Goal: Communication & Community: Answer question/provide support

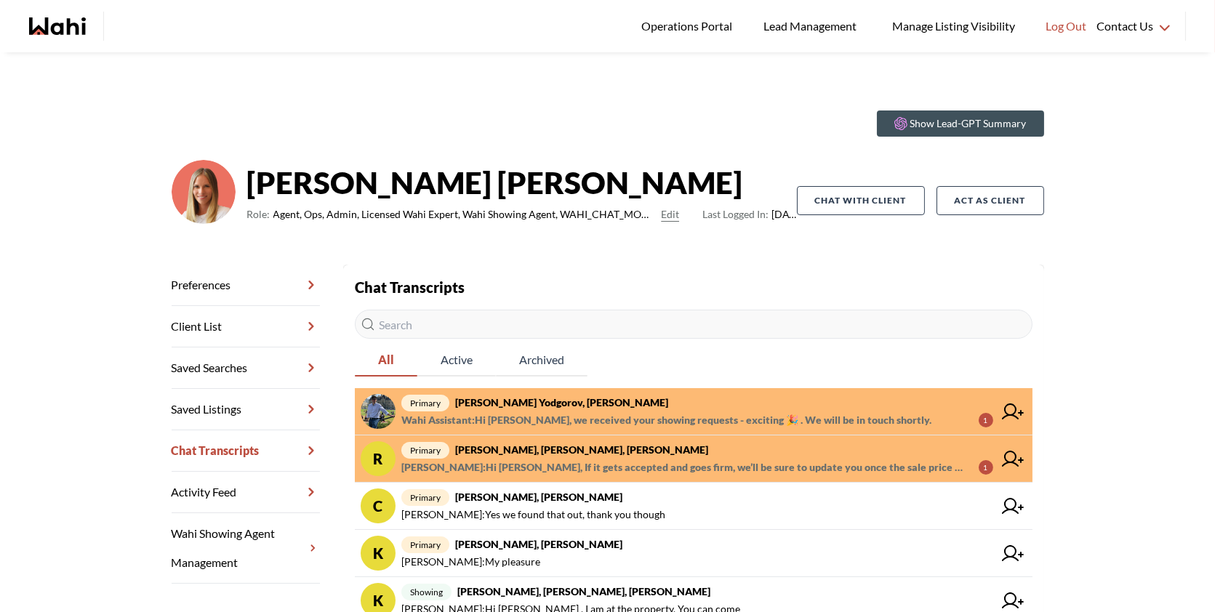
click at [724, 407] on span "primary Damir Yodgorov, Michelle" at bounding box center [697, 402] width 592 height 17
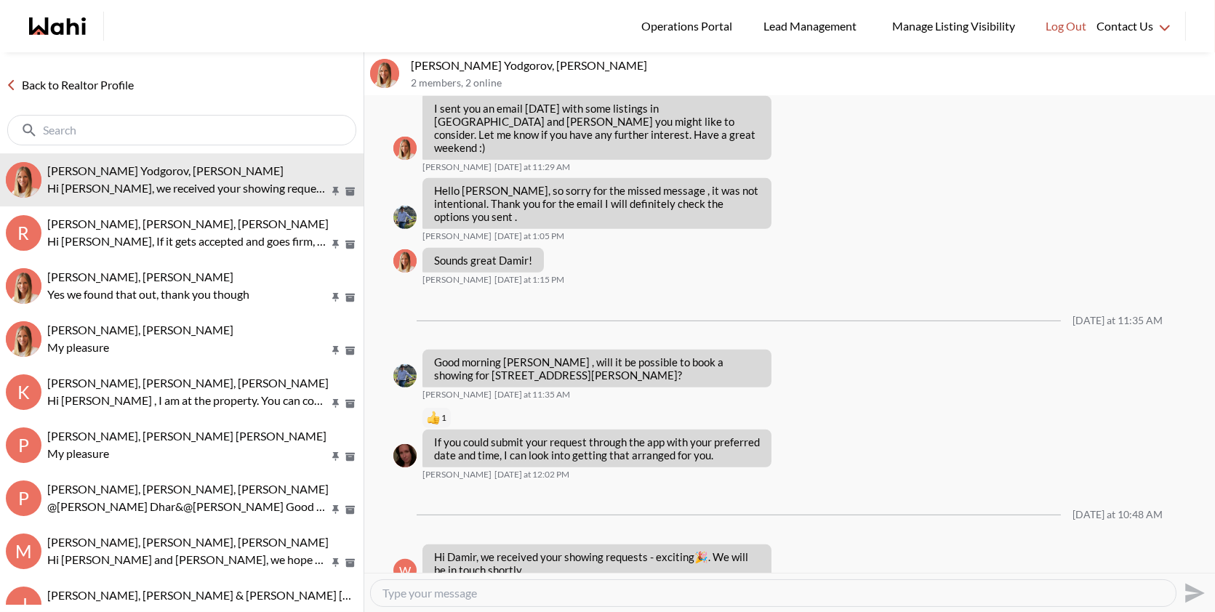
scroll to position [1562, 0]
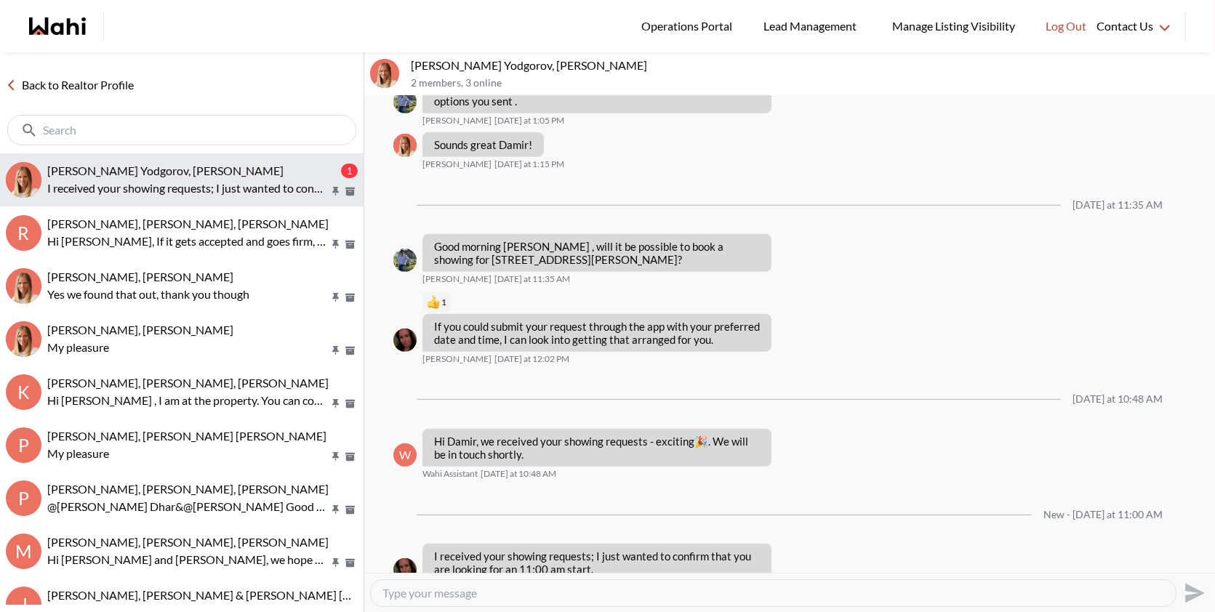
click at [199, 182] on p "I received your showing requests; I just wanted to confirm that you are looking…" at bounding box center [187, 188] width 281 height 17
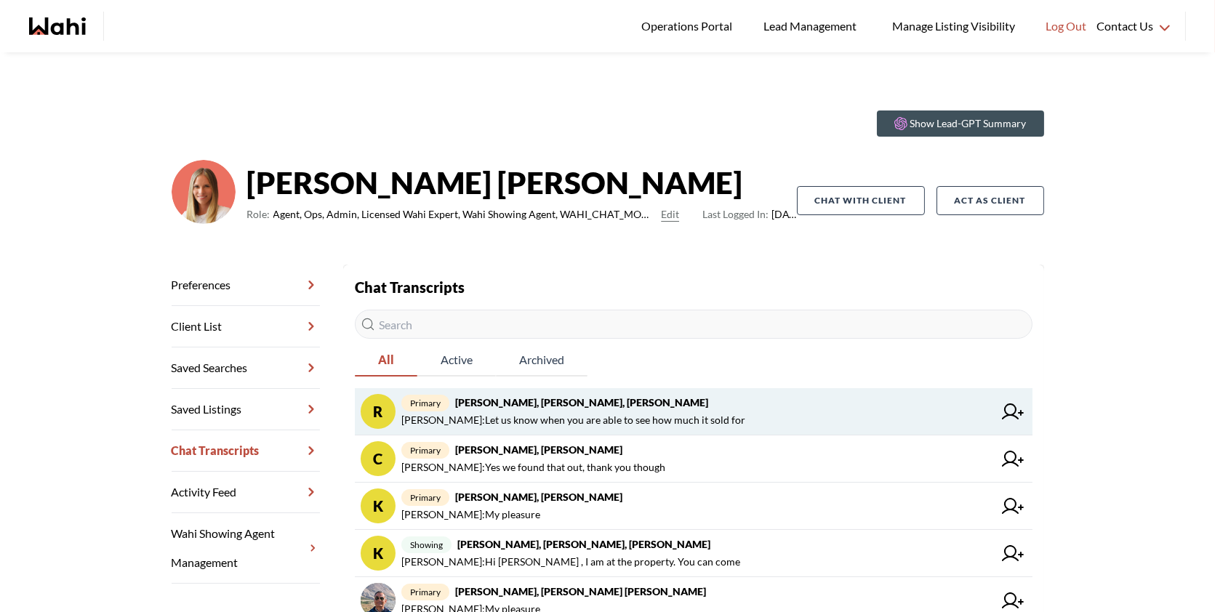
click at [652, 413] on span "[PERSON_NAME] : Let us know when you are able to see how much it sold for" at bounding box center [573, 420] width 344 height 17
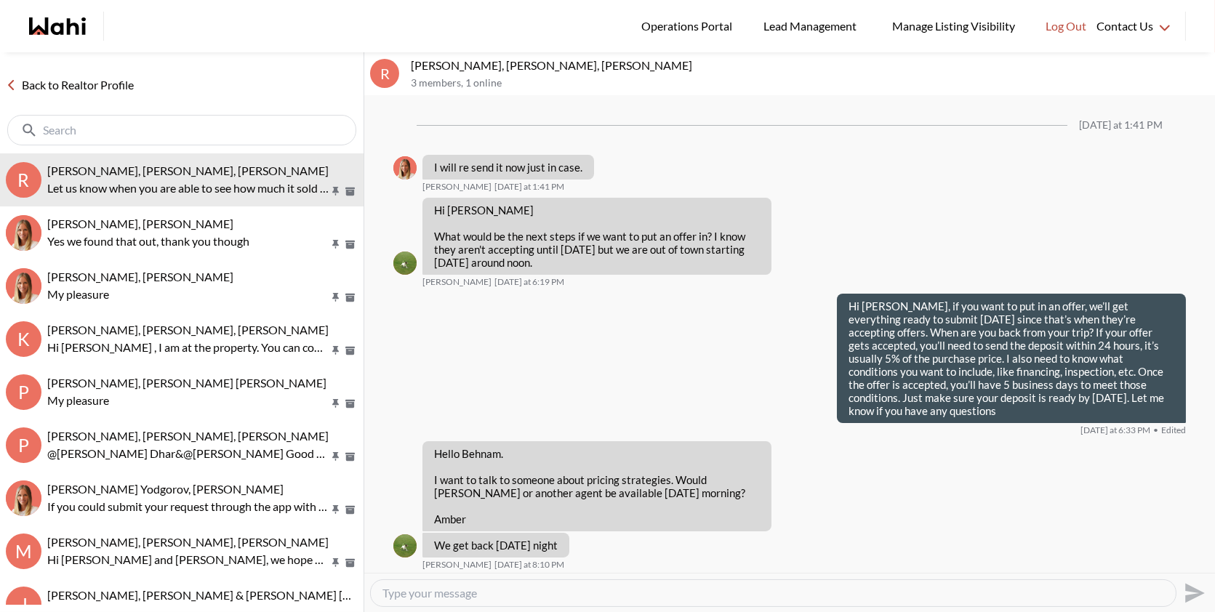
scroll to position [2049, 0]
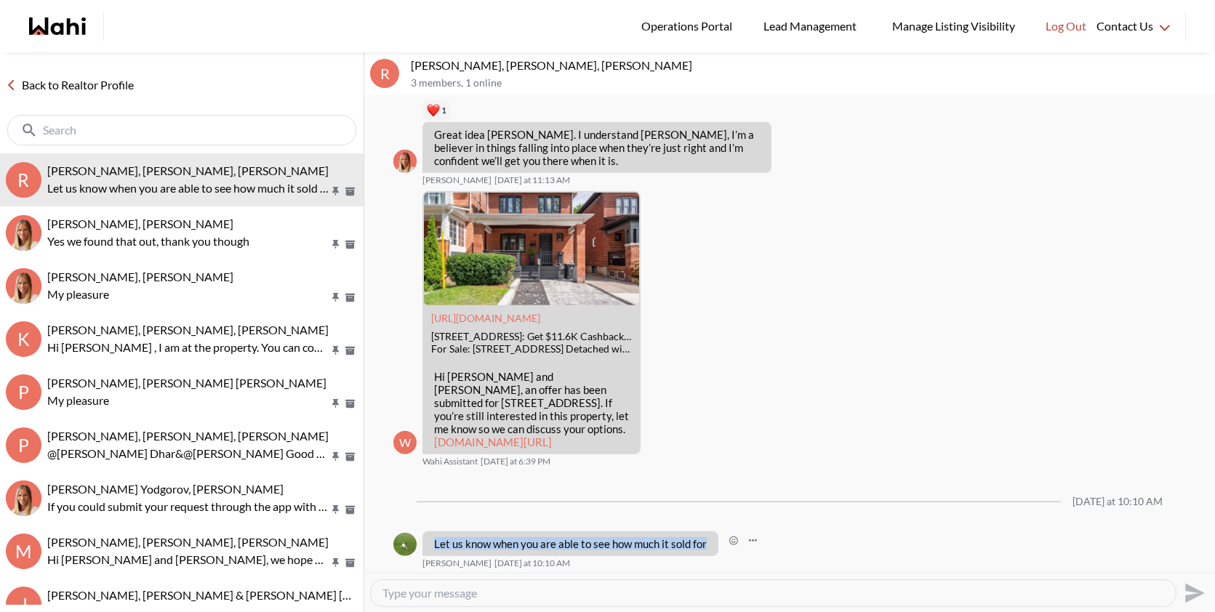
drag, startPoint x: 709, startPoint y: 543, endPoint x: 426, endPoint y: 544, distance: 282.9
click at [426, 544] on div "Let us know when you are able to see how much it sold for" at bounding box center [571, 544] width 296 height 25
copy p "Let us know when you are able to see how much it sold for"
click at [423, 597] on textarea "Type your message" at bounding box center [774, 593] width 782 height 15
paste textarea "If it gets accepted and goes firm, we’ll be sure to update you once the sale pr…"
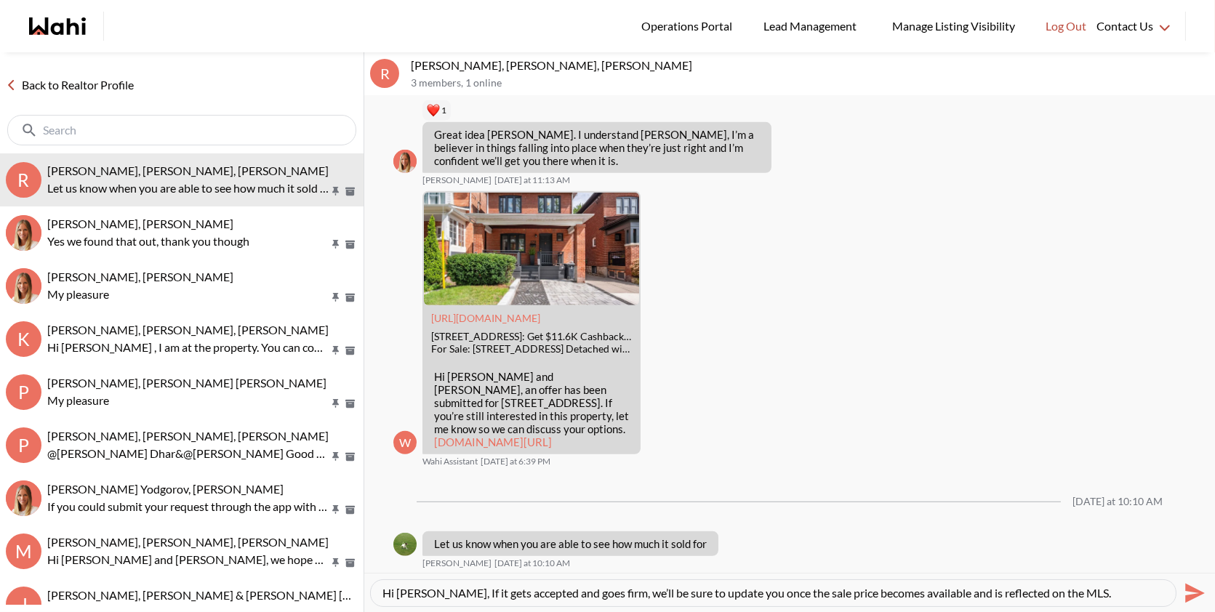
type textarea "Hi [PERSON_NAME], If it gets accepted and goes firm, we’ll be sure to update yo…"
click at [1193, 590] on icon "Send" at bounding box center [1195, 593] width 20 height 20
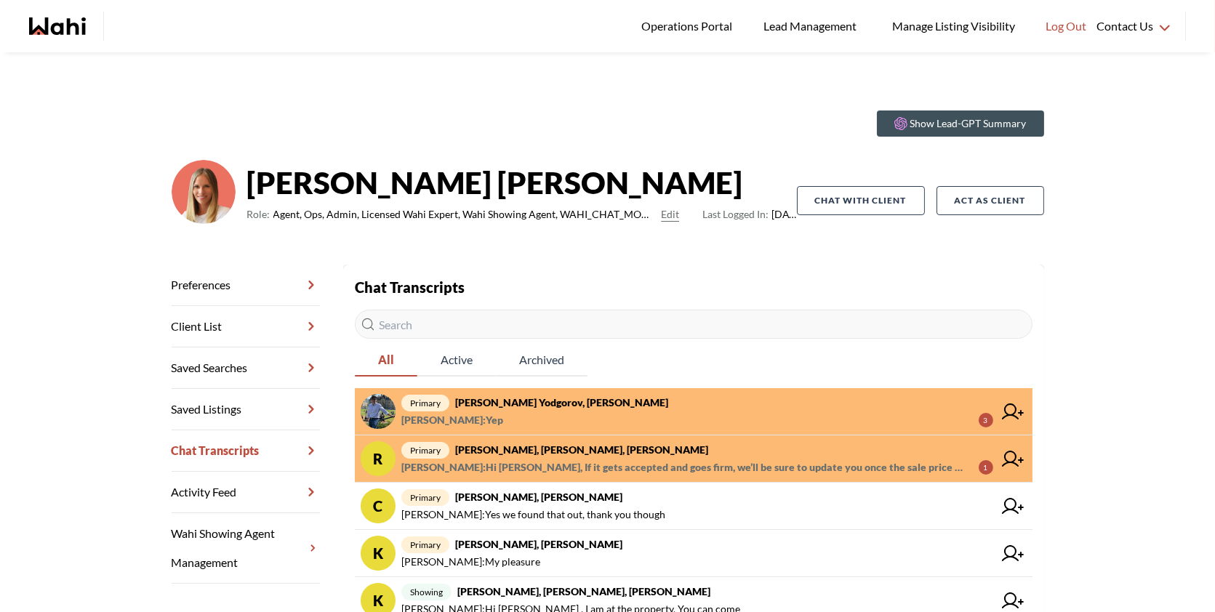
click at [731, 408] on span "primary [PERSON_NAME], [PERSON_NAME]" at bounding box center [697, 402] width 592 height 17
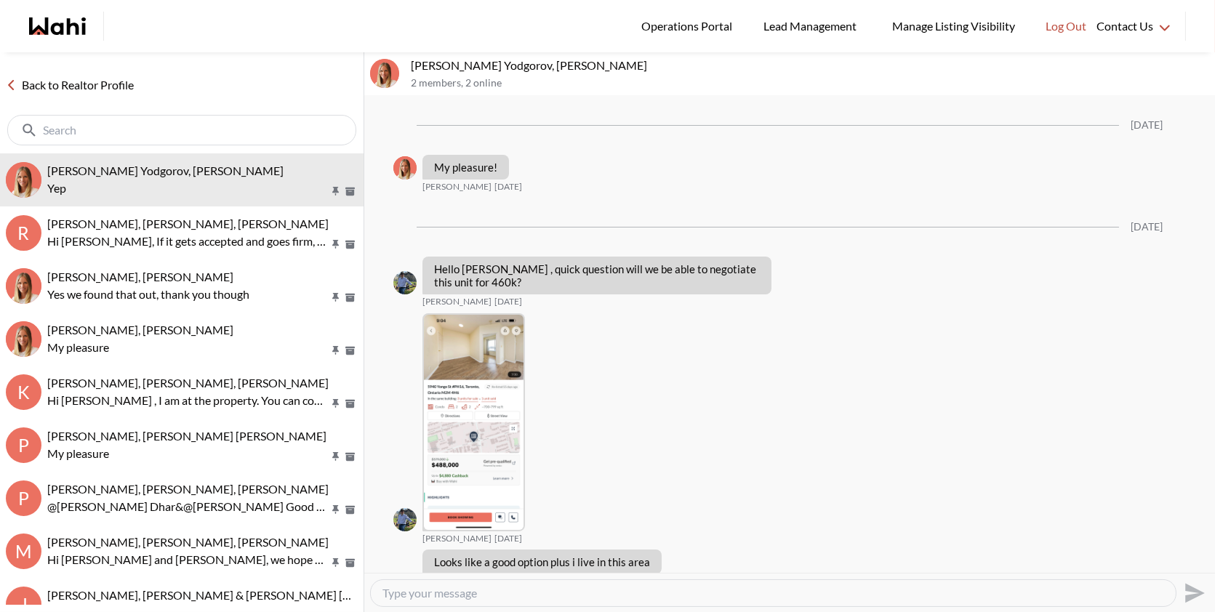
scroll to position [1499, 0]
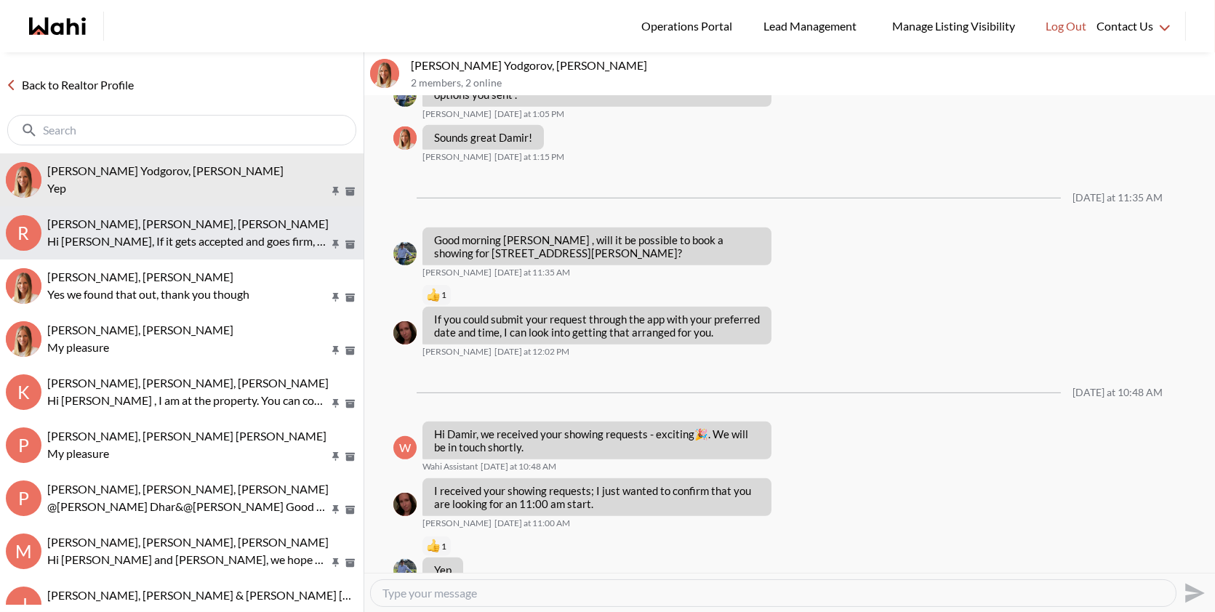
click at [220, 226] on span "[PERSON_NAME], [PERSON_NAME], [PERSON_NAME]" at bounding box center [187, 224] width 281 height 14
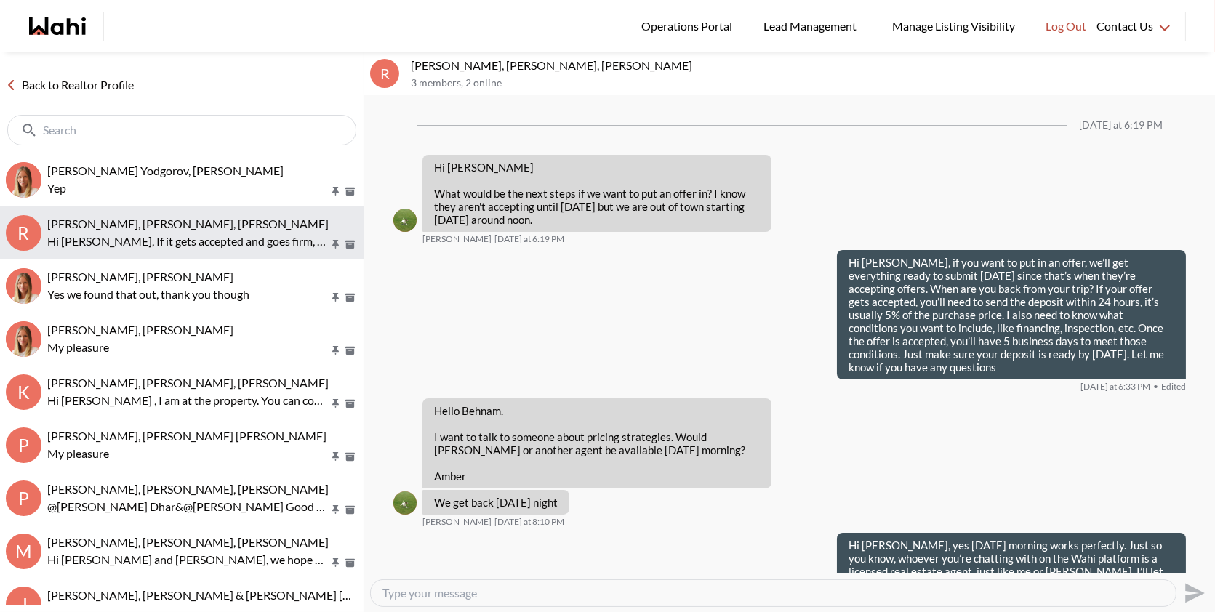
scroll to position [2075, 0]
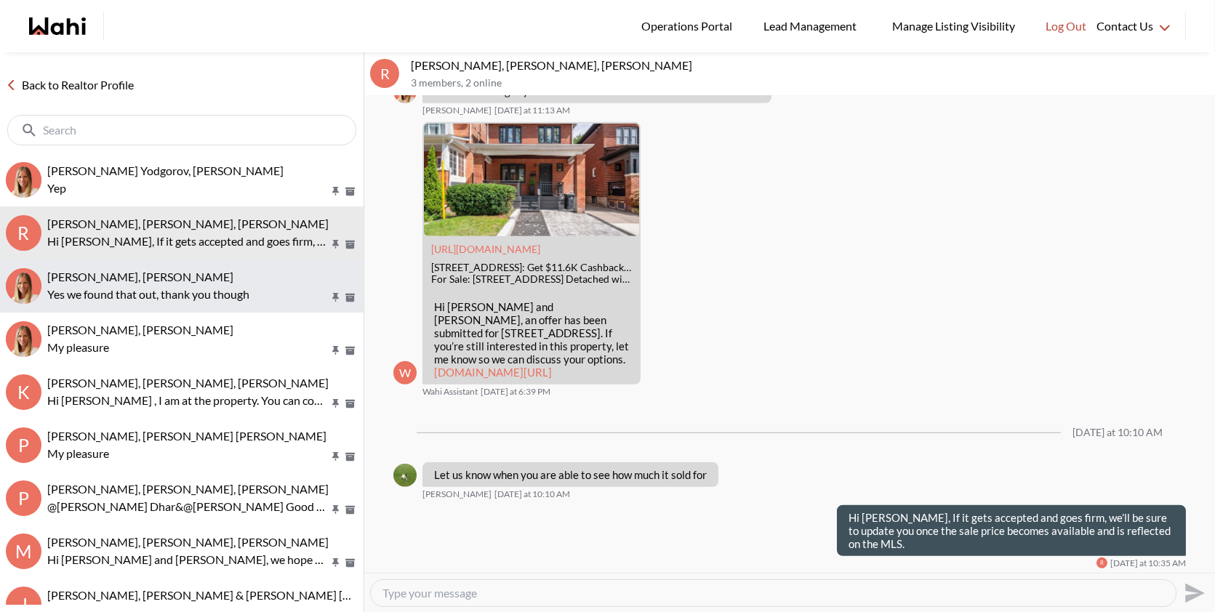
click at [168, 262] on button "Cheryl Zanetti, Michelle Yes we found that out, thank you though" at bounding box center [182, 286] width 364 height 53
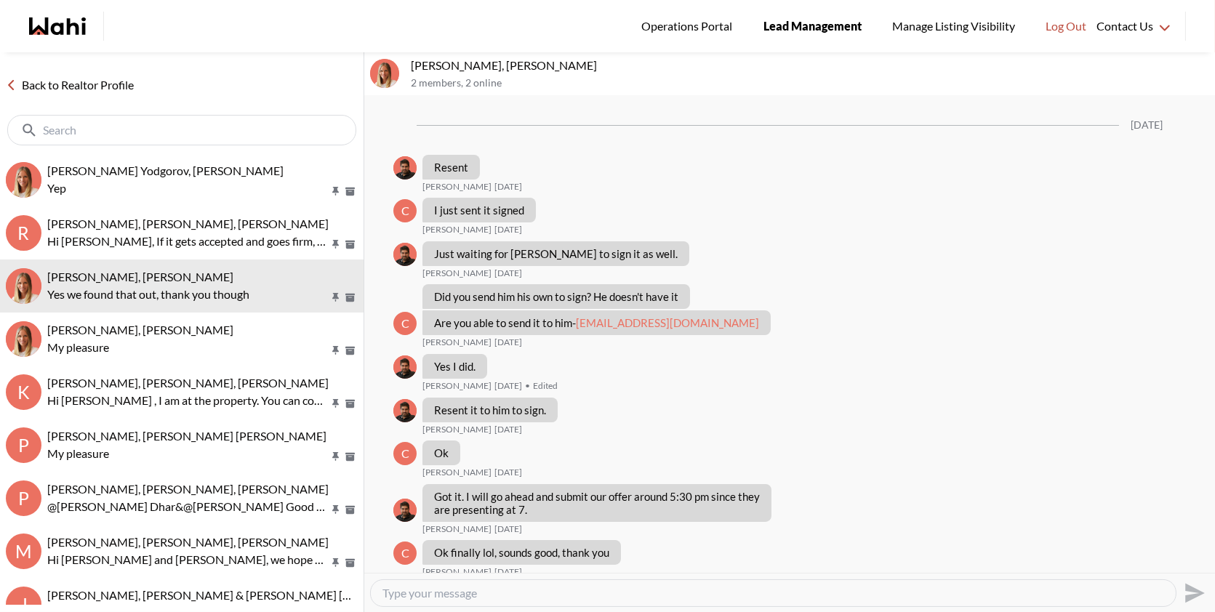
scroll to position [868, 0]
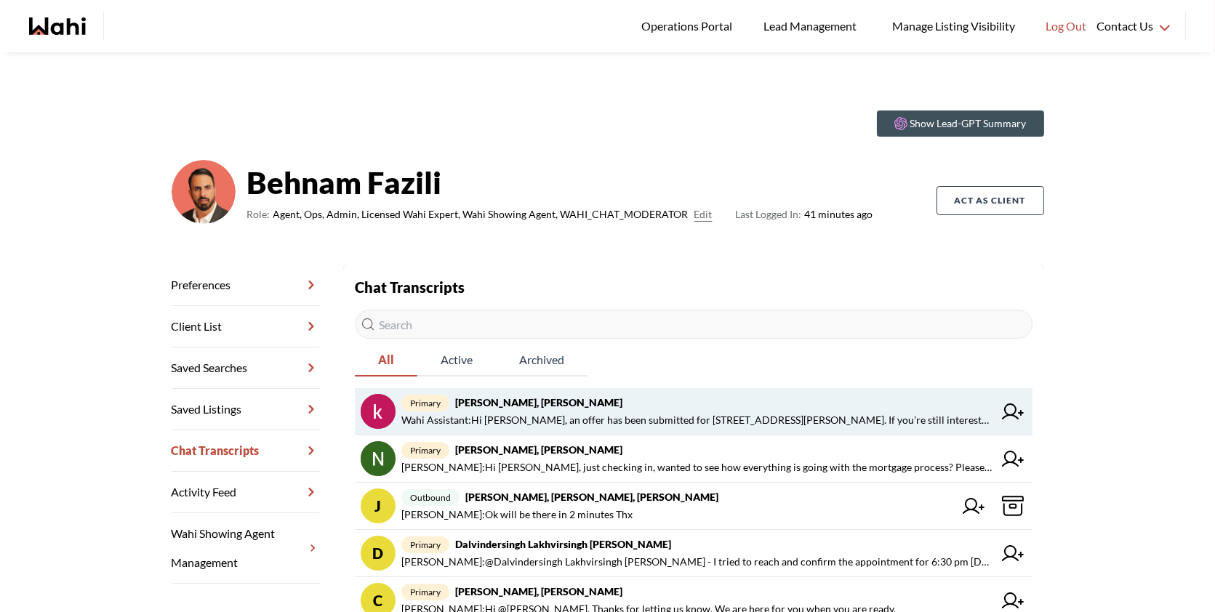
scroll to position [52, 0]
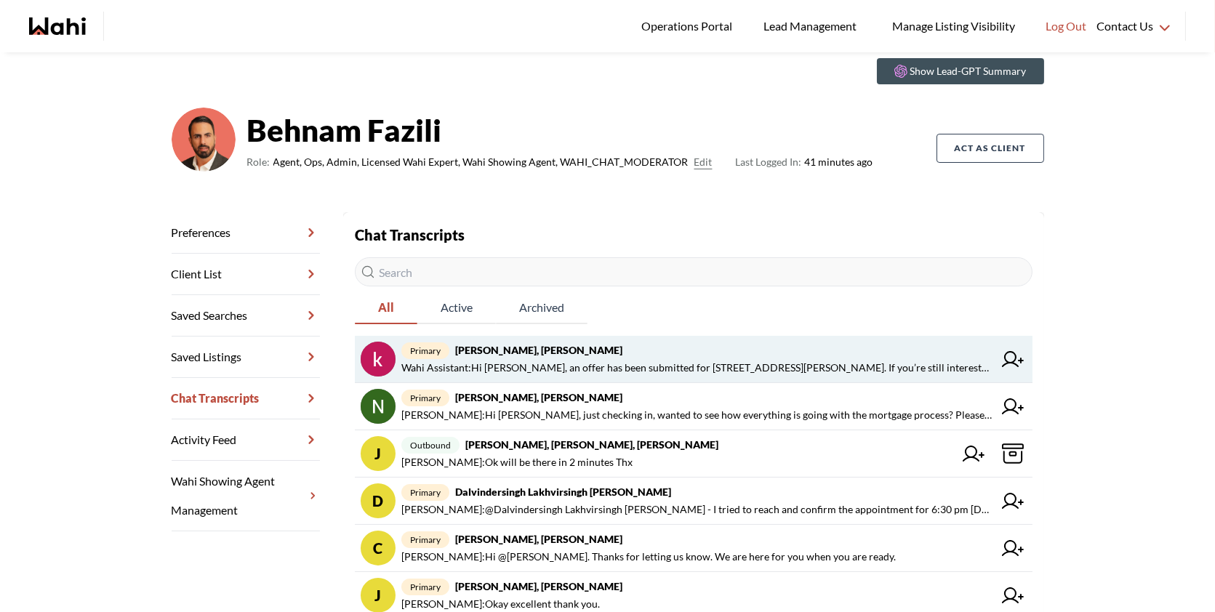
click at [575, 415] on span "Behnam Fazili : Hi Nidhi, just checking in, wanted to see how everything is goi…" at bounding box center [697, 415] width 592 height 17
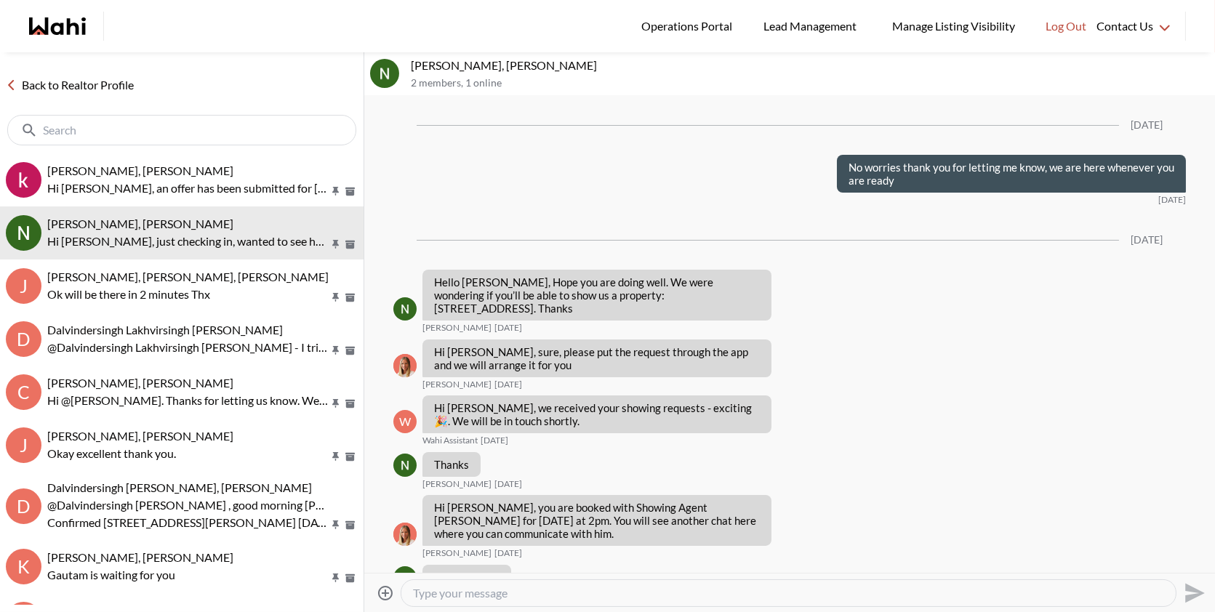
scroll to position [2113, 0]
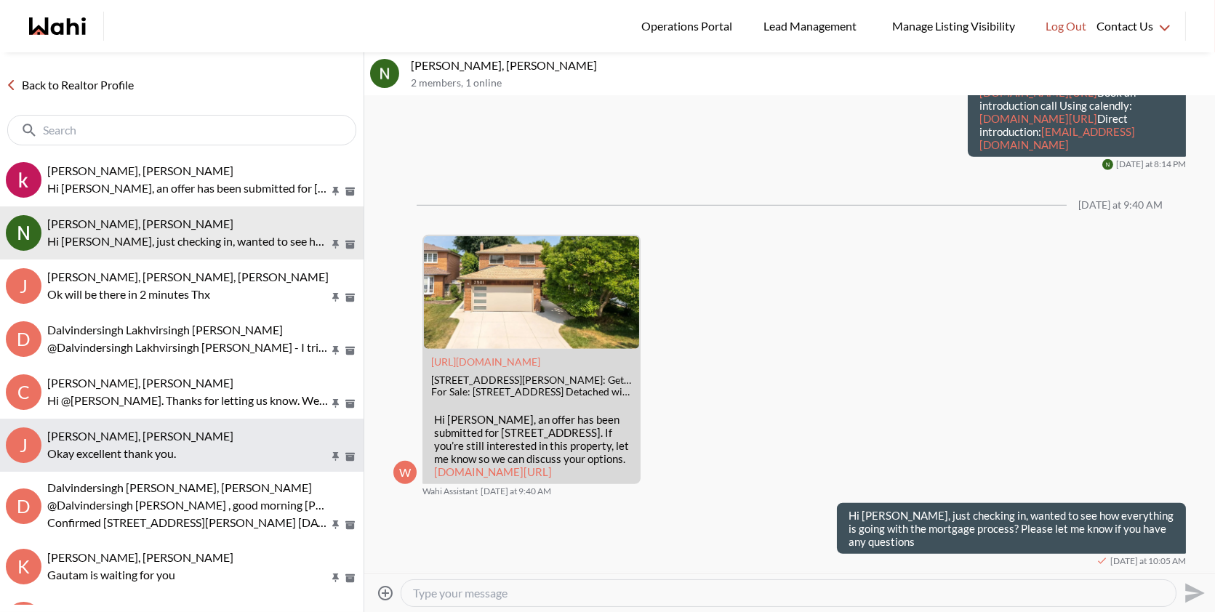
click at [205, 462] on button "J Josh Hortaleza, Faraz, Behnam Okay excellent thank you." at bounding box center [182, 445] width 364 height 53
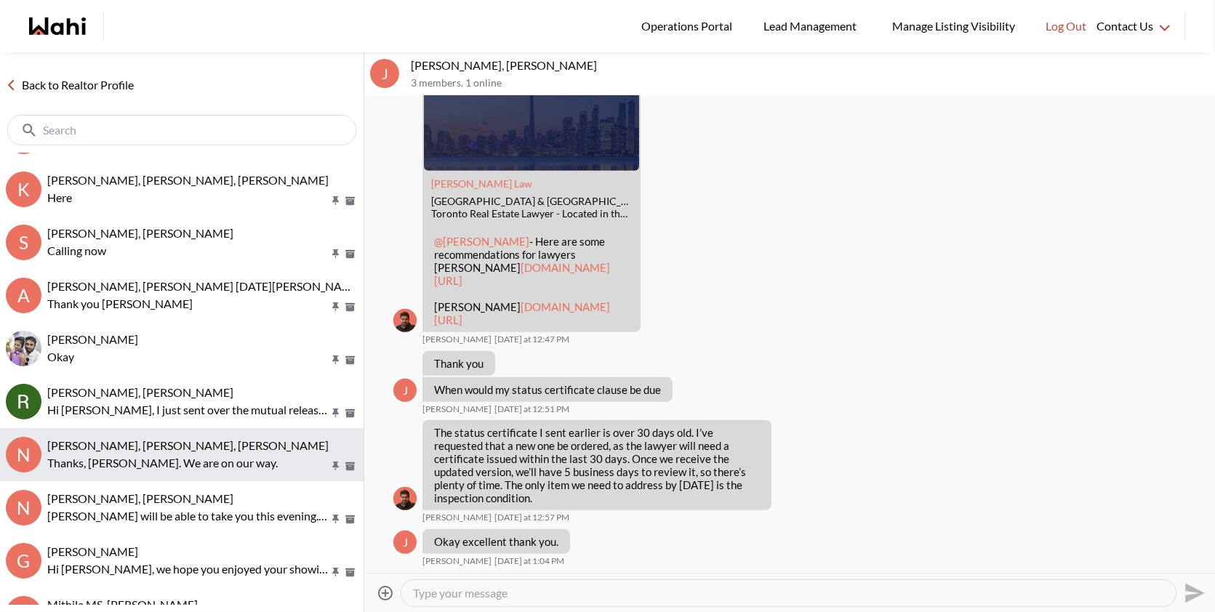
scroll to position [503, 0]
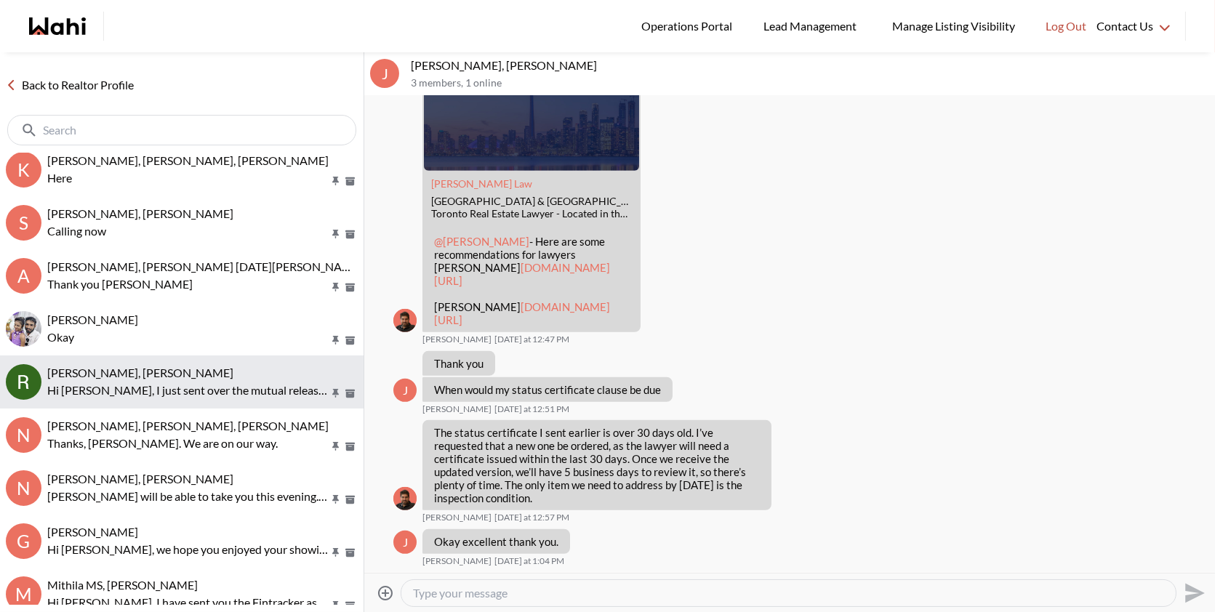
click at [151, 393] on p "Hi Rita, I just sent over the mutual release. Please take a moment to review an…" at bounding box center [187, 390] width 281 height 17
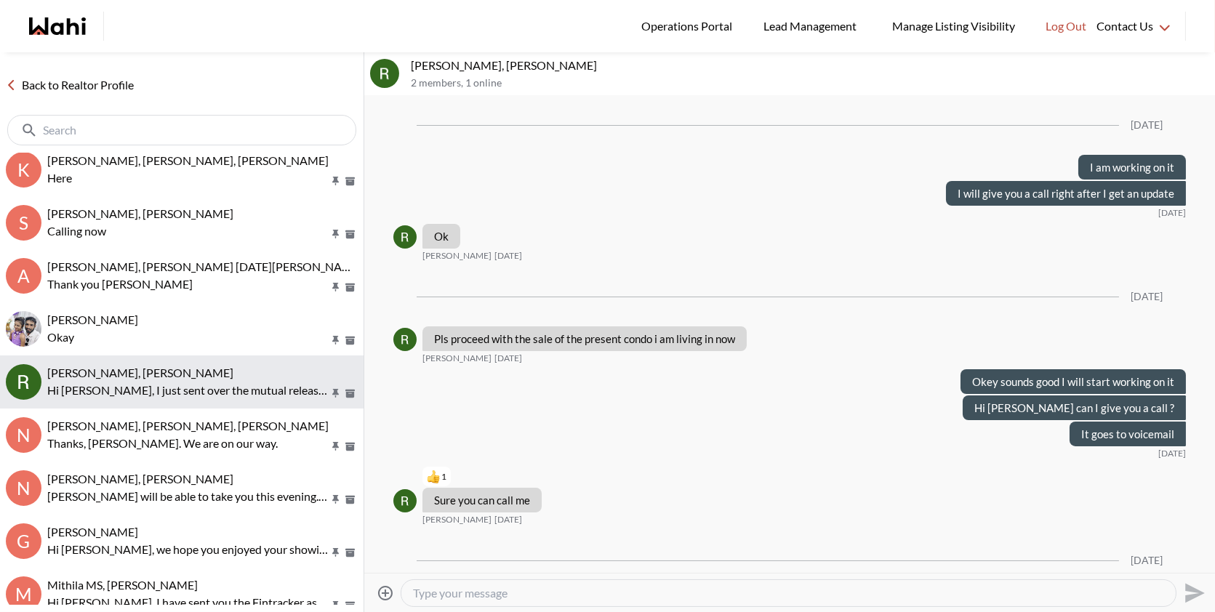
scroll to position [949, 0]
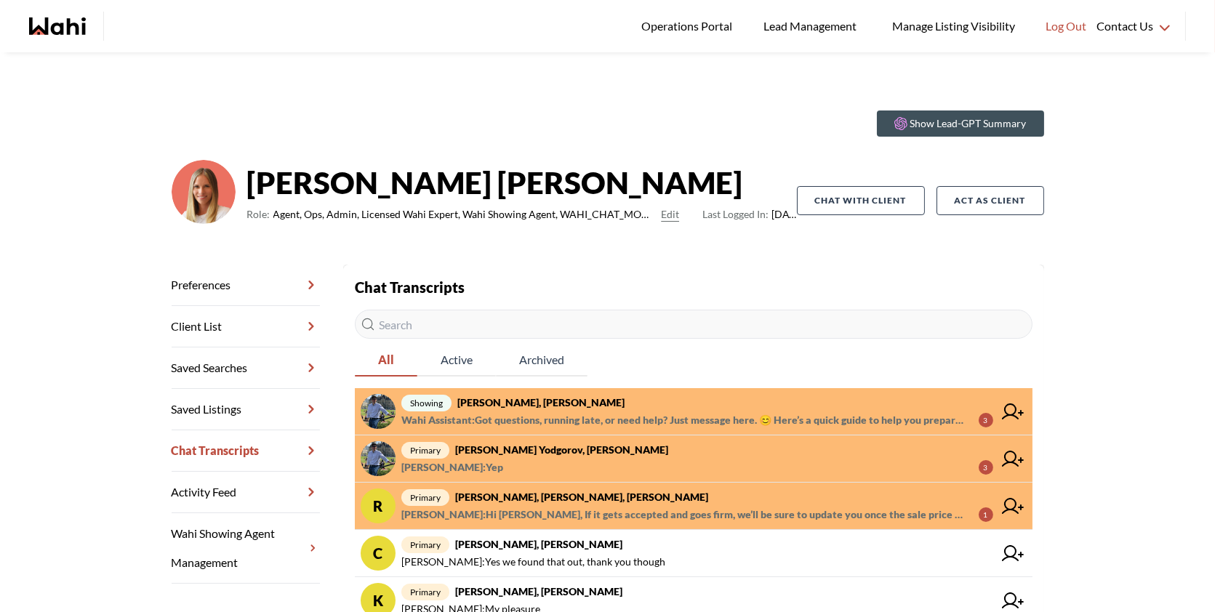
click at [701, 404] on span "showing [PERSON_NAME], [PERSON_NAME]" at bounding box center [697, 402] width 592 height 17
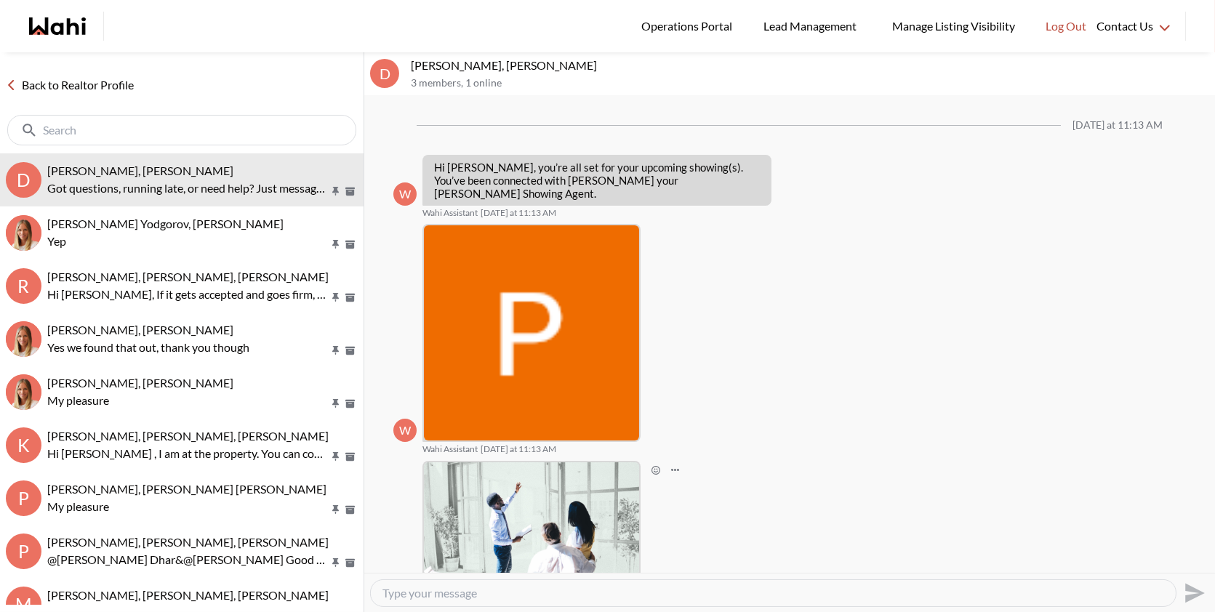
scroll to position [142, 0]
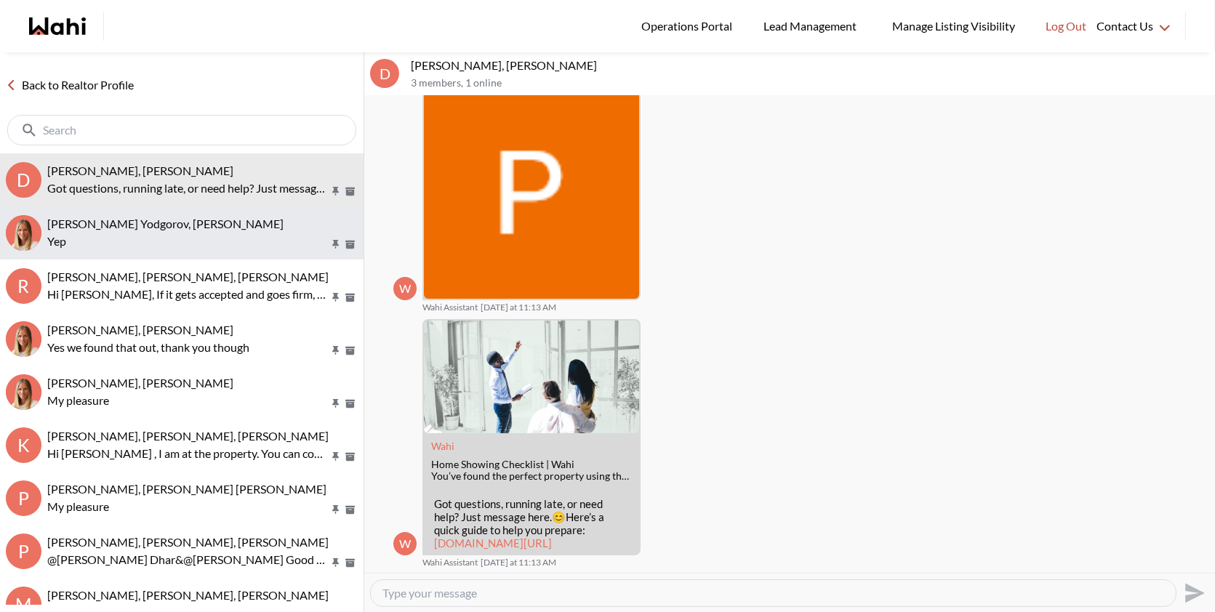
click at [249, 249] on p "Yep" at bounding box center [187, 241] width 281 height 17
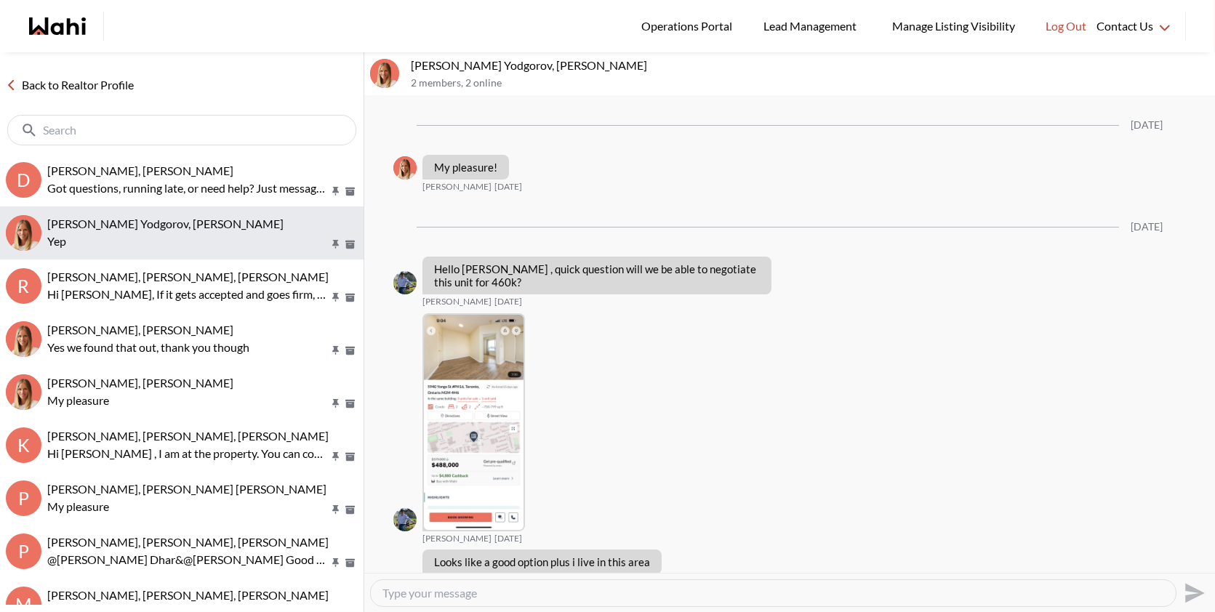
scroll to position [1499, 0]
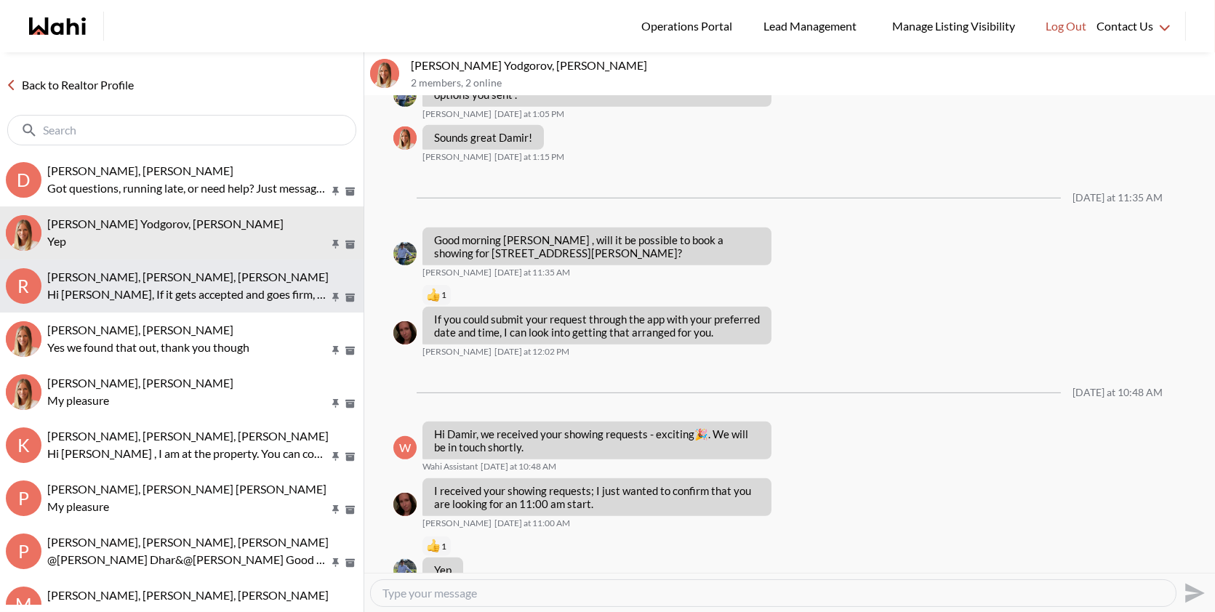
click at [247, 308] on button "R Rory Fairweather, Amber F, Michelle Hi Amber, If it gets accepted and goes fi…" at bounding box center [182, 286] width 364 height 53
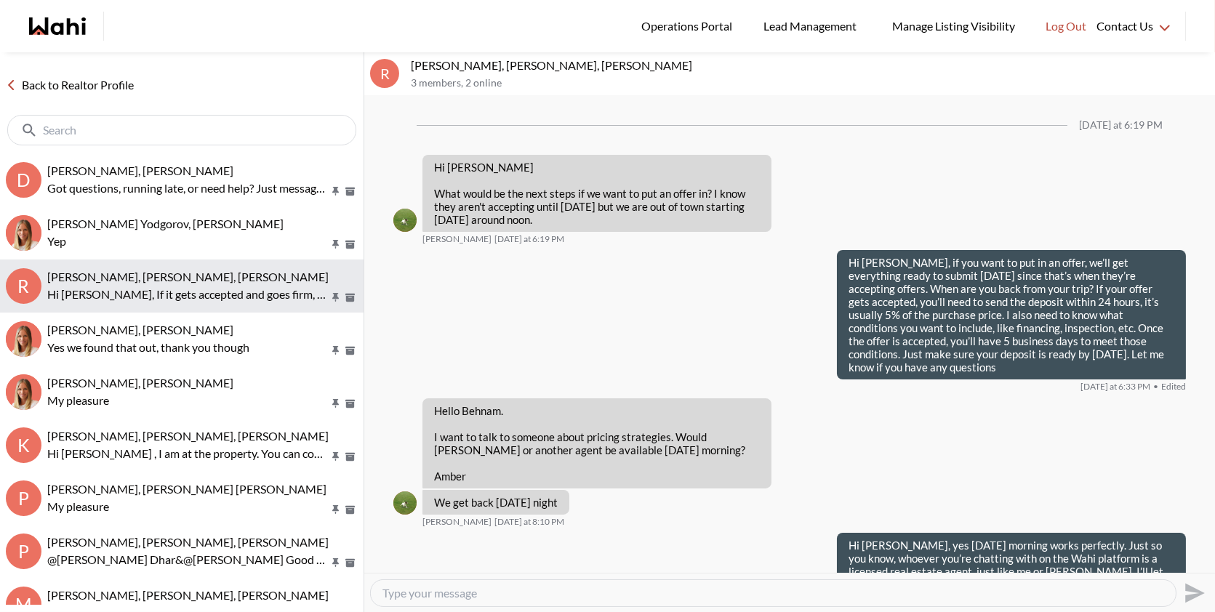
scroll to position [2075, 0]
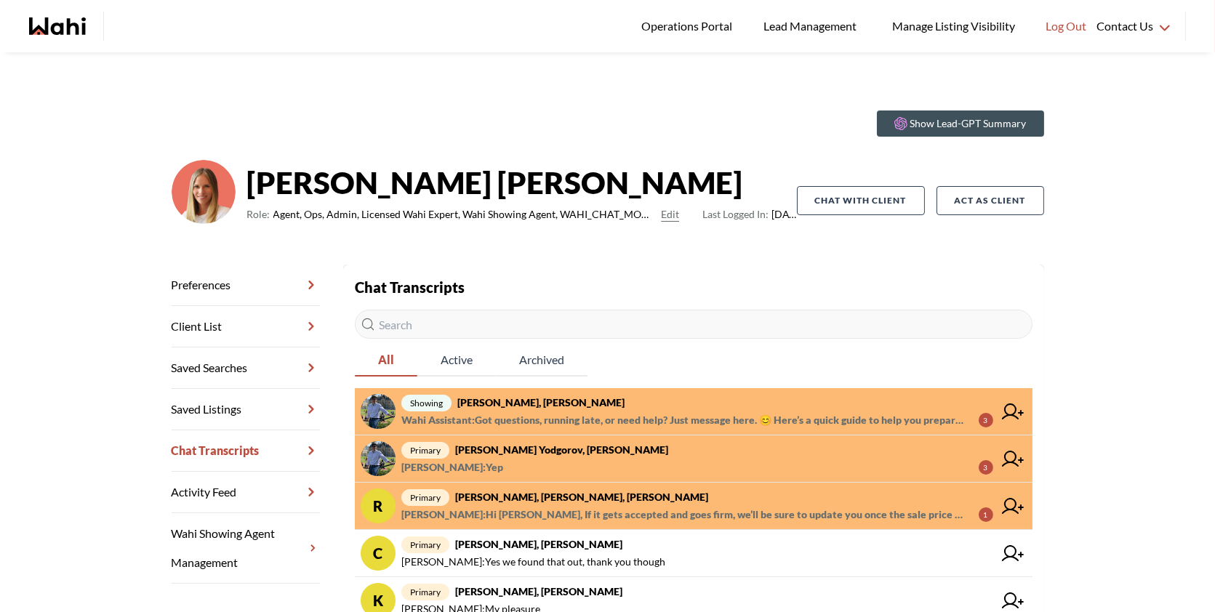
click at [729, 420] on span "Wahi Assistant : Got questions, running late, or need help? Just message here. …" at bounding box center [684, 420] width 566 height 17
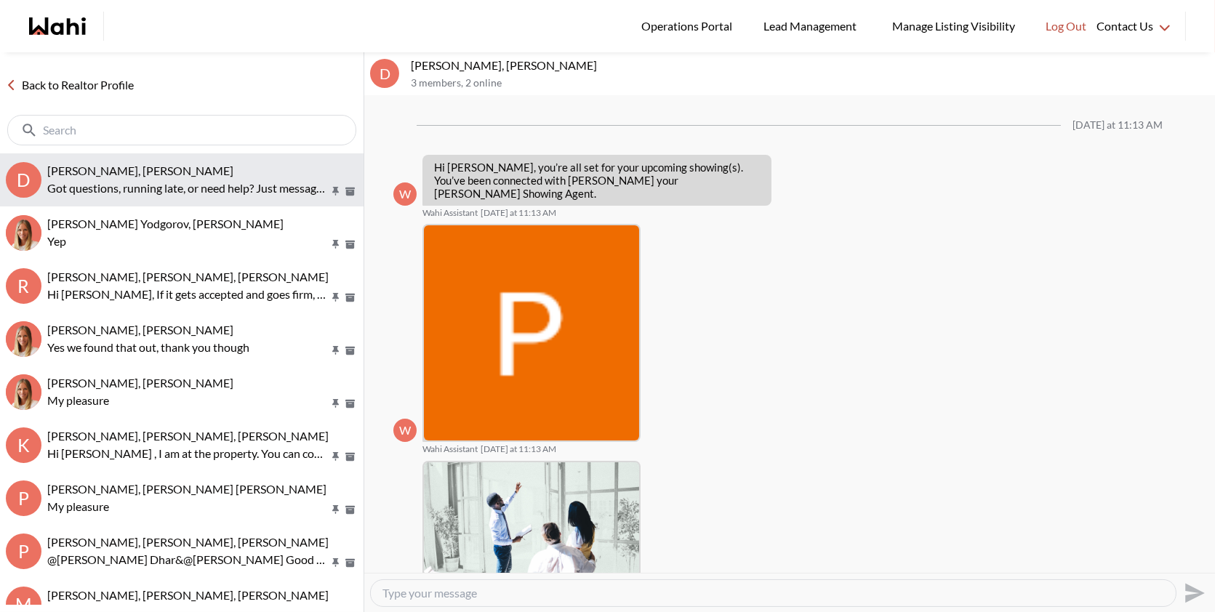
scroll to position [142, 0]
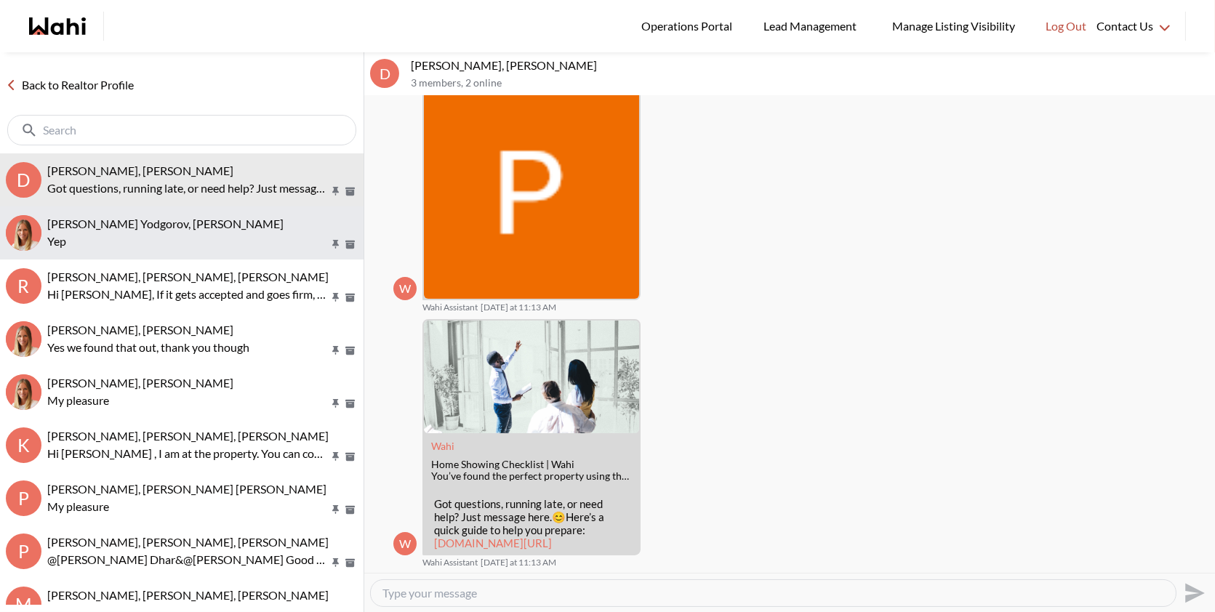
click at [233, 229] on div "[PERSON_NAME] Yodgorov, [PERSON_NAME]" at bounding box center [202, 224] width 311 height 15
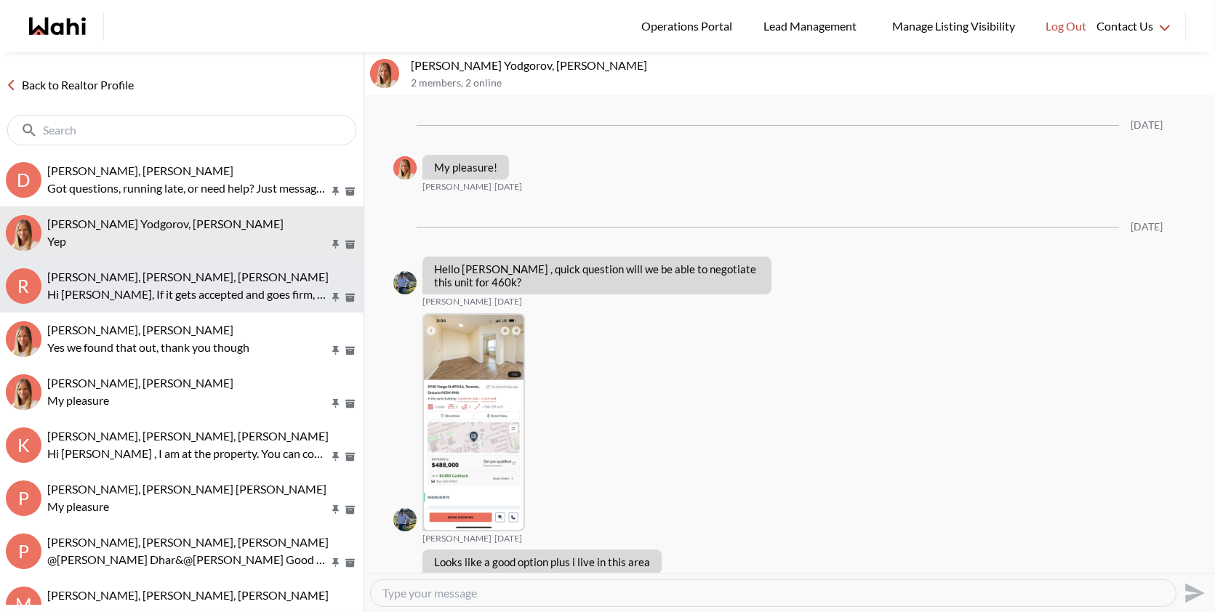
scroll to position [1499, 0]
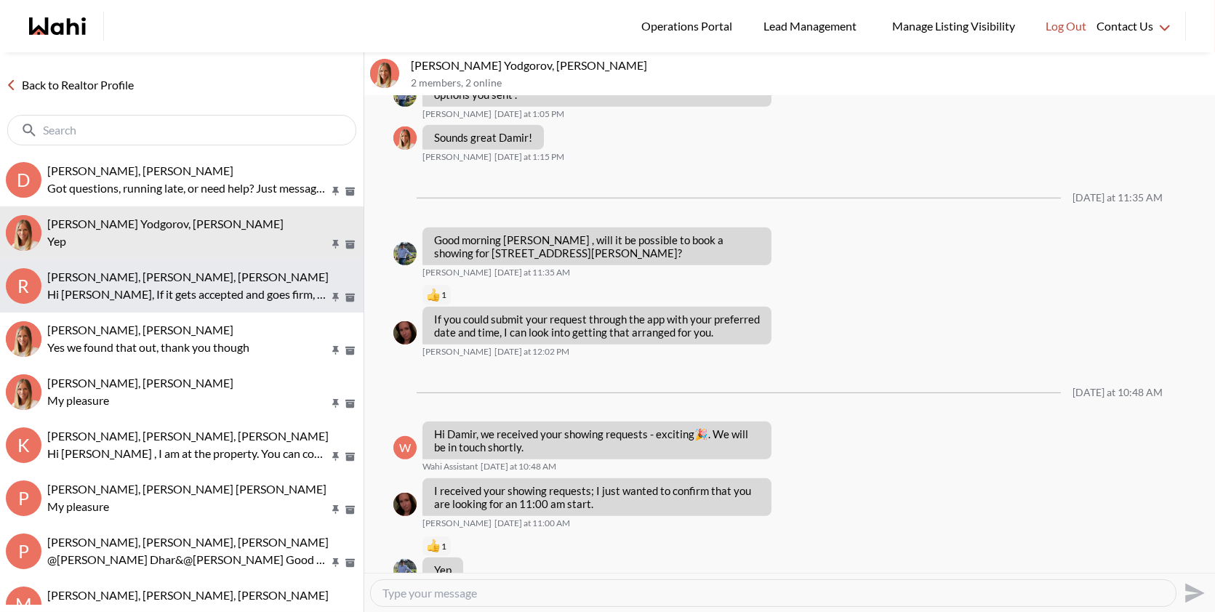
click at [203, 303] on button "R Rory Fairweather, Amber F, Michelle Hi Amber, If it gets accepted and goes fi…" at bounding box center [182, 286] width 364 height 53
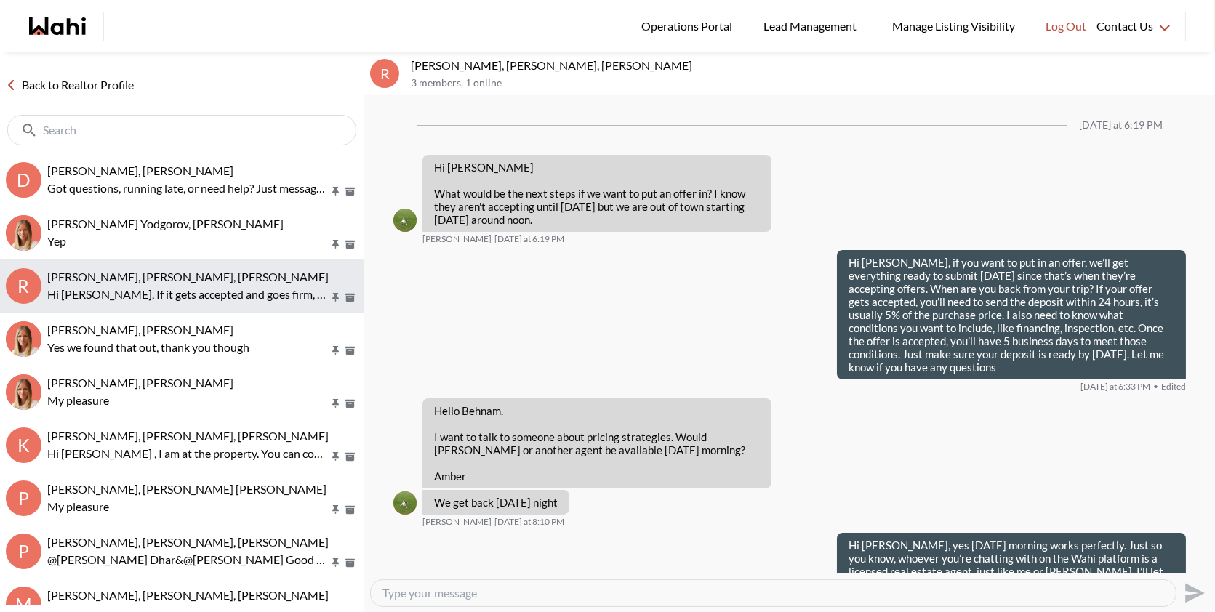
scroll to position [2075, 0]
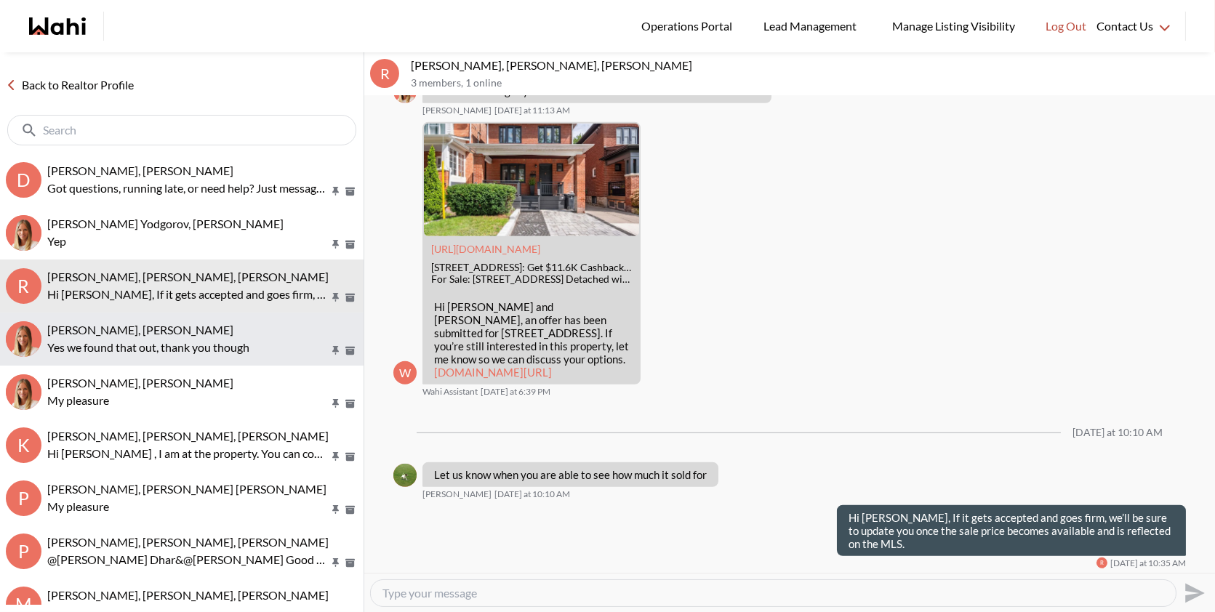
click at [201, 319] on button "Cheryl Zanetti, Michelle Yes we found that out, thank you though" at bounding box center [182, 339] width 364 height 53
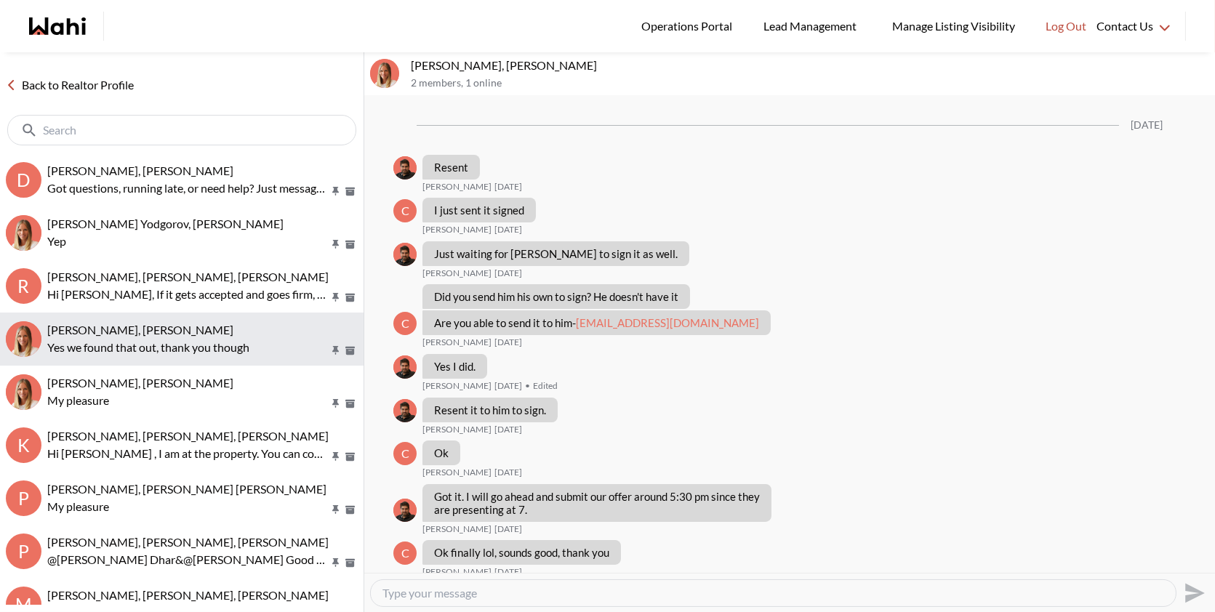
scroll to position [868, 0]
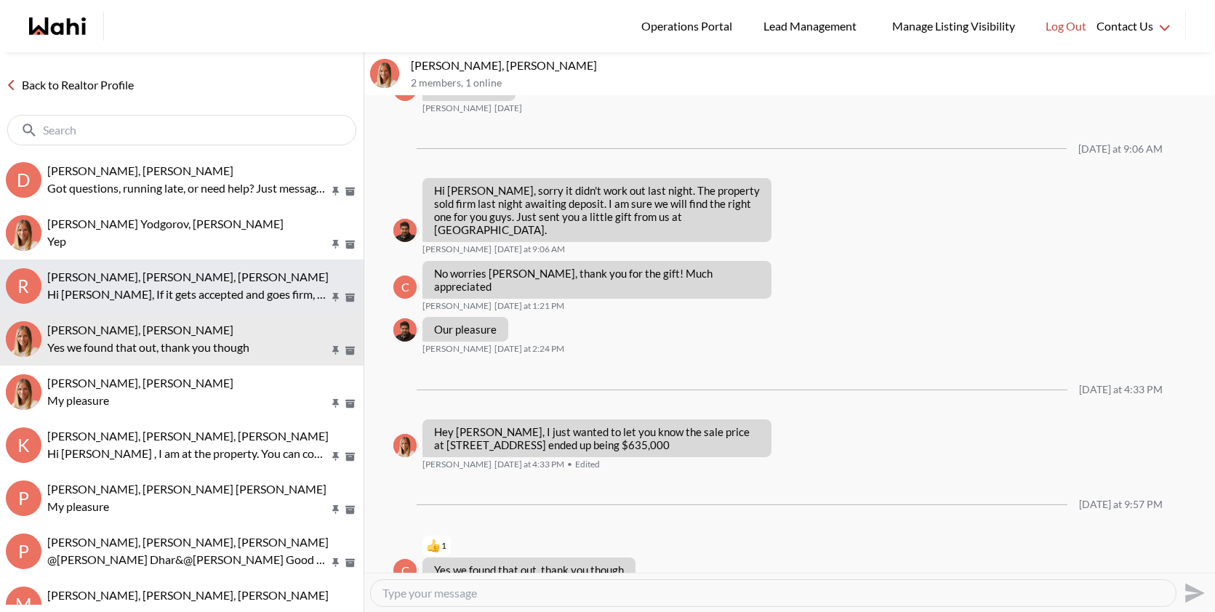
click at [204, 275] on span "[PERSON_NAME], [PERSON_NAME], [PERSON_NAME]" at bounding box center [187, 277] width 281 height 14
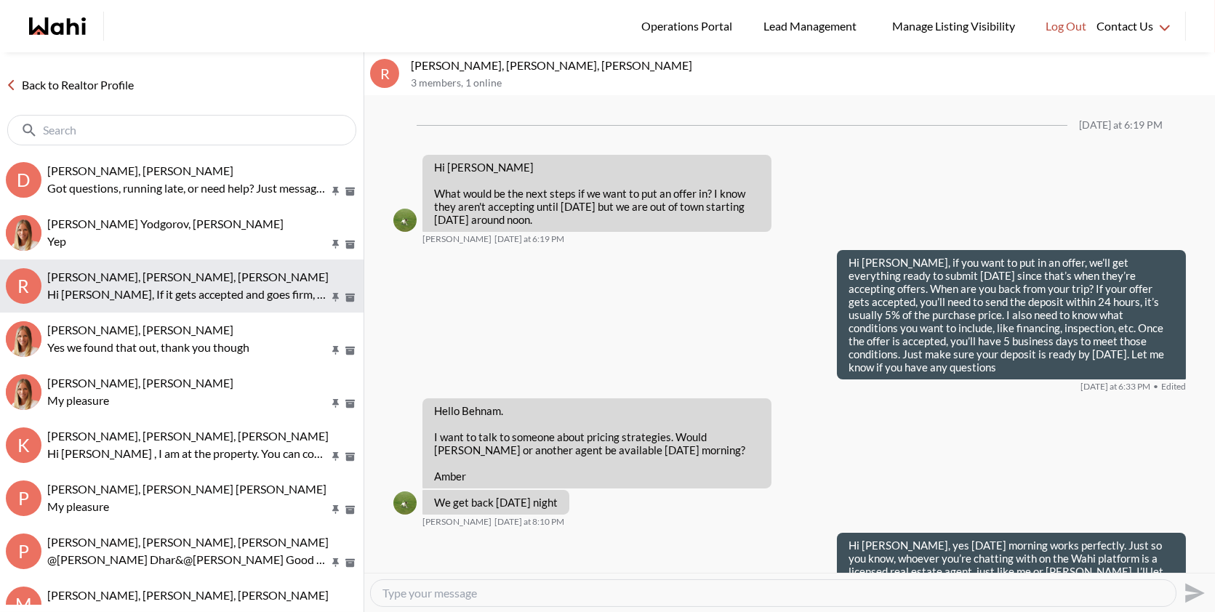
scroll to position [2075, 0]
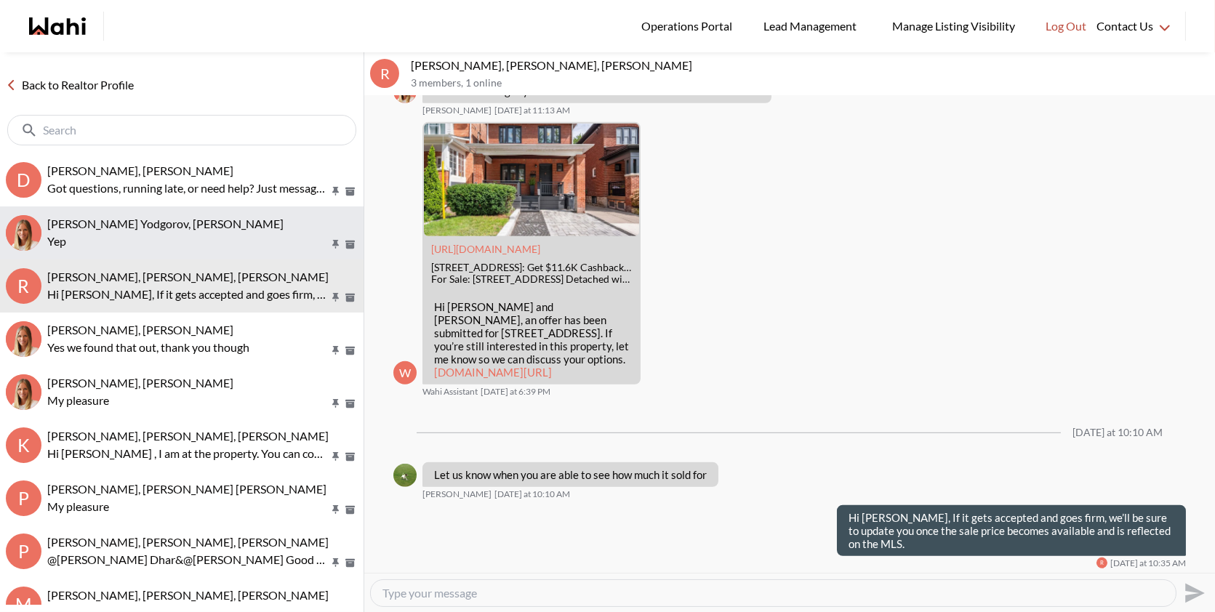
click at [208, 244] on p "Yep" at bounding box center [187, 241] width 281 height 17
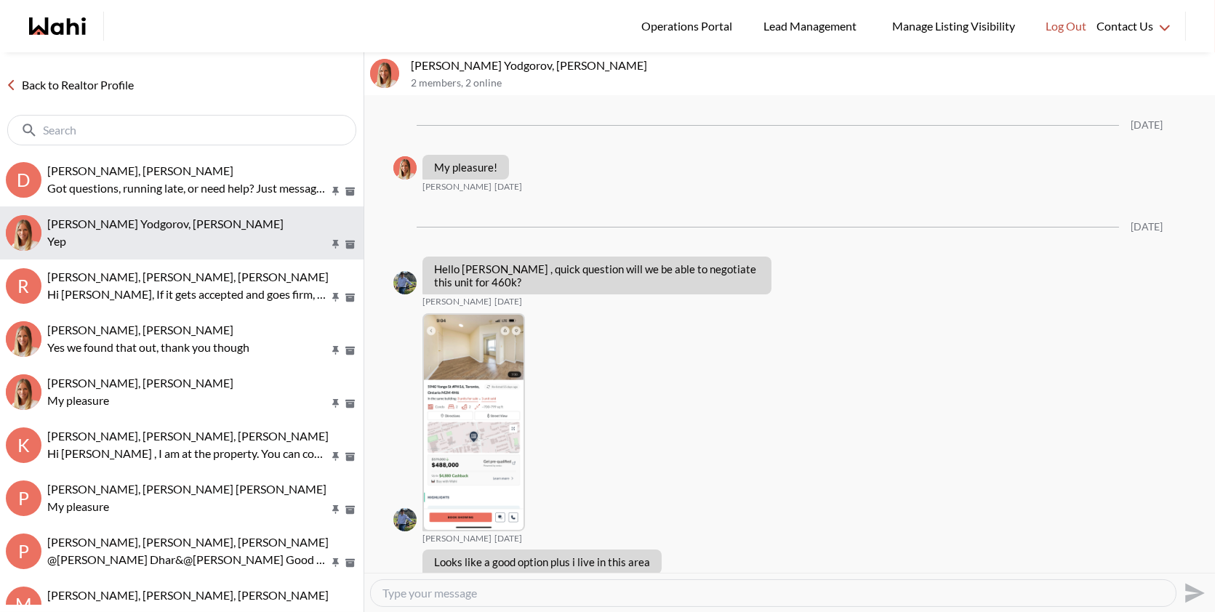
scroll to position [1499, 0]
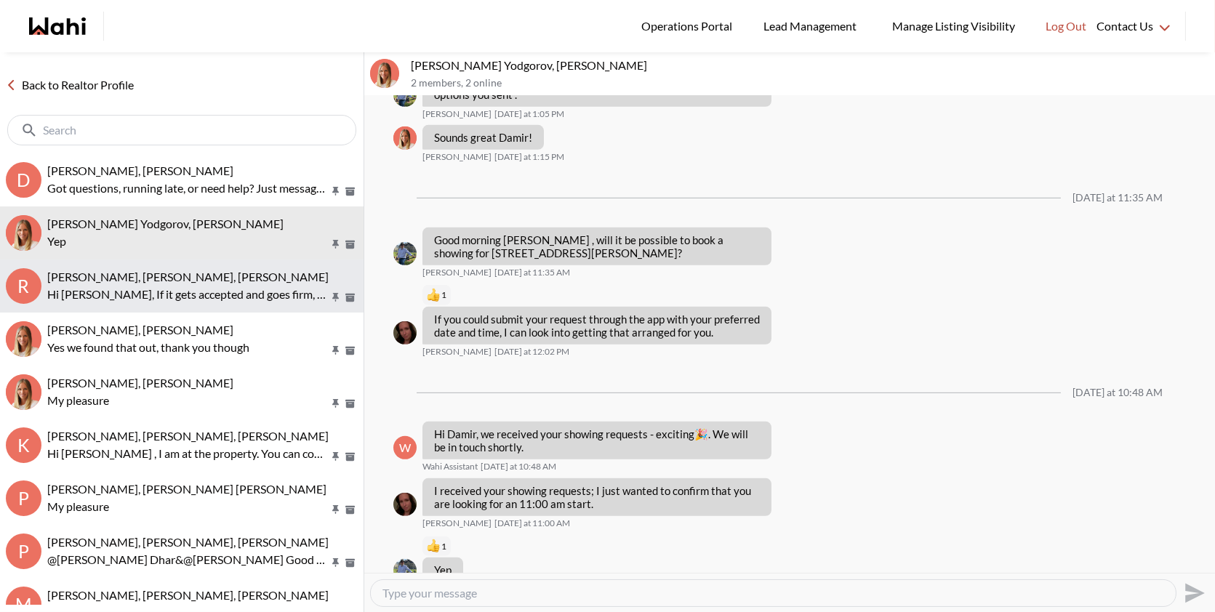
click at [208, 276] on span "[PERSON_NAME], [PERSON_NAME], [PERSON_NAME]" at bounding box center [187, 277] width 281 height 14
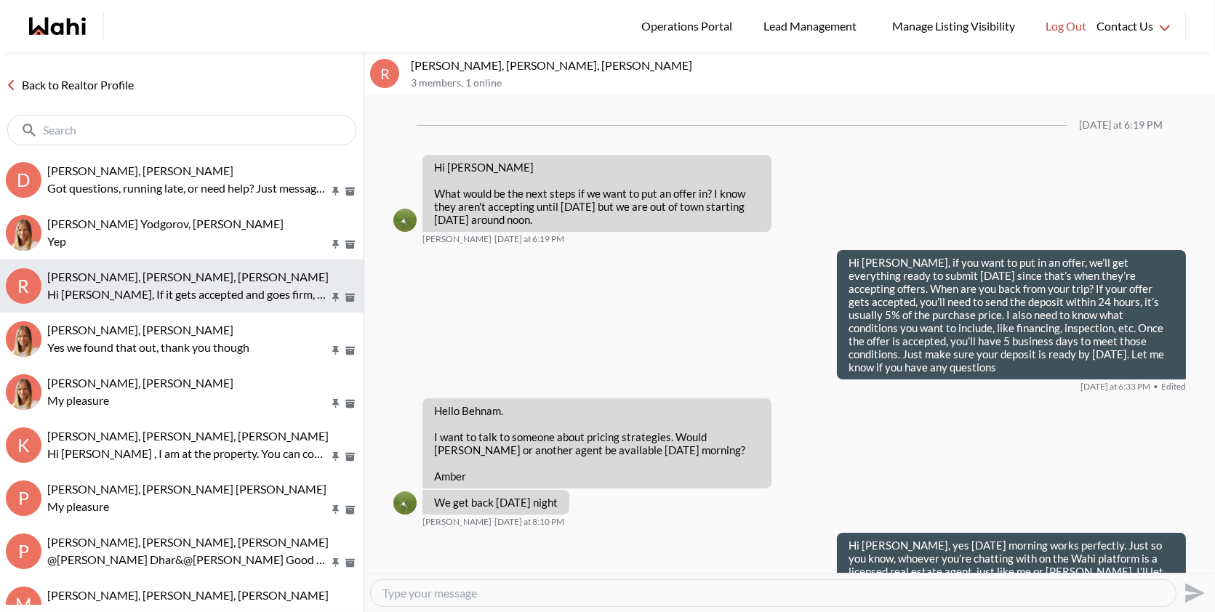
scroll to position [2075, 0]
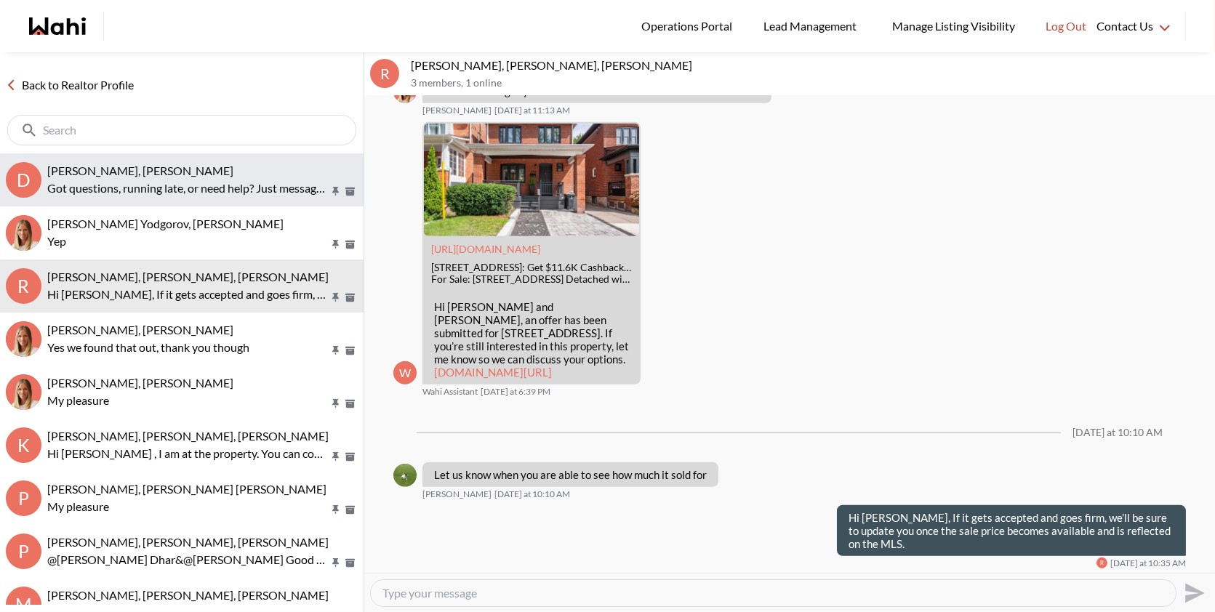
click at [224, 191] on p "Got questions, running late, or need help? Just message here. 😊 Here’s a quick …" at bounding box center [187, 188] width 281 height 17
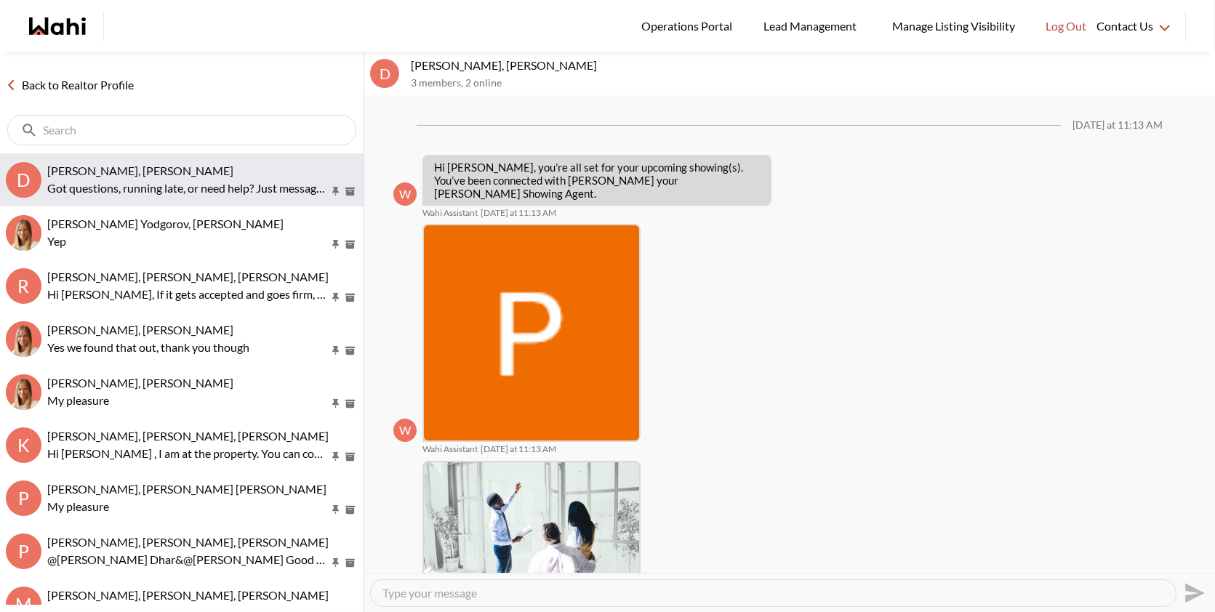
scroll to position [142, 0]
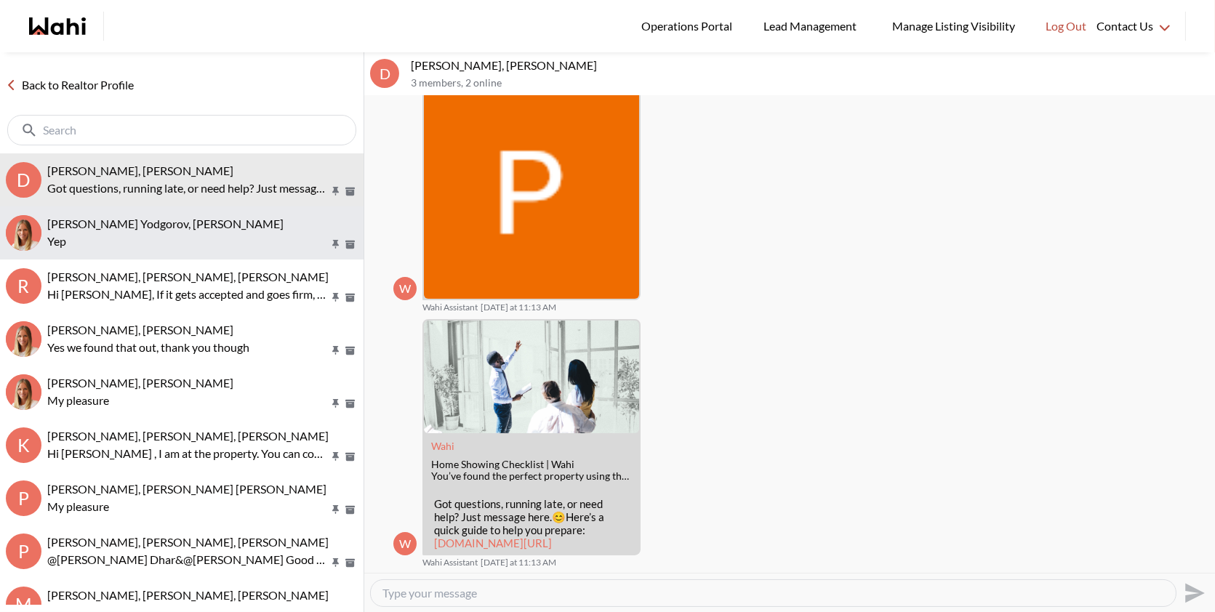
click at [228, 243] on p "Yep" at bounding box center [187, 241] width 281 height 17
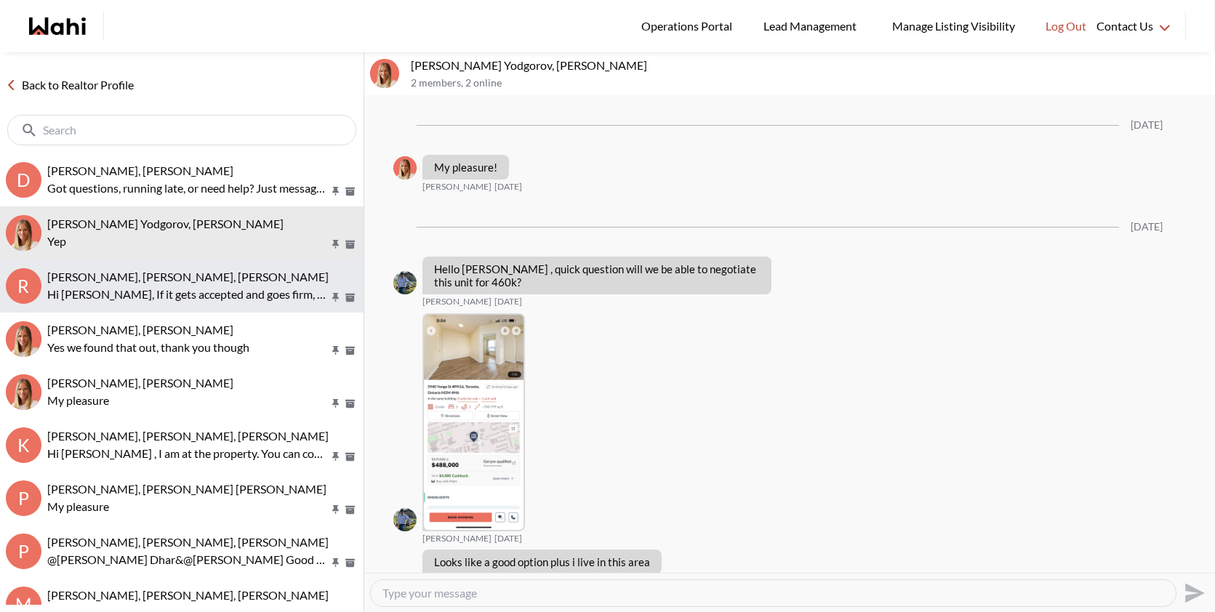
scroll to position [1499, 0]
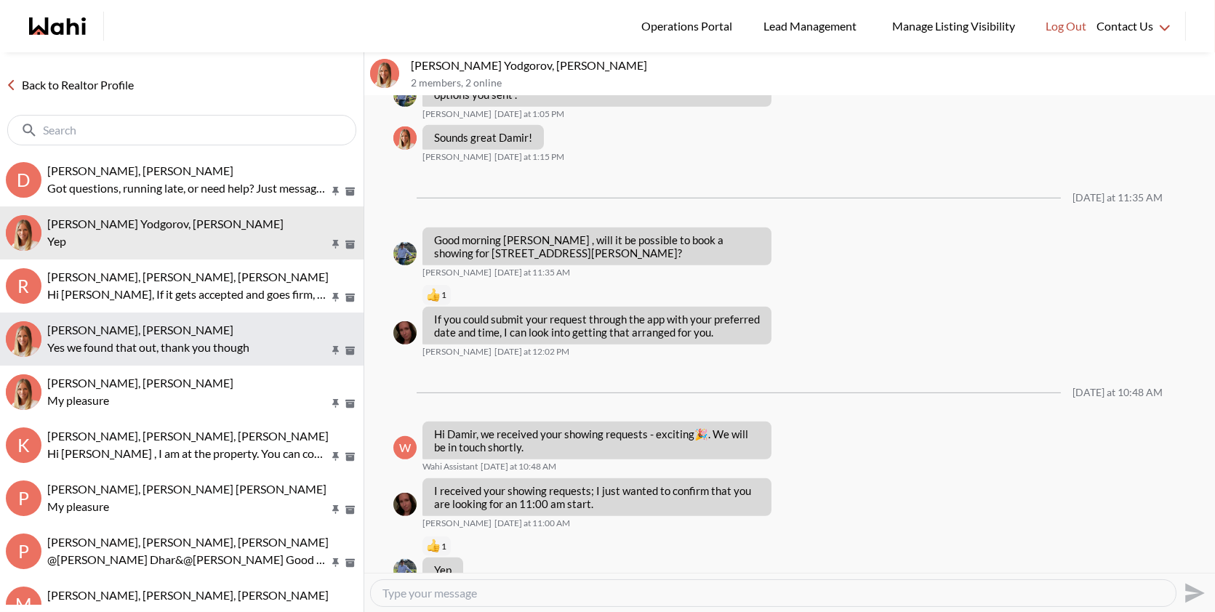
click at [187, 339] on p "Yes we found that out, thank you though" at bounding box center [187, 347] width 281 height 17
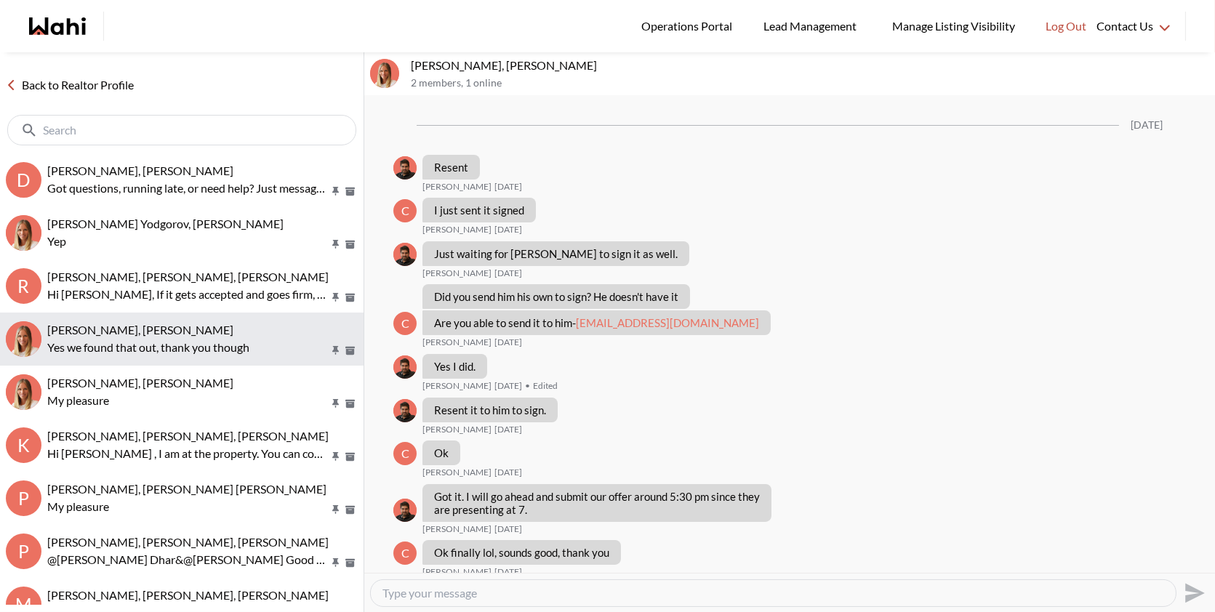
scroll to position [868, 0]
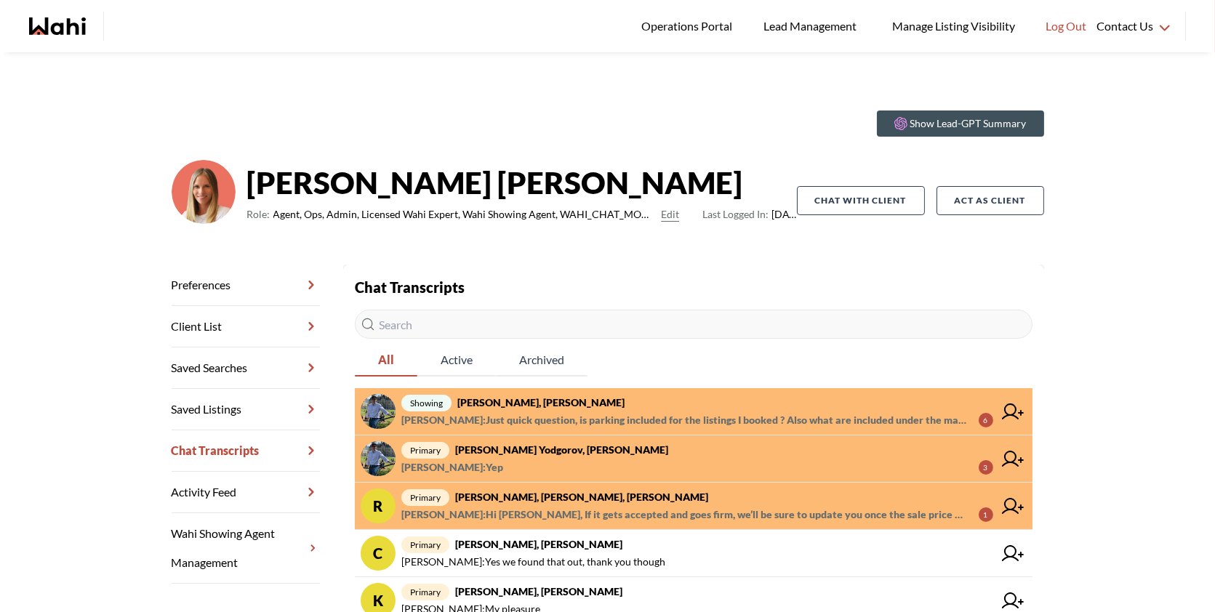
click at [757, 405] on span "showing [PERSON_NAME], [PERSON_NAME]" at bounding box center [697, 402] width 592 height 17
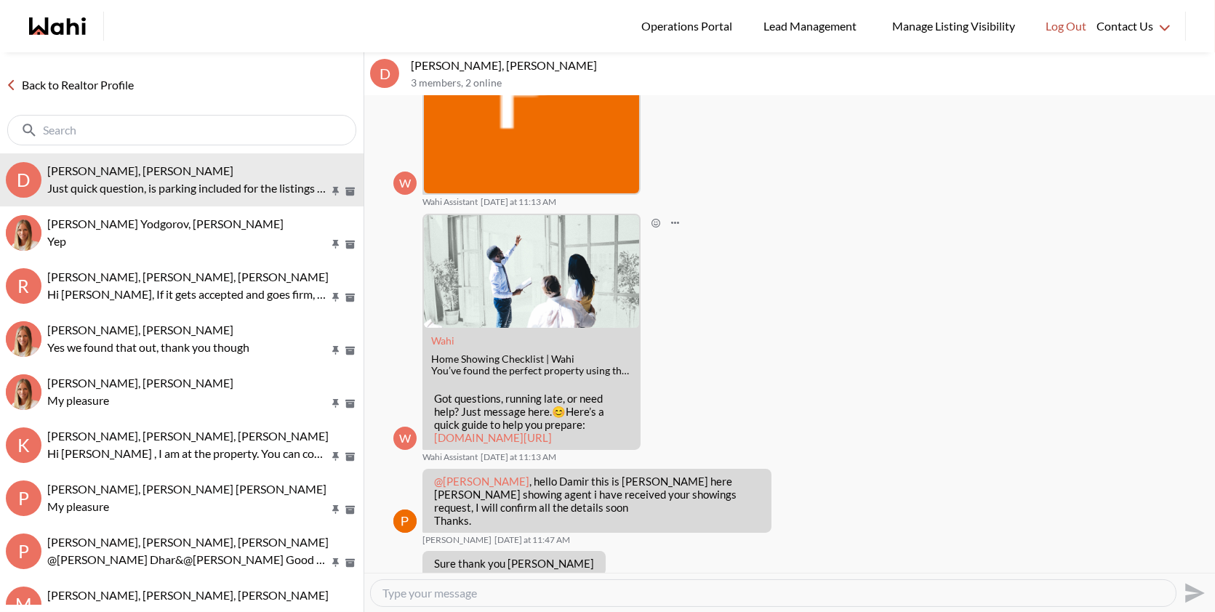
scroll to position [307, 0]
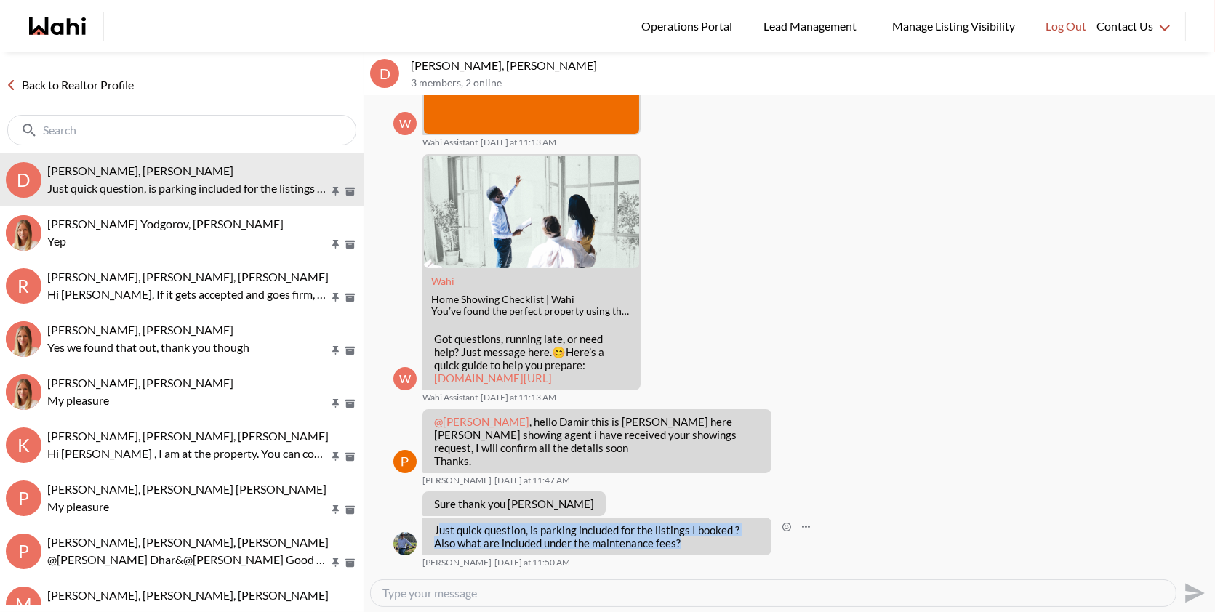
drag, startPoint x: 689, startPoint y: 546, endPoint x: 437, endPoint y: 532, distance: 252.7
click at [437, 532] on p "Just quick question, is parking included for the listings I booked ? Also what …" at bounding box center [597, 537] width 326 height 26
copy p "ust quick question, is parking included for the listings I booked ? Also what a…"
click at [429, 604] on div at bounding box center [773, 593] width 805 height 26
click at [426, 594] on textarea "Type your message" at bounding box center [774, 593] width 782 height 15
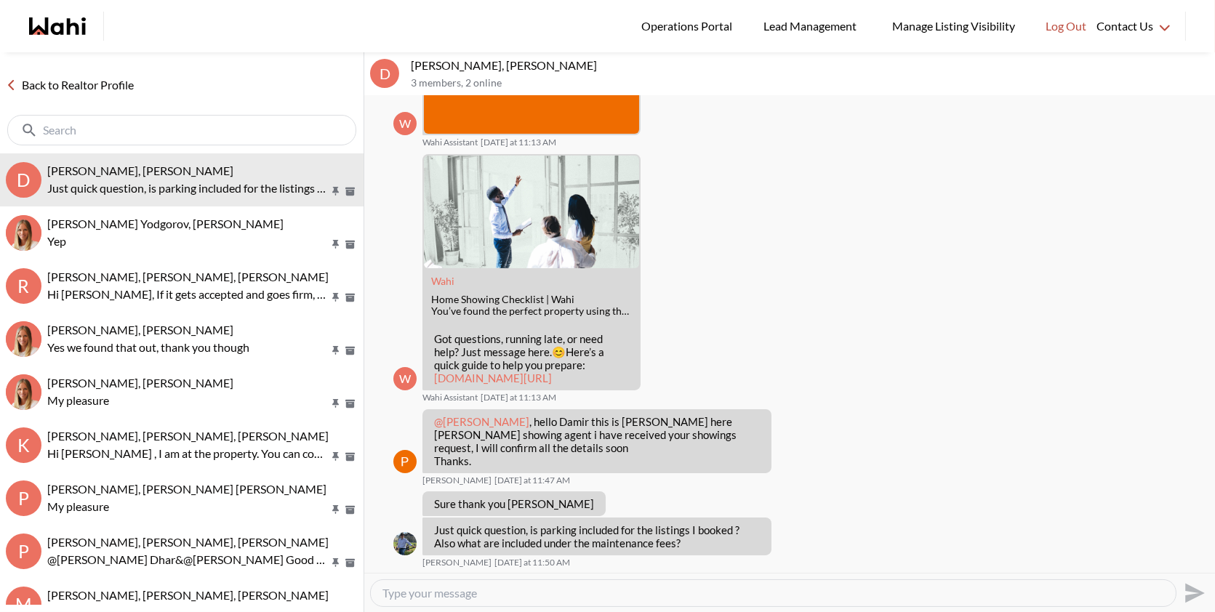
paste textarea "Good afternoon Damir, I’ll check on the parking and what’s included in the main…"
type textarea "Good afternoon Damir, I’ll check on the parking and what’s included in the main…"
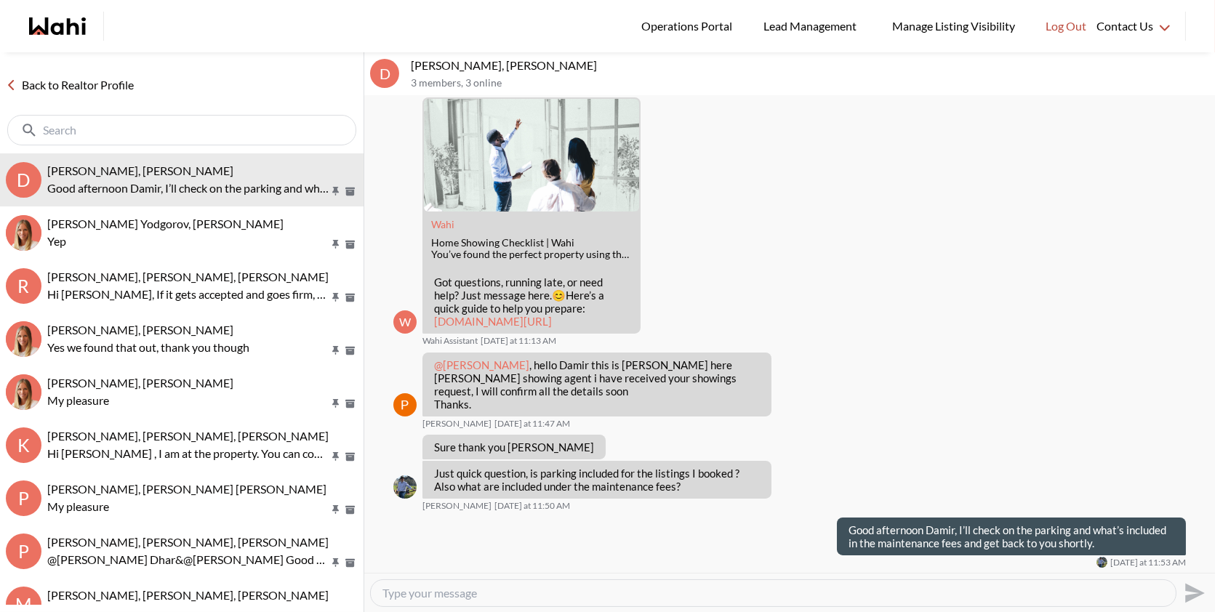
scroll to position [386, 0]
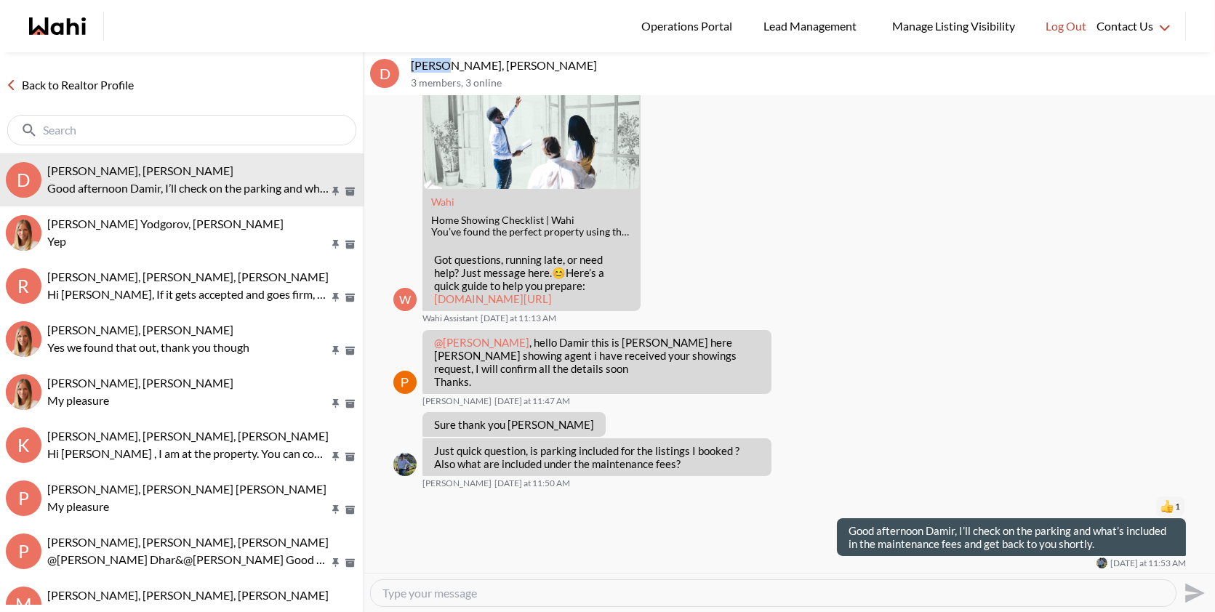
drag, startPoint x: 444, startPoint y: 64, endPoint x: 398, endPoint y: 62, distance: 46.6
click at [398, 62] on div "D Damir Yodgorov, Paul, Michelle 3 members , 3 online" at bounding box center [789, 74] width 851 height 44
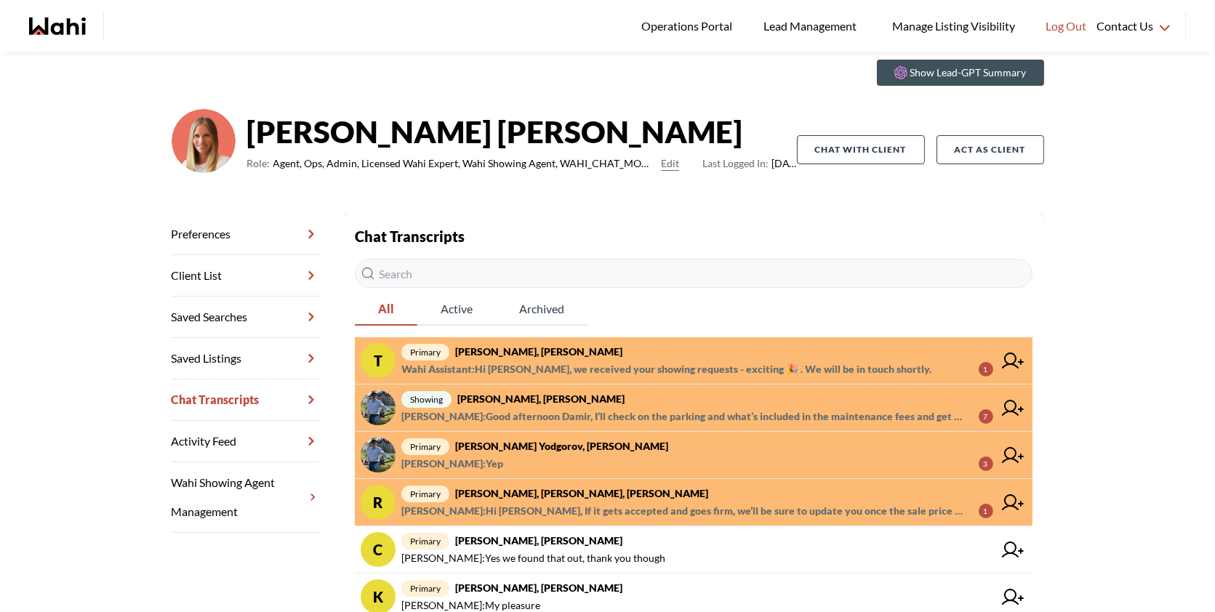
scroll to position [52, 0]
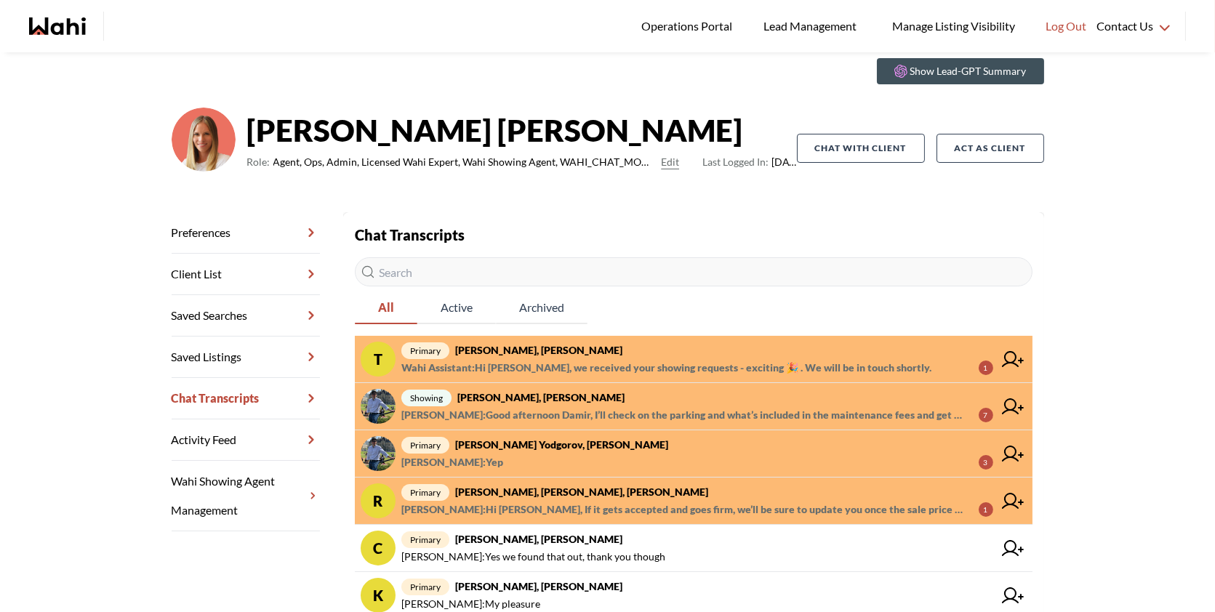
click at [708, 401] on span "showing [PERSON_NAME], [PERSON_NAME]" at bounding box center [697, 397] width 592 height 17
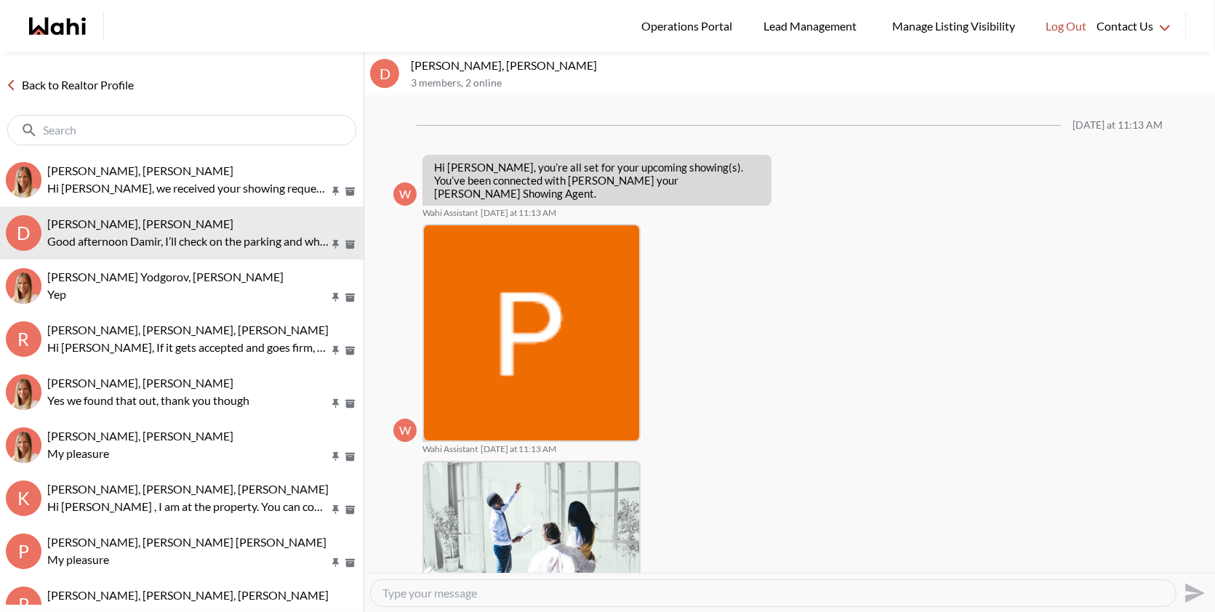
scroll to position [386, 0]
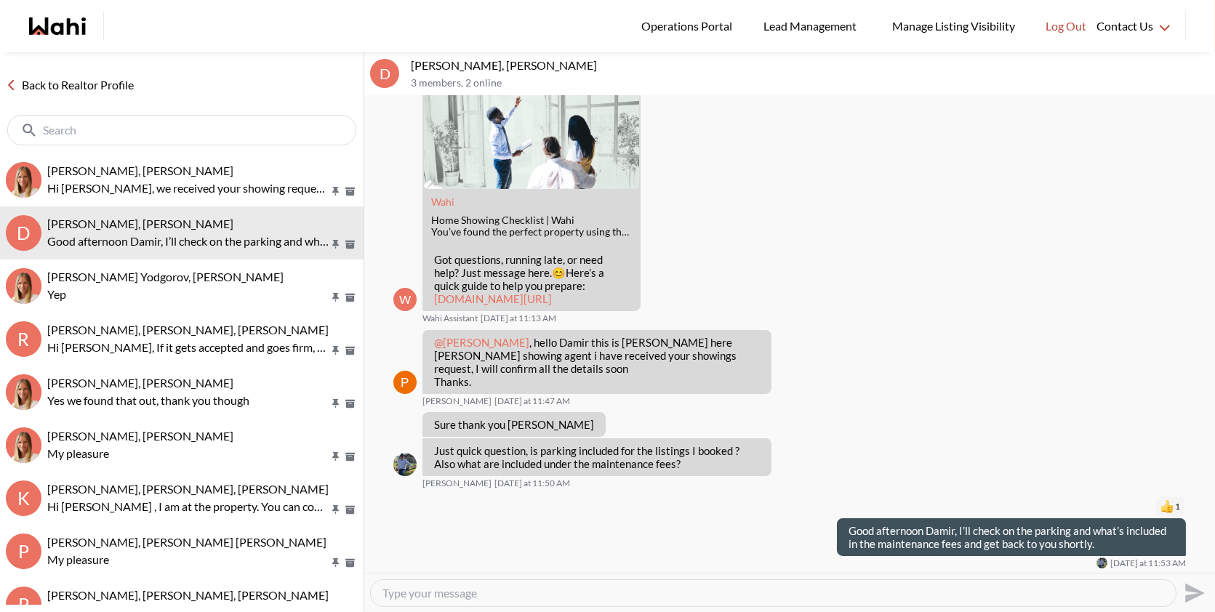
click at [542, 598] on textarea "Type your message" at bounding box center [774, 593] width 782 height 15
paste textarea "I checked on the listings — [STREET_ADDRESS] includes parking, building insuran…"
click at [517, 593] on textarea "I checked on the listings — [STREET_ADDRESS] includes parking, building insuran…" at bounding box center [774, 593] width 782 height 15
type textarea "I checked on the listings ,unit #73 at [STREET_ADDRESS] includes parking, build…"
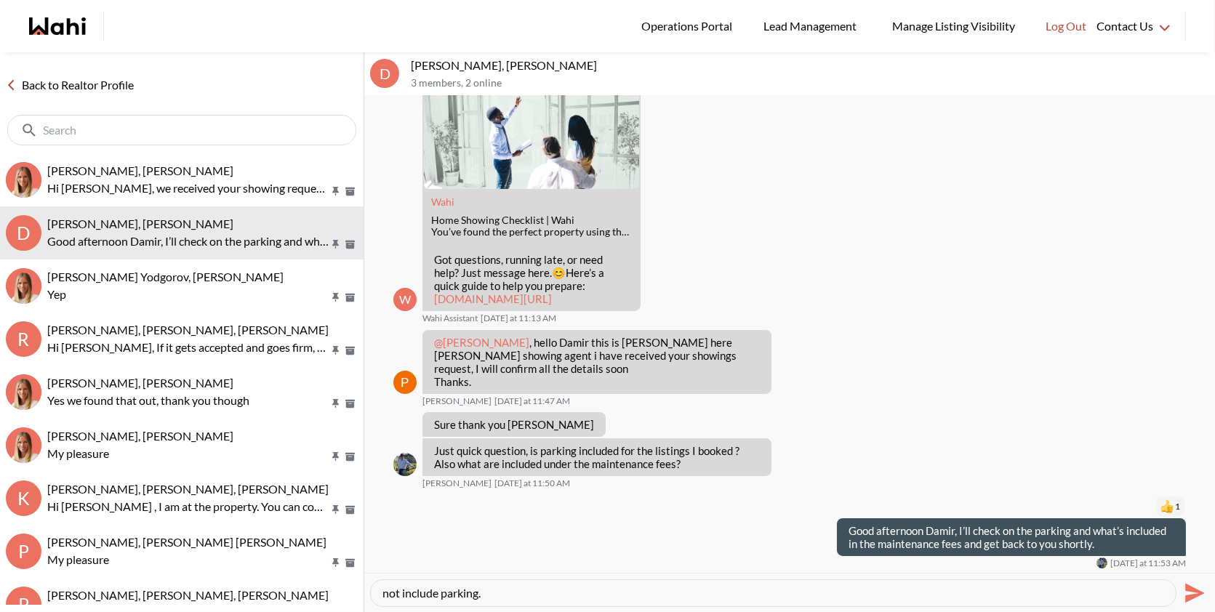
click at [1168, 595] on div "I checked on the listings ,unit #73 at [STREET_ADDRESS] includes parking, build…" at bounding box center [773, 593] width 805 height 26
click at [1195, 596] on icon "Send" at bounding box center [1195, 593] width 20 height 20
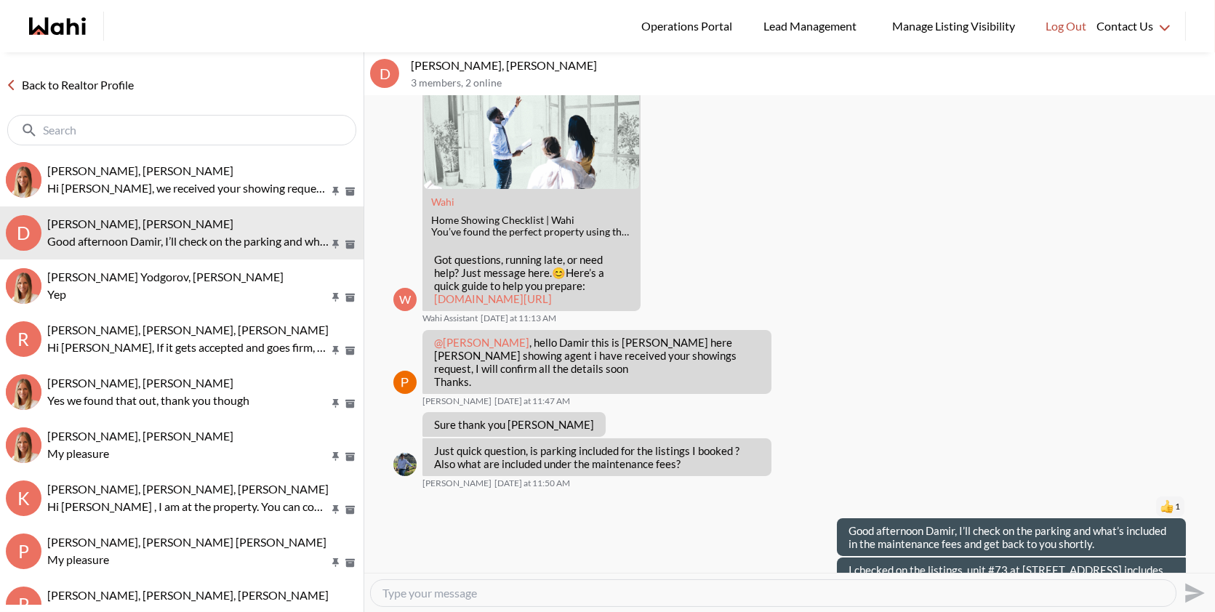
scroll to position [0, 0]
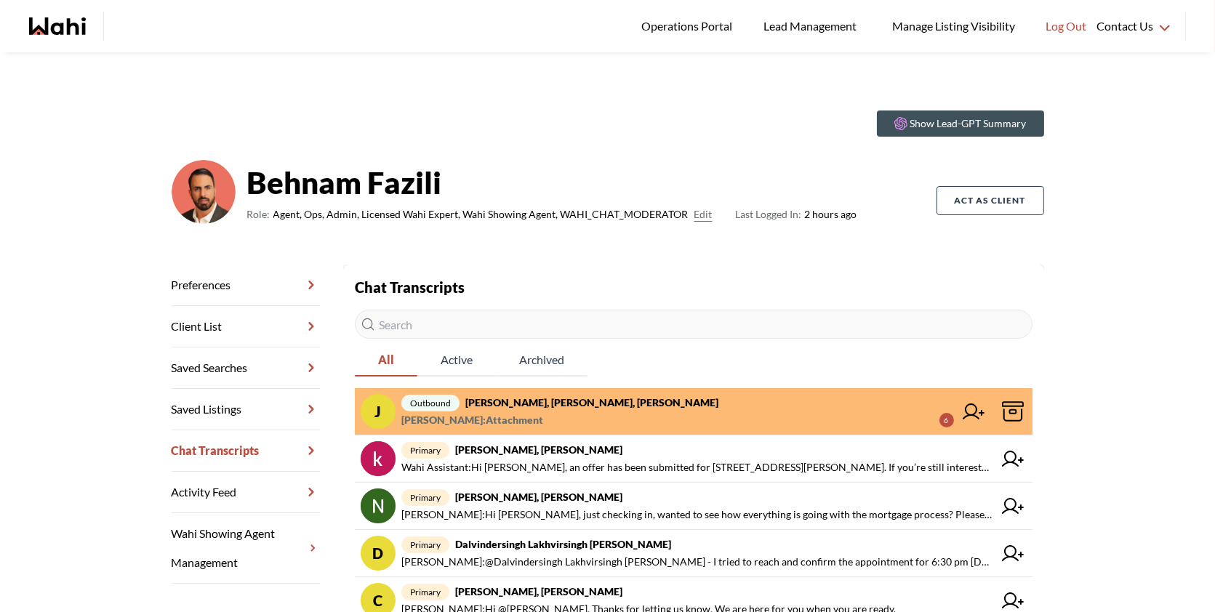
click at [801, 400] on span "outbound [PERSON_NAME], [PERSON_NAME], [PERSON_NAME]" at bounding box center [677, 402] width 553 height 17
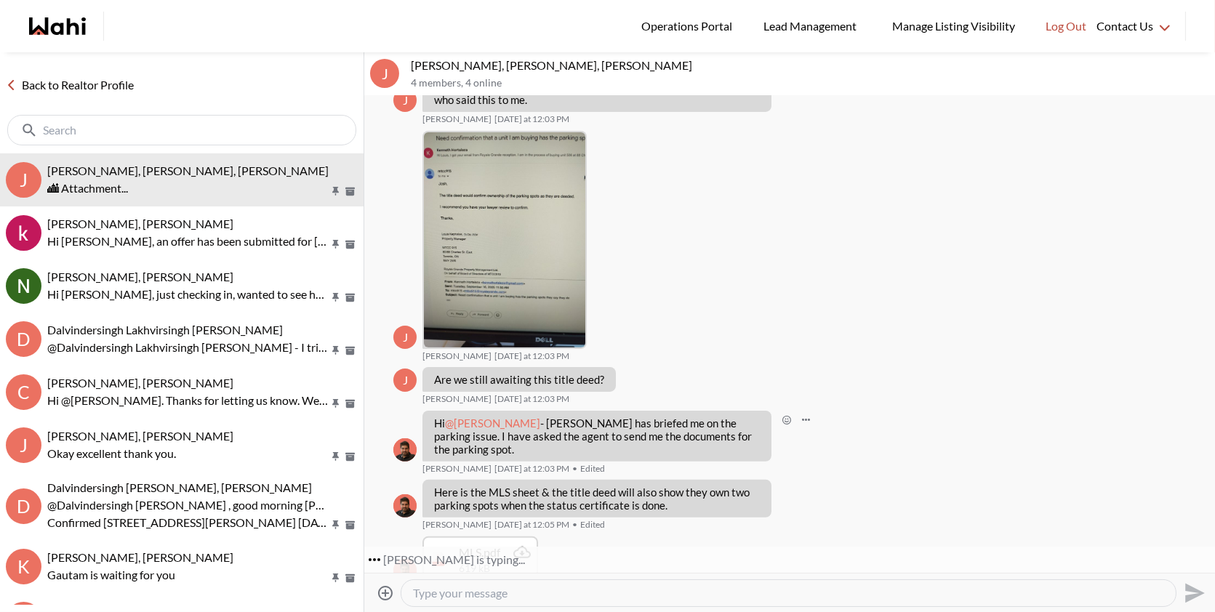
scroll to position [1057, 0]
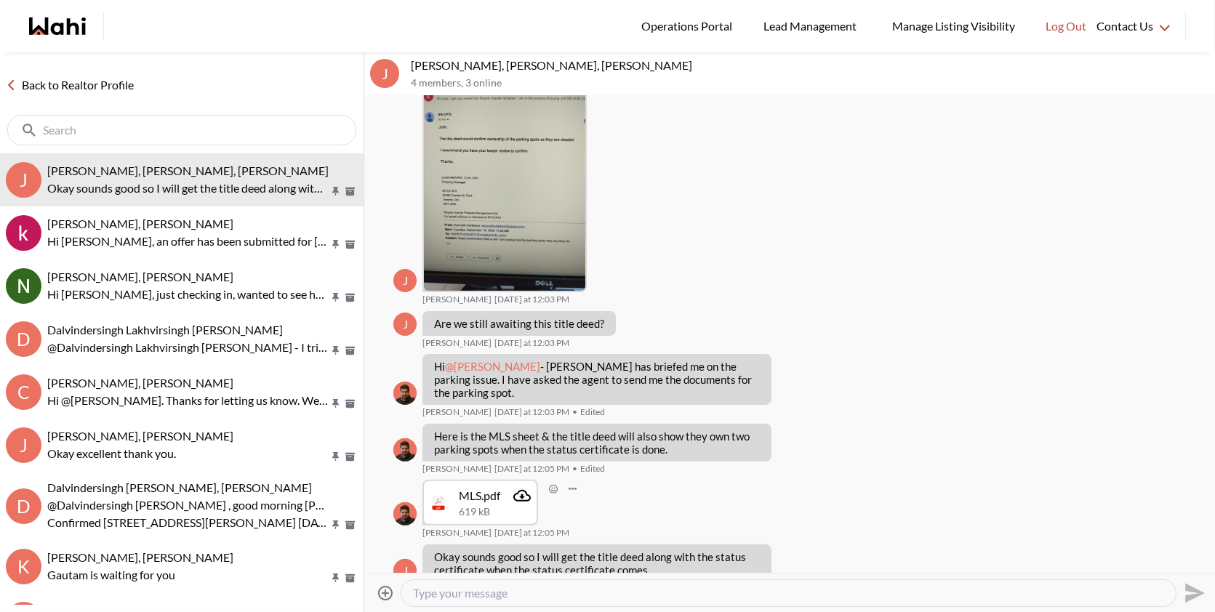
click at [471, 489] on div "MLS.pdf" at bounding box center [479, 496] width 41 height 15
click at [518, 490] on icon "Attachment" at bounding box center [521, 496] width 17 height 12
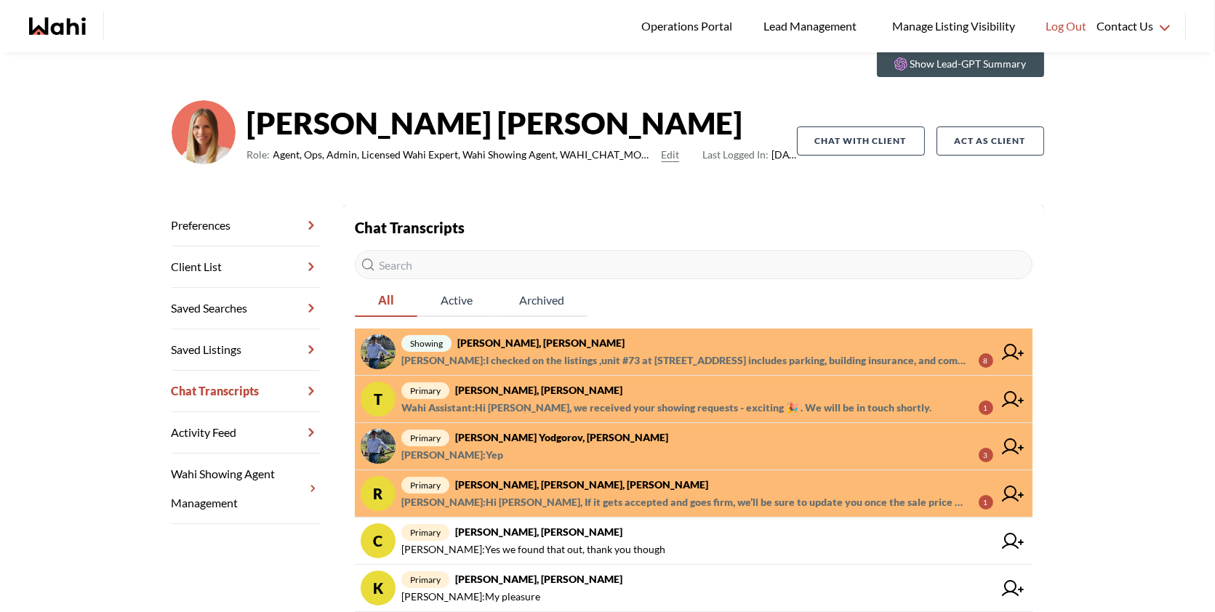
click at [675, 494] on span "Behnam Fazili : Hi Amber, If it gets accepted and goes firm, we’ll be sure to u…" at bounding box center [684, 502] width 566 height 17
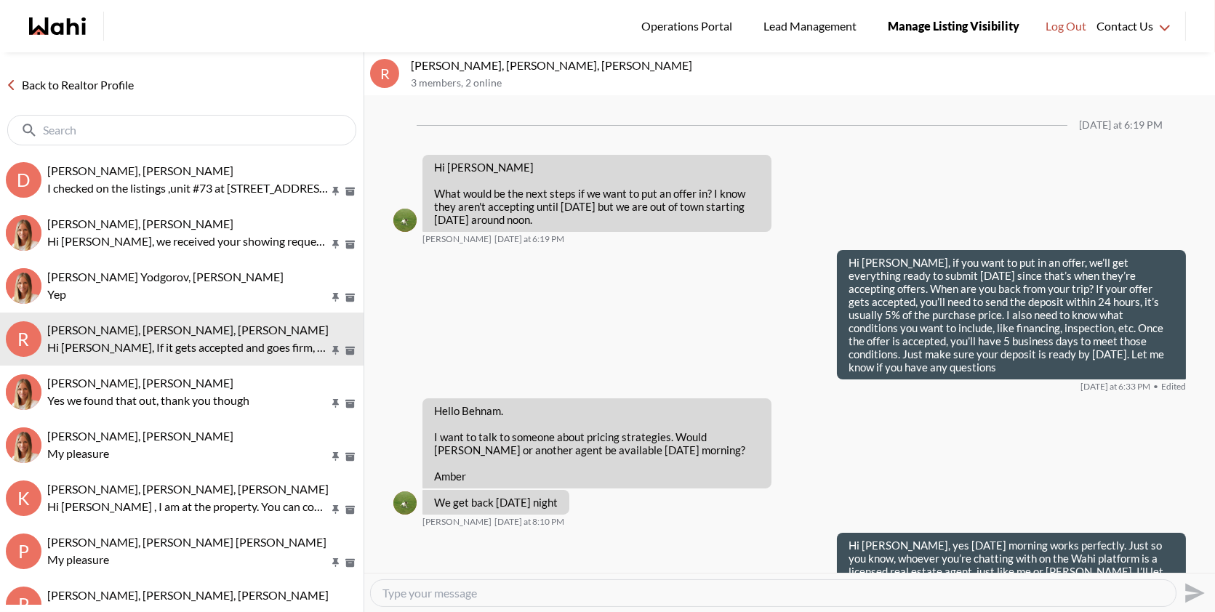
scroll to position [2075, 0]
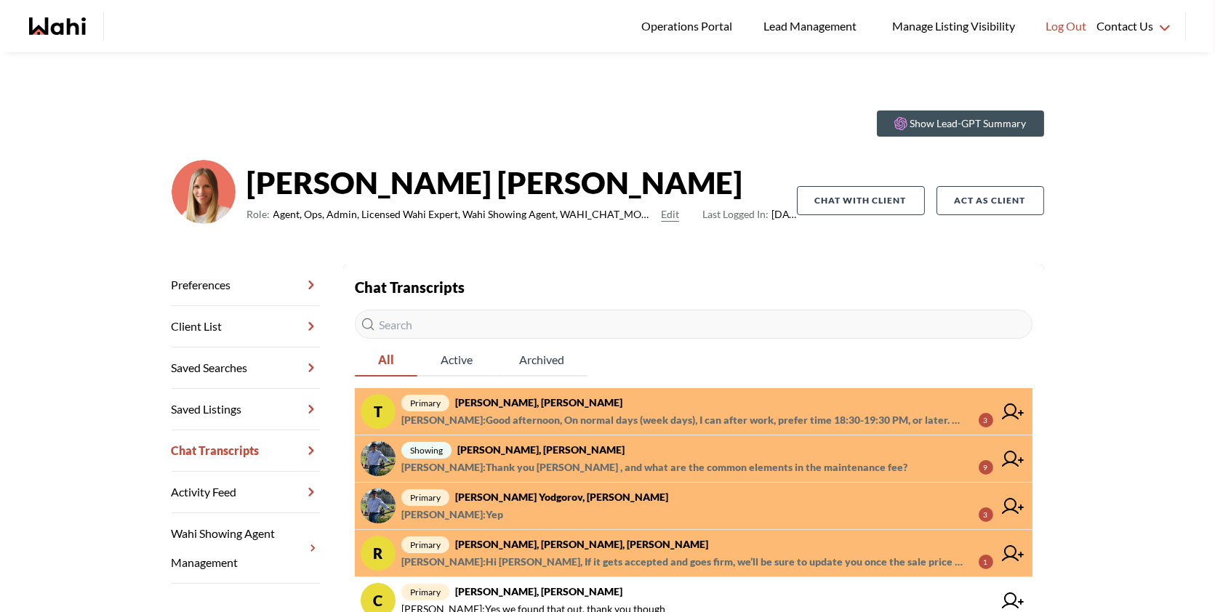
click at [729, 412] on span "TIGRAN ARUSTAMYAN : Good afternoon, On normal days (week days), I can after wor…" at bounding box center [684, 420] width 566 height 17
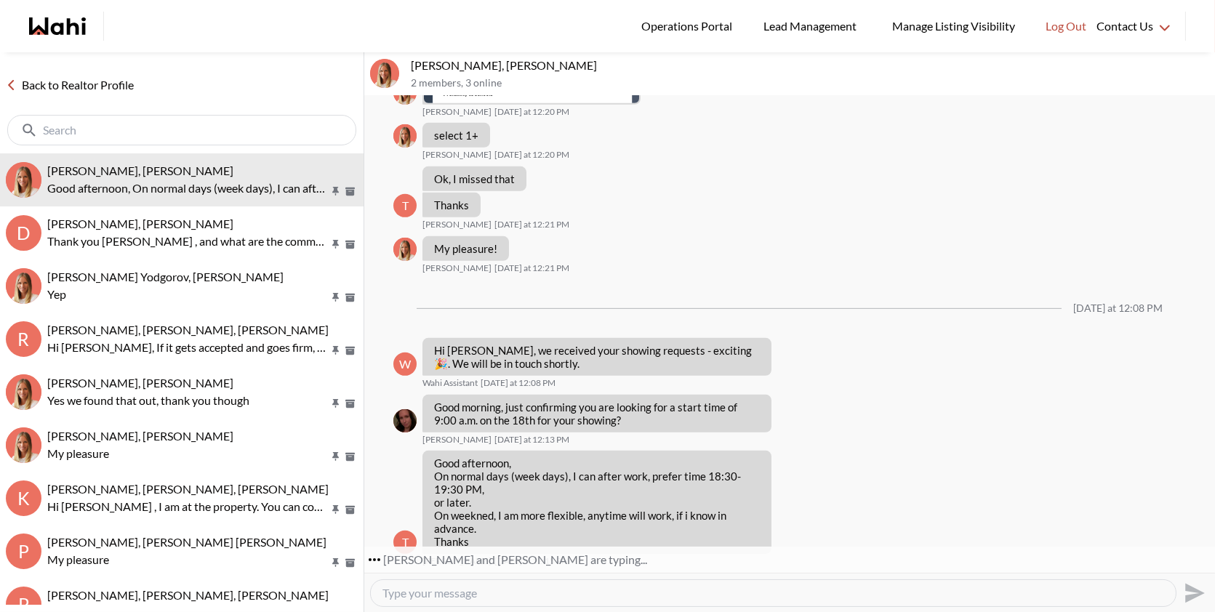
scroll to position [1685, 0]
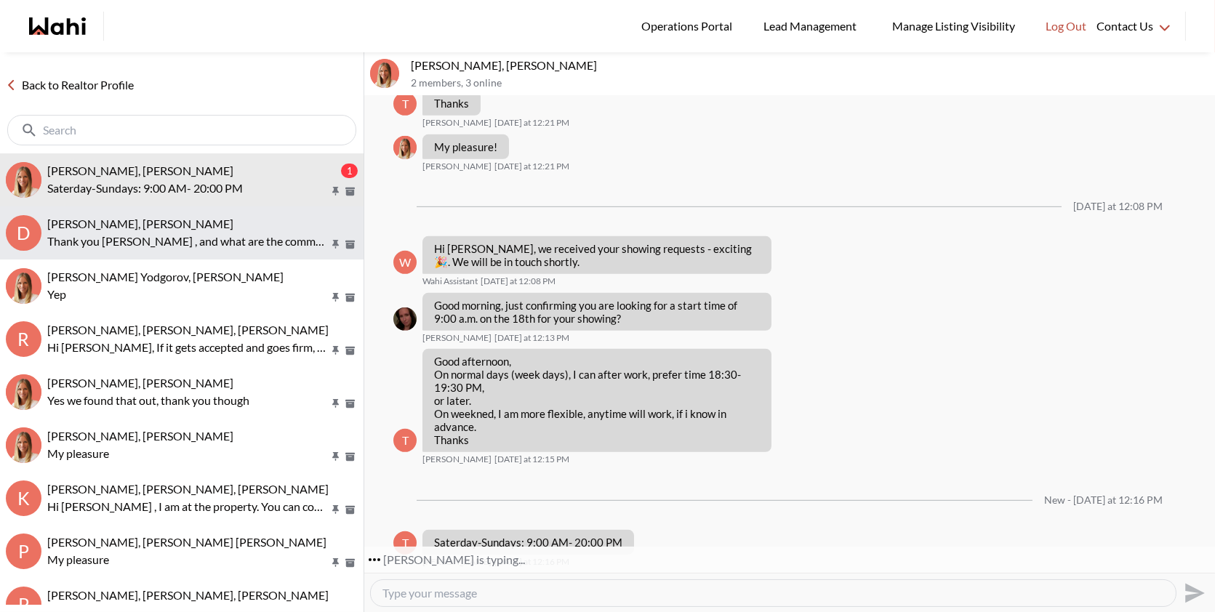
click at [200, 218] on span "[PERSON_NAME], [PERSON_NAME]" at bounding box center [140, 224] width 186 height 14
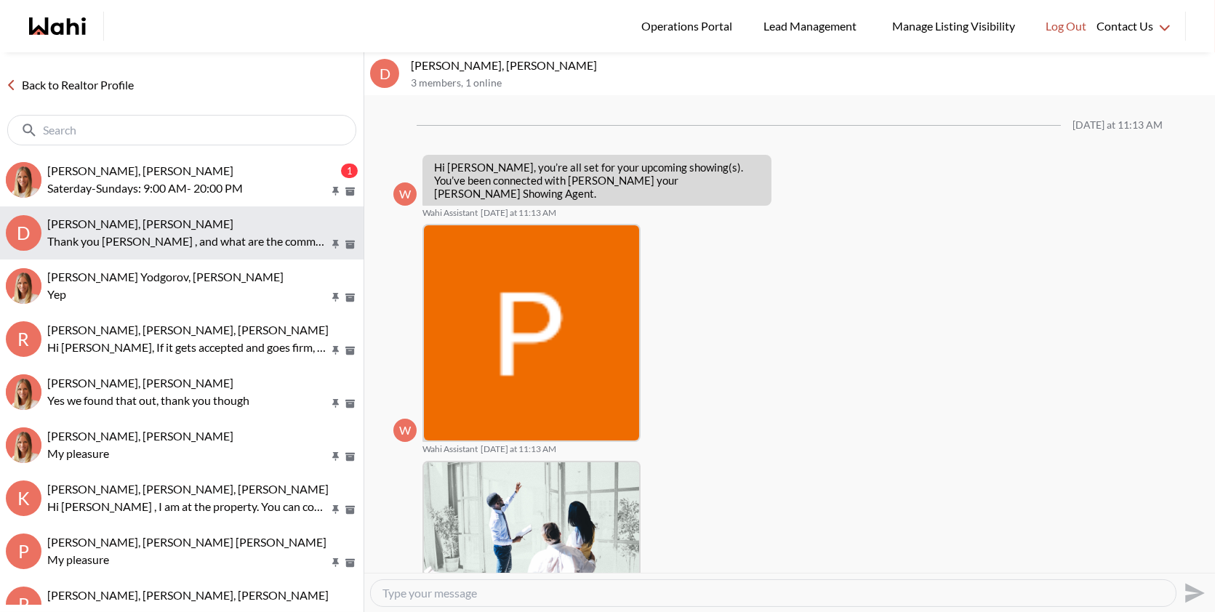
scroll to position [495, 0]
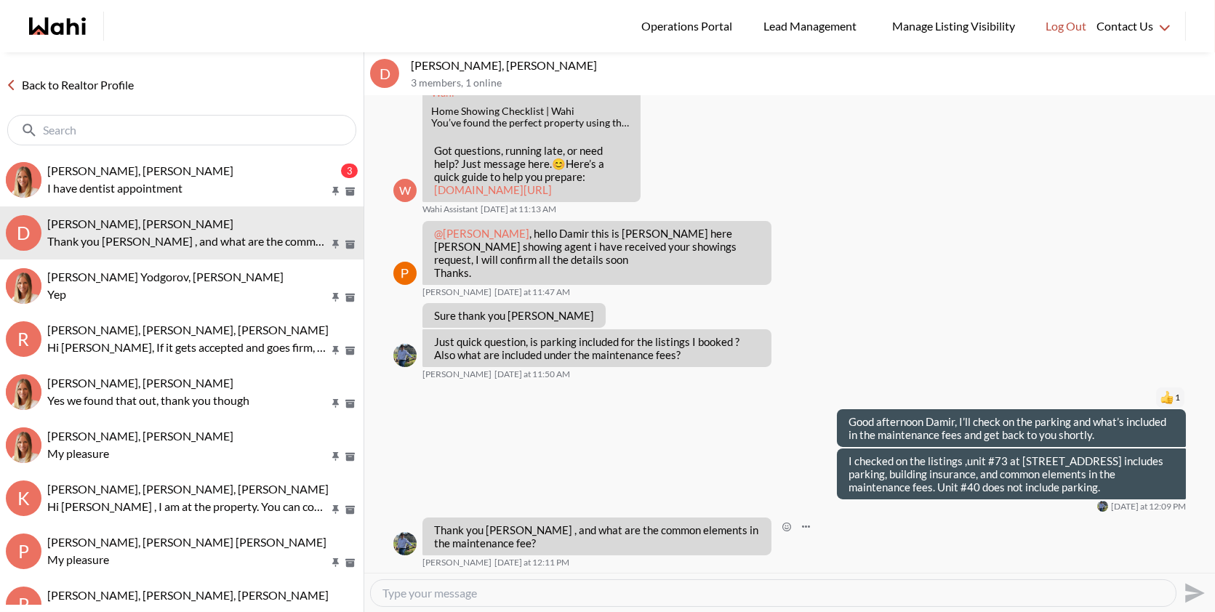
click at [505, 548] on p "Thank you Behnam , and what are the common elements in the maintenance fee?" at bounding box center [597, 537] width 326 height 26
drag, startPoint x: 505, startPoint y: 548, endPoint x: 430, endPoint y: 526, distance: 78.7
click at [430, 526] on div "Thank you Behnam , and what are the common elements in the maintenance fee?" at bounding box center [597, 537] width 349 height 38
click at [508, 548] on p "Thank you Behnam , and what are the common elements in the maintenance fee?" at bounding box center [597, 537] width 326 height 26
drag, startPoint x: 499, startPoint y: 547, endPoint x: 551, endPoint y: 533, distance: 54.2
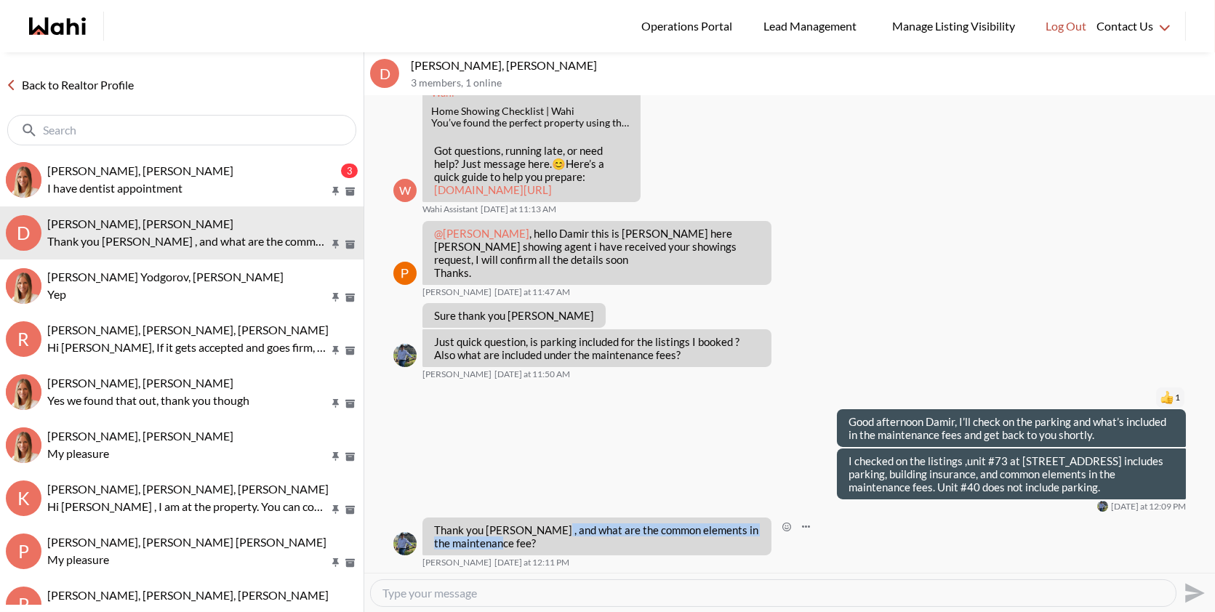
click at [551, 533] on p "Thank you Behnam , and what are the common elements in the maintenance fee?" at bounding box center [597, 537] width 326 height 26
click at [569, 532] on p "Thank you Behnam , and what are the common elements in the maintenance fee?" at bounding box center [597, 537] width 326 height 26
drag, startPoint x: 503, startPoint y: 542, endPoint x: 552, endPoint y: 532, distance: 49.8
click at [552, 532] on p "Thank you Behnam , and what are the common elements in the maintenance fee?" at bounding box center [597, 537] width 326 height 26
copy p "what are the common elements in the maintenance fee?"
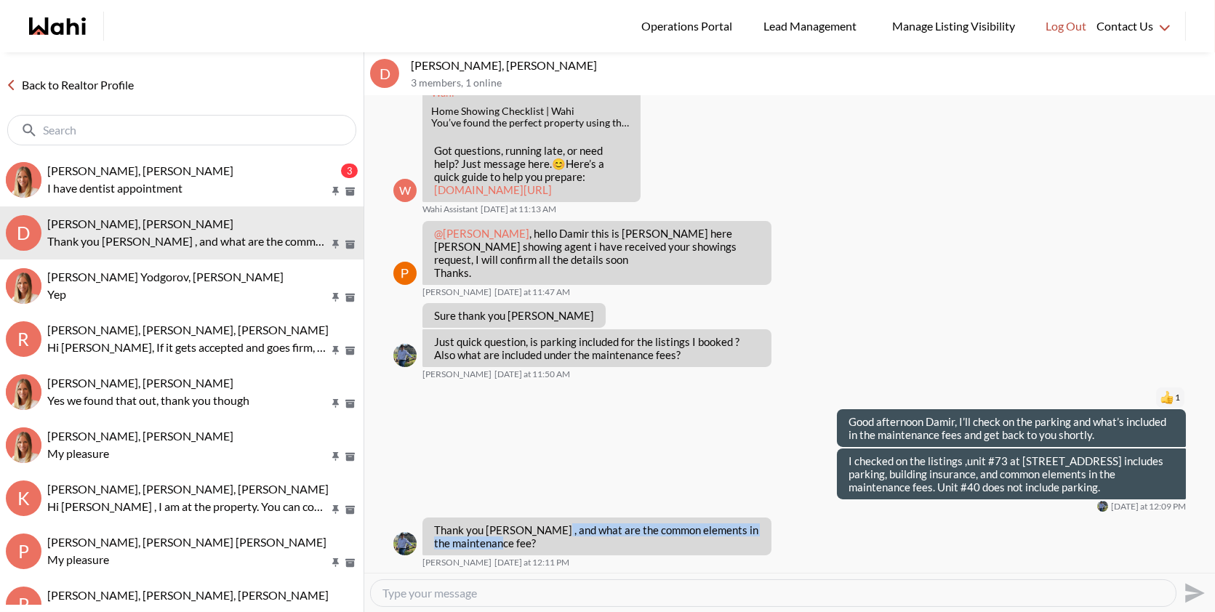
click at [402, 590] on textarea "Type your message" at bounding box center [774, 593] width 782 height 15
paste textarea "the maintenance fee includes building insurance, parking, and common elements. …"
type textarea "the maintenance fee includes building insurance, parking, and common elements. …"
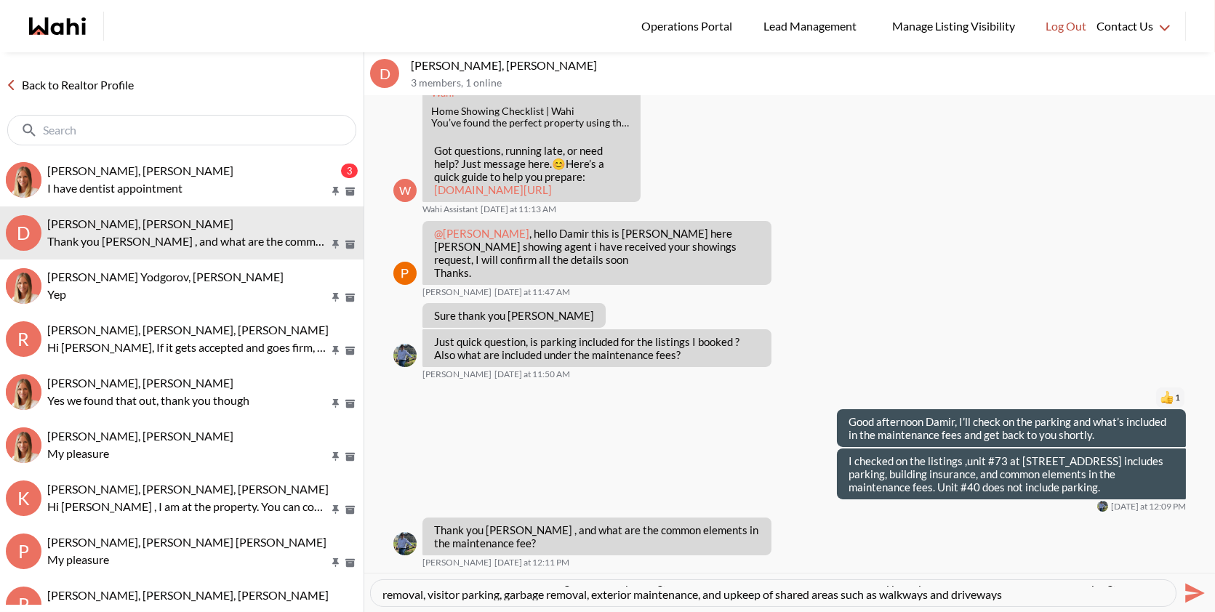
scroll to position [15, 0]
click at [1198, 598] on icon "Send" at bounding box center [1193, 593] width 23 height 23
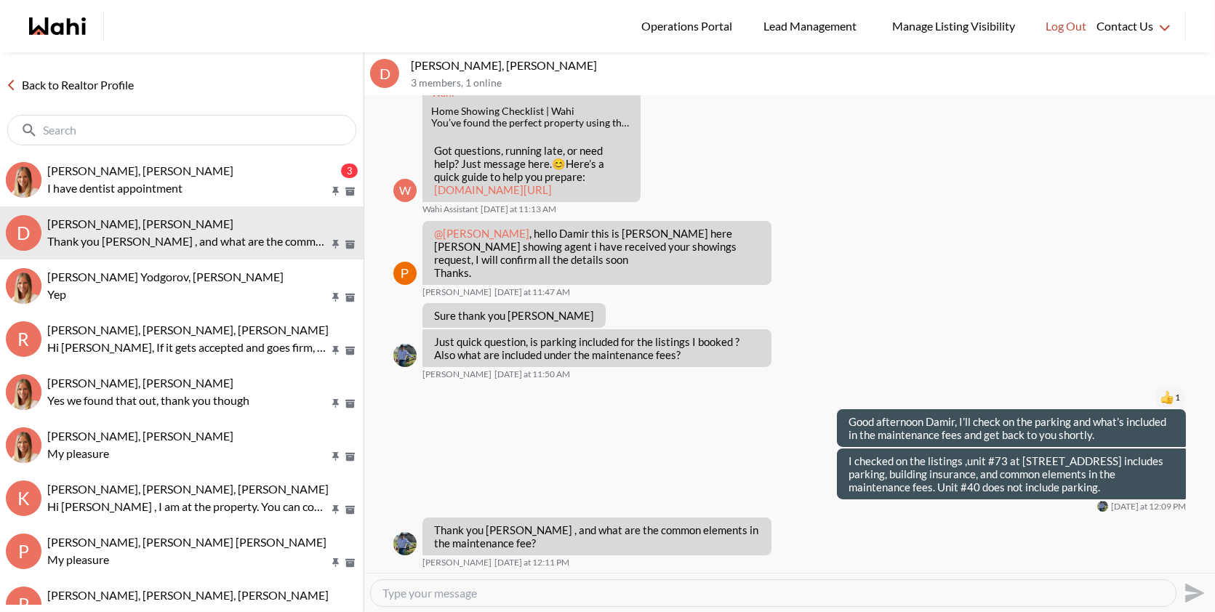
scroll to position [0, 0]
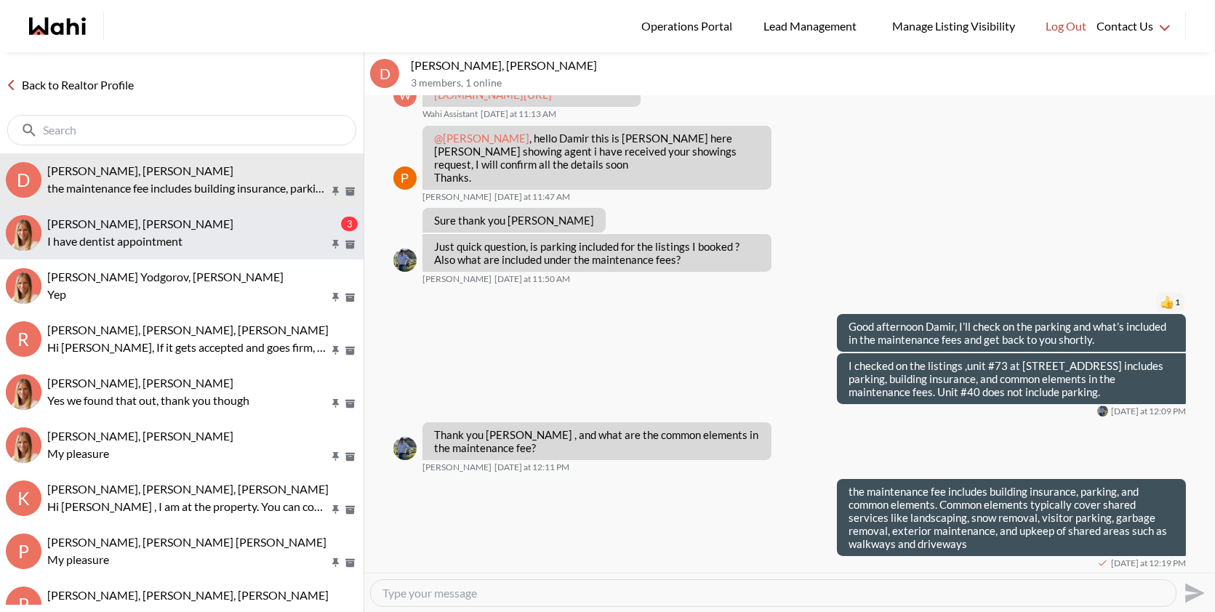
click at [207, 220] on span "[PERSON_NAME], [PERSON_NAME]" at bounding box center [140, 224] width 186 height 14
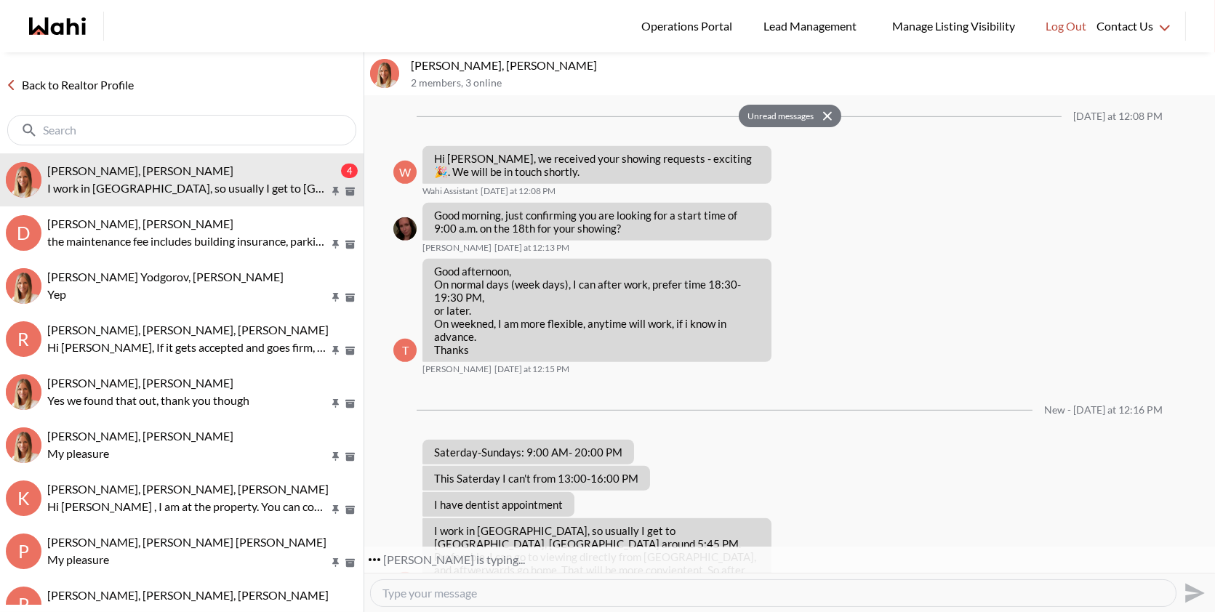
scroll to position [1817, 0]
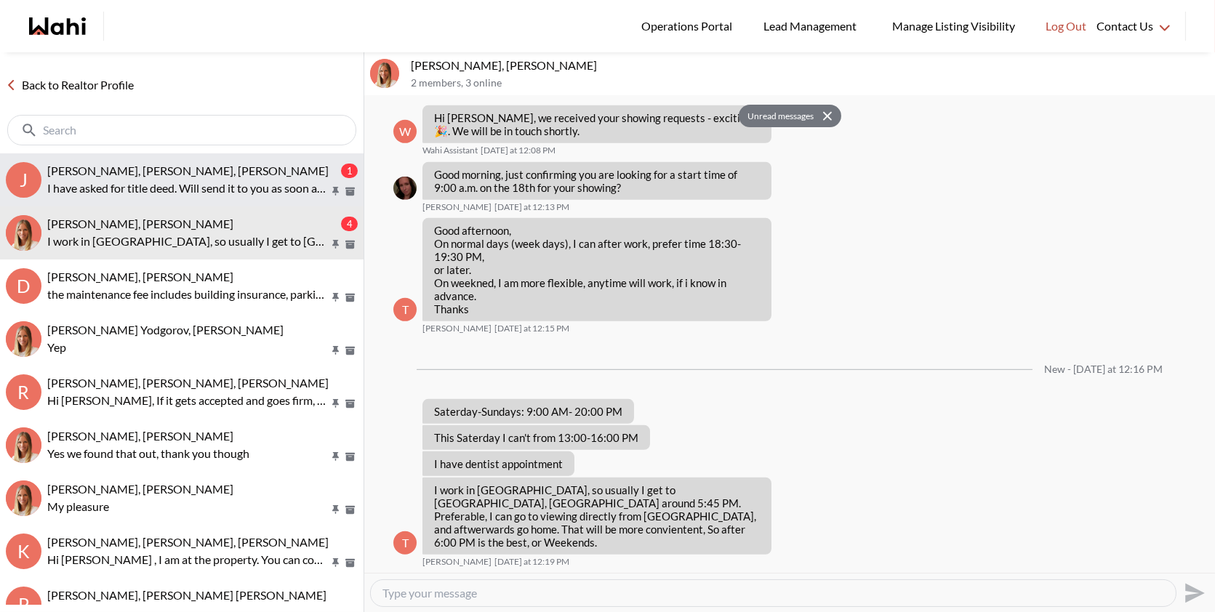
click at [200, 164] on span "Josh Hortaleza, Behnam, Paul, Faraz" at bounding box center [187, 171] width 281 height 14
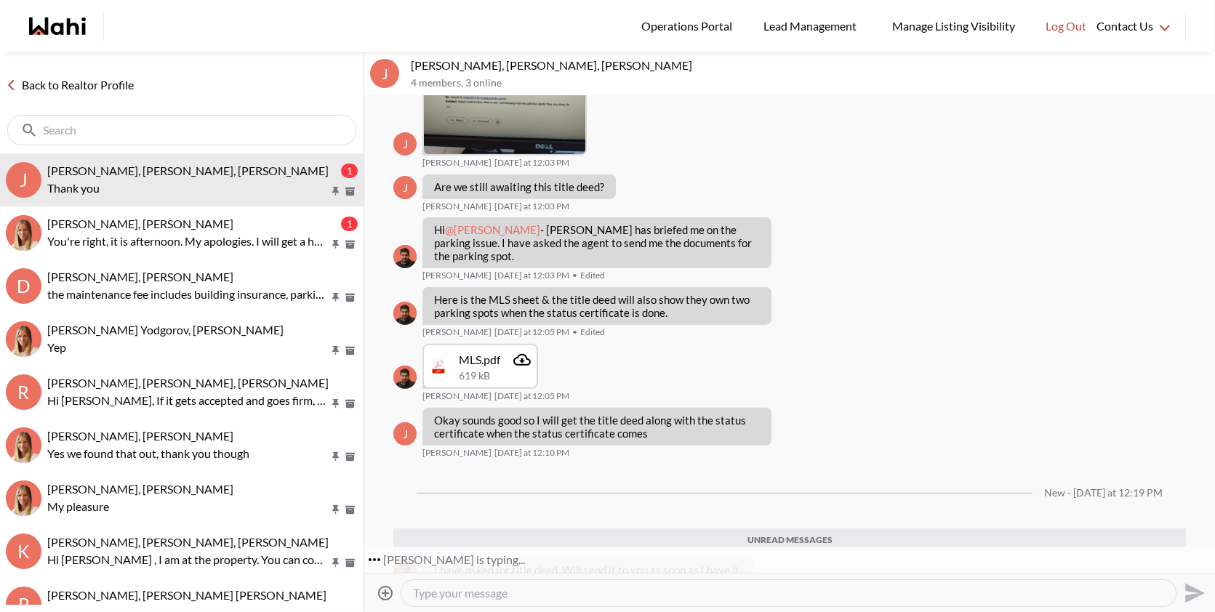
scroll to position [1143, 0]
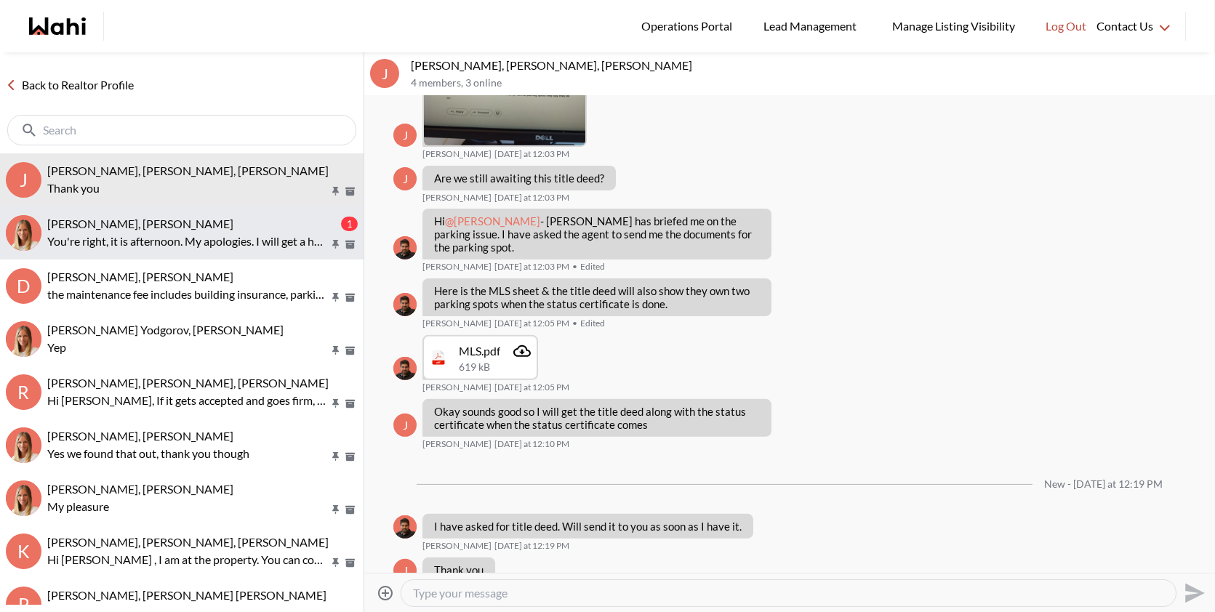
click at [190, 213] on button "TIGRAN ARUSTAMYAN, Michelle 1 You're right, it is afternoon. My apologies. I wi…" at bounding box center [182, 233] width 364 height 53
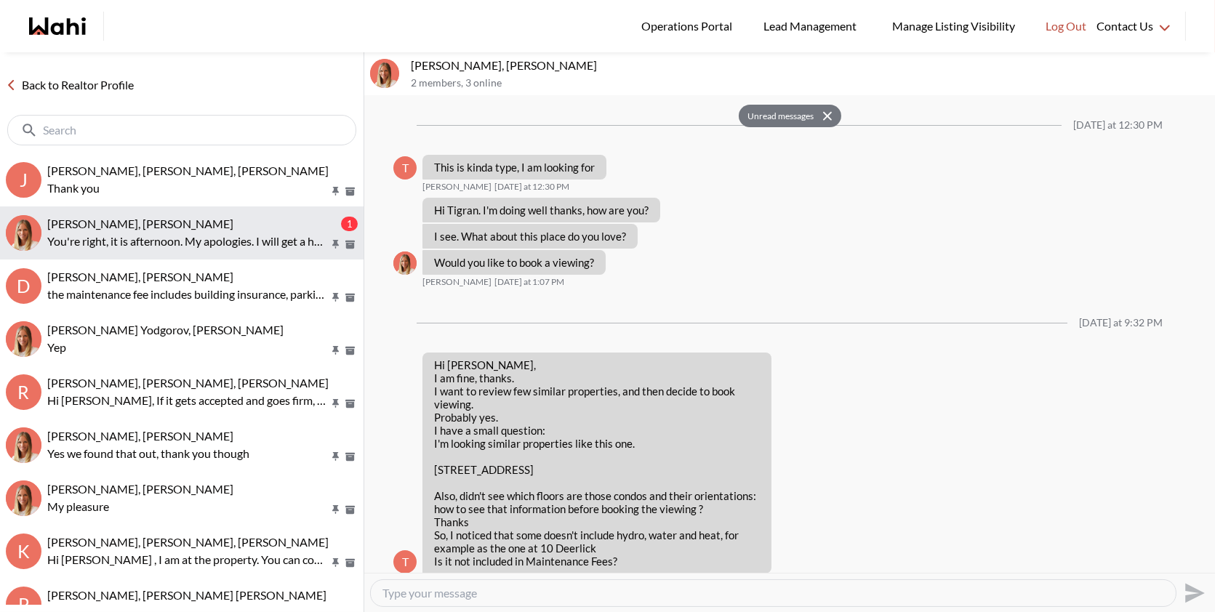
scroll to position [1873, 0]
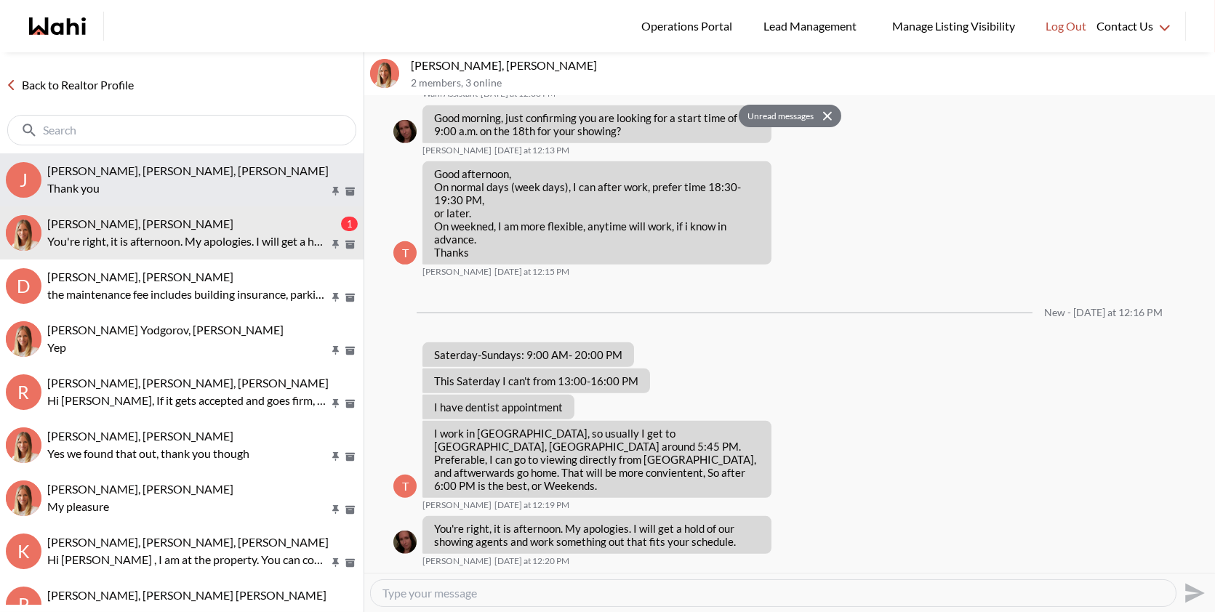
click at [163, 199] on button "J Josh Hortaleza, Behnam, Paul, Faraz Thank you" at bounding box center [182, 179] width 364 height 53
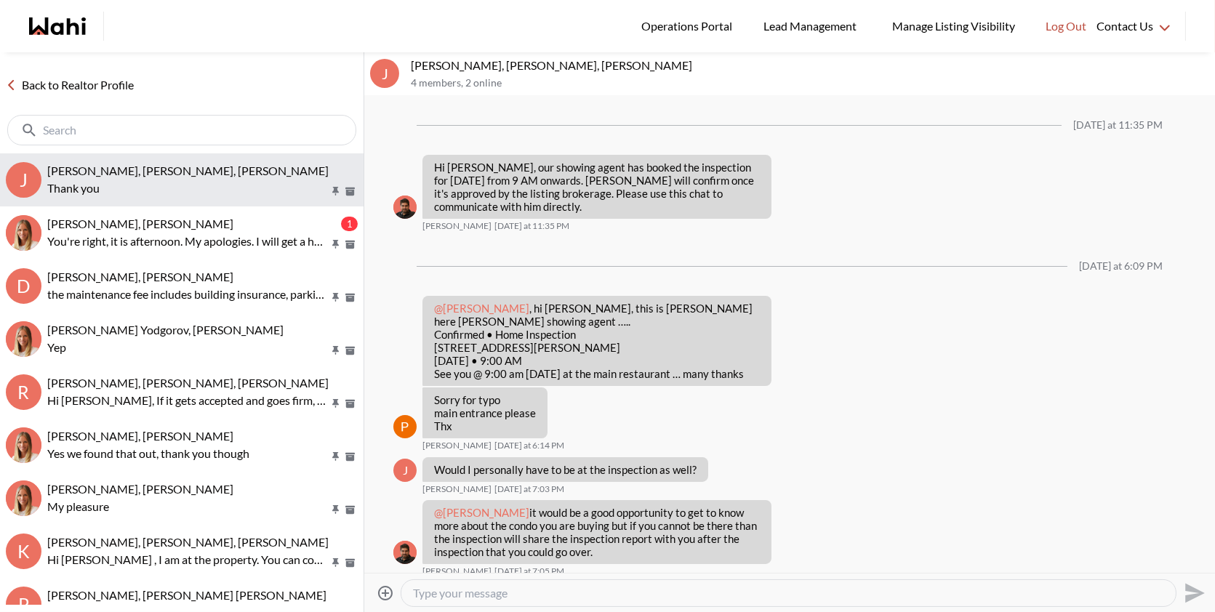
scroll to position [1084, 0]
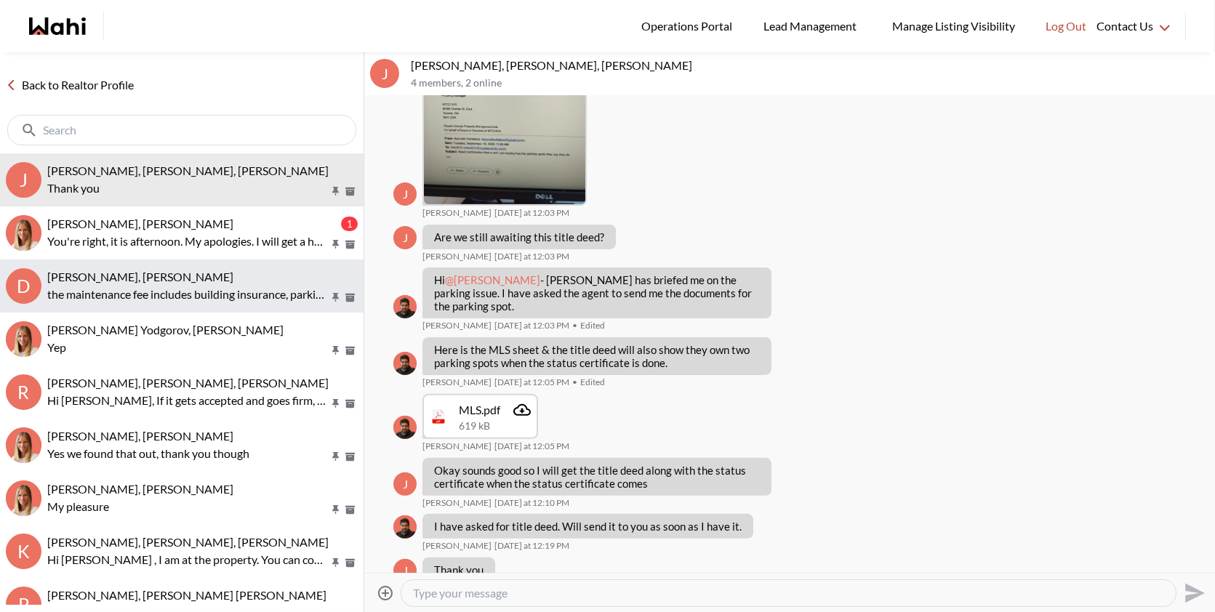
click at [115, 303] on button "D Damir Yodgorov, Paul, Michelle the maintenance fee includes building insuranc…" at bounding box center [182, 286] width 364 height 53
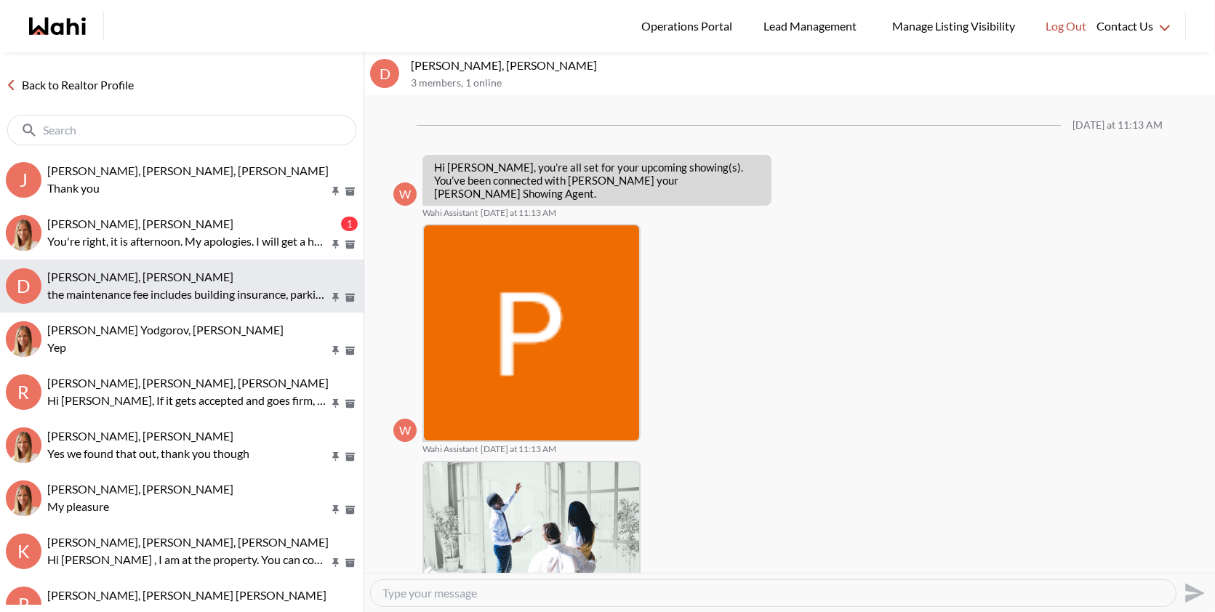
scroll to position [590, 0]
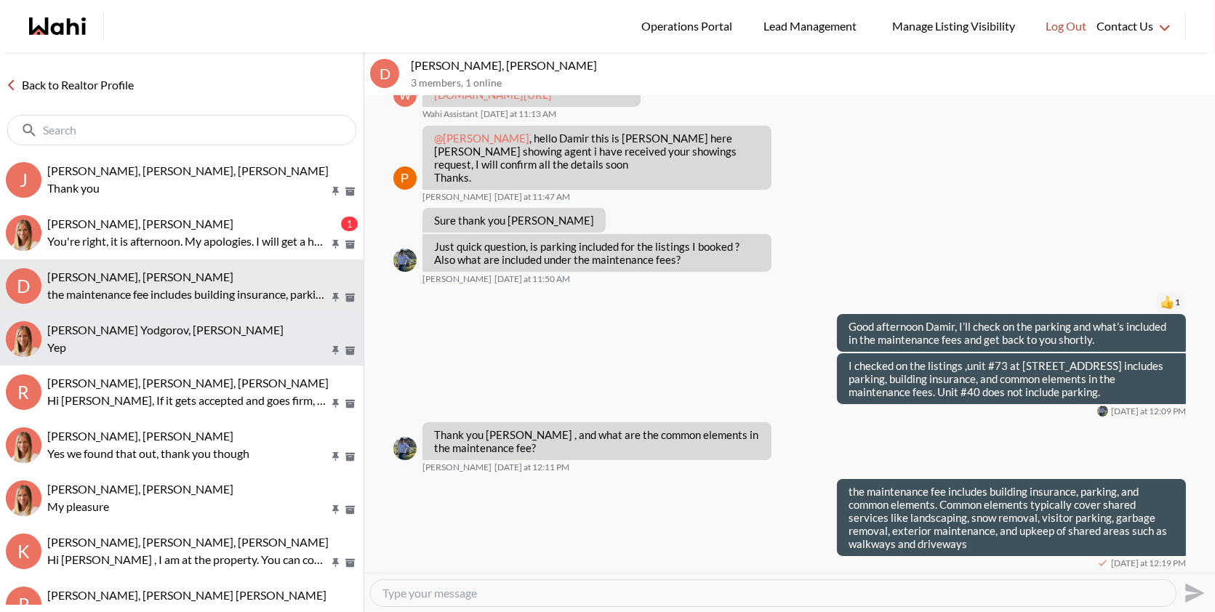
click at [119, 357] on button "Damir Yodgorov, Michelle Yep" at bounding box center [182, 339] width 364 height 53
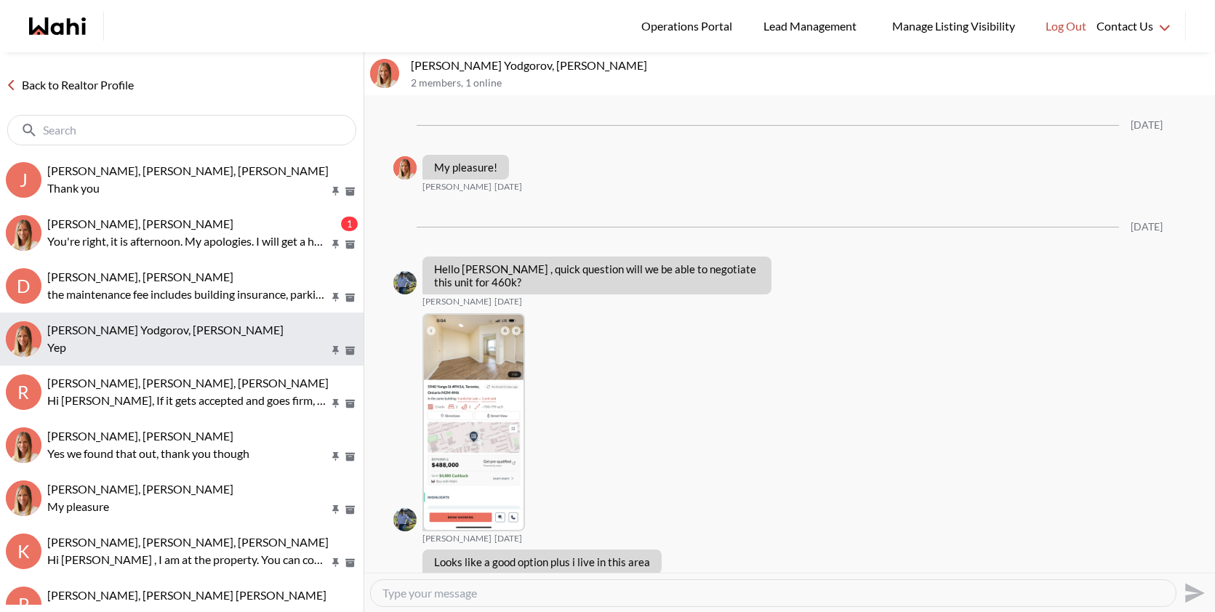
scroll to position [1499, 0]
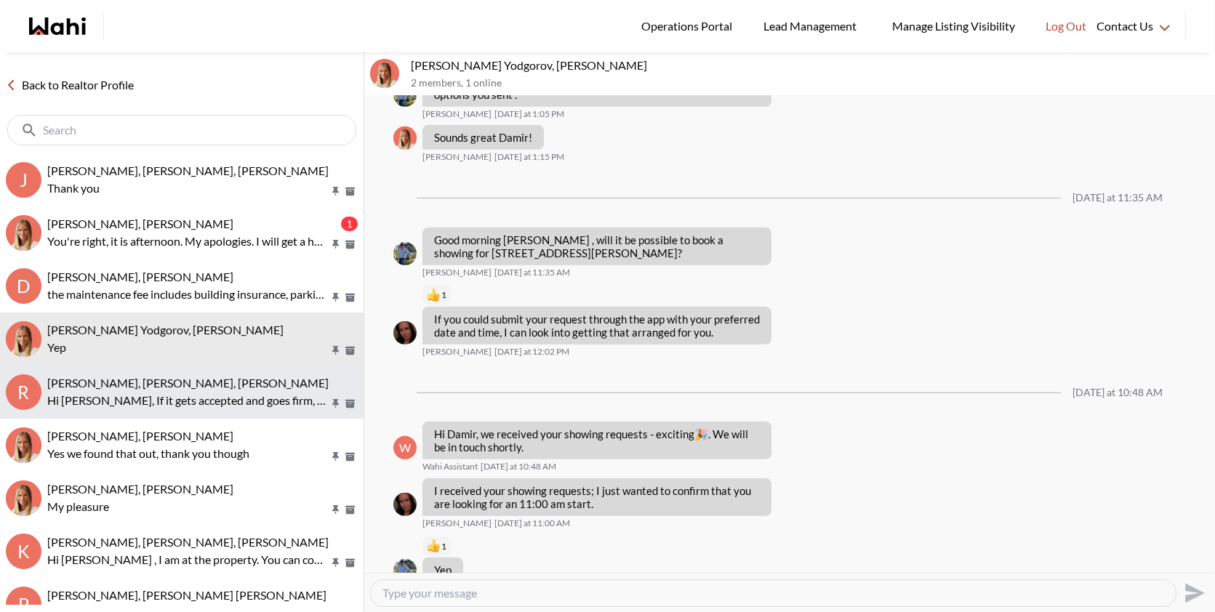
click at [147, 396] on p "Hi [PERSON_NAME], If it gets accepted and goes firm, we’ll be sure to update yo…" at bounding box center [187, 400] width 281 height 17
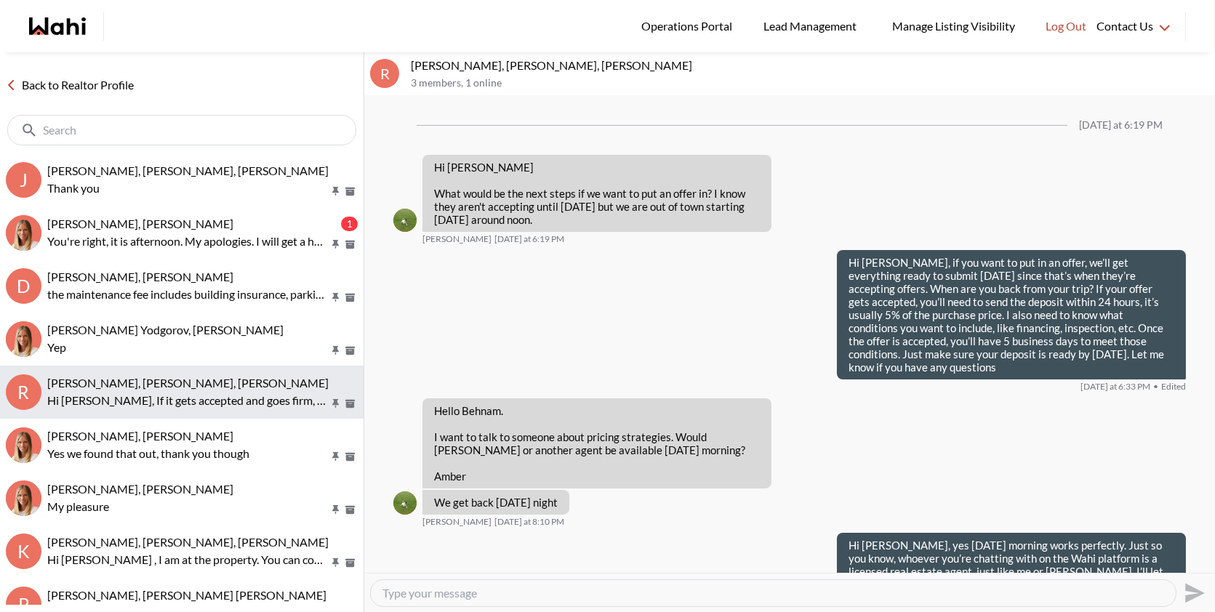
scroll to position [2075, 0]
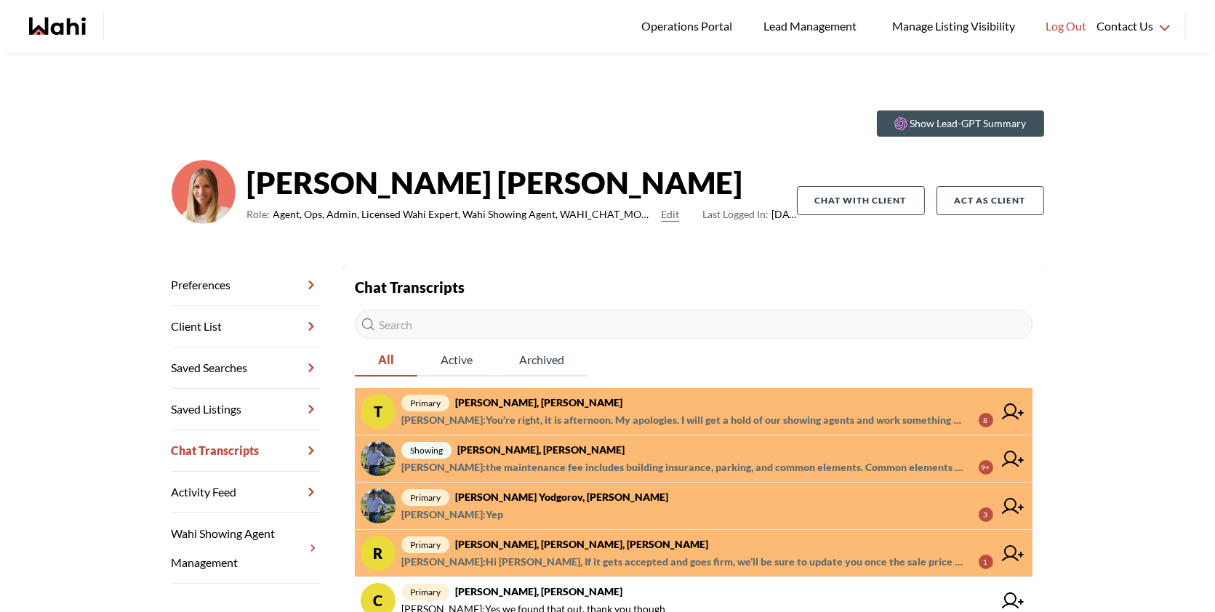
click at [796, 418] on span "[PERSON_NAME] : You're right, it is afternoon. My apologies. I will get a hold …" at bounding box center [684, 420] width 566 height 17
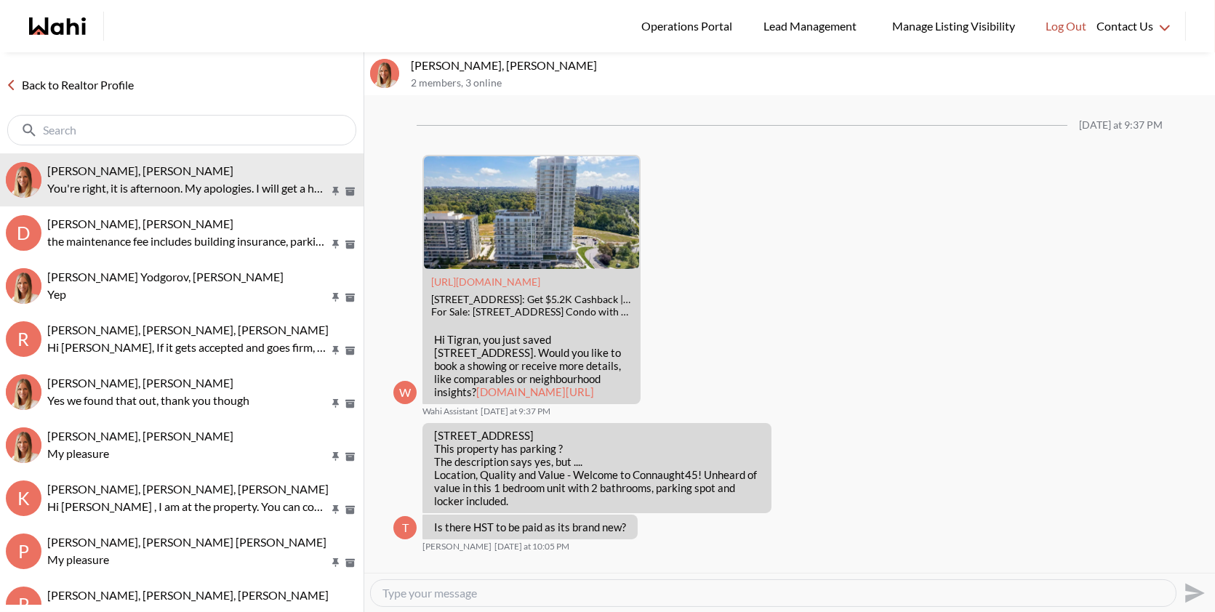
scroll to position [1360, 0]
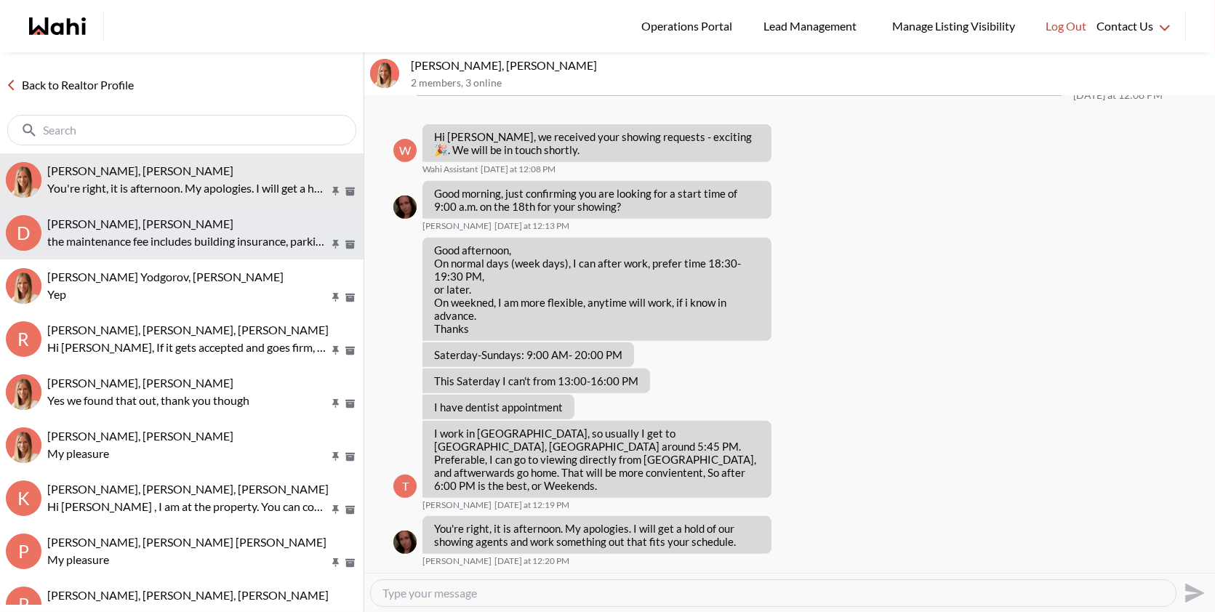
click at [129, 244] on p "the maintenance fee includes building insurance, parking, and common elements. …" at bounding box center [187, 241] width 281 height 17
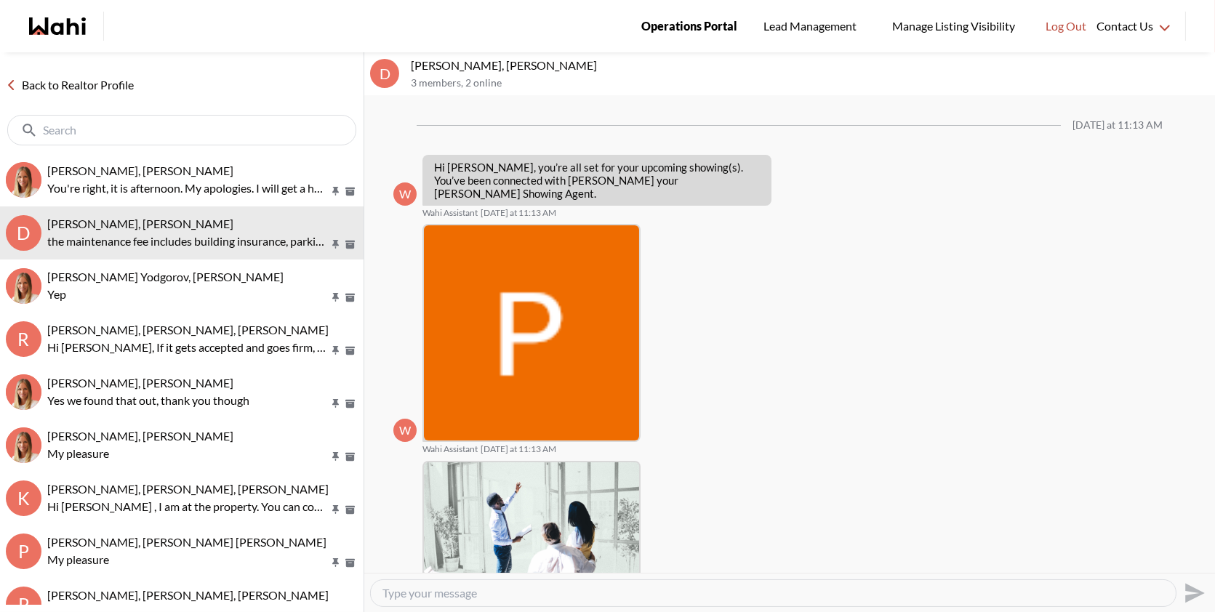
scroll to position [590, 0]
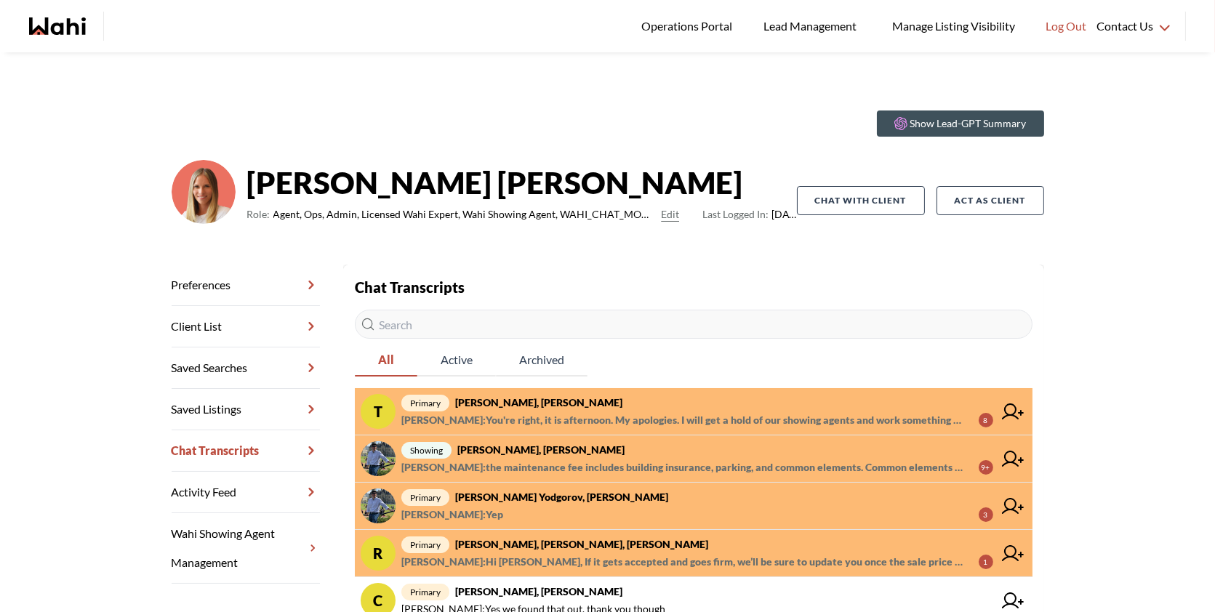
click at [755, 465] on span "[PERSON_NAME] : the maintenance fee includes building insurance, parking, and c…" at bounding box center [684, 467] width 566 height 17
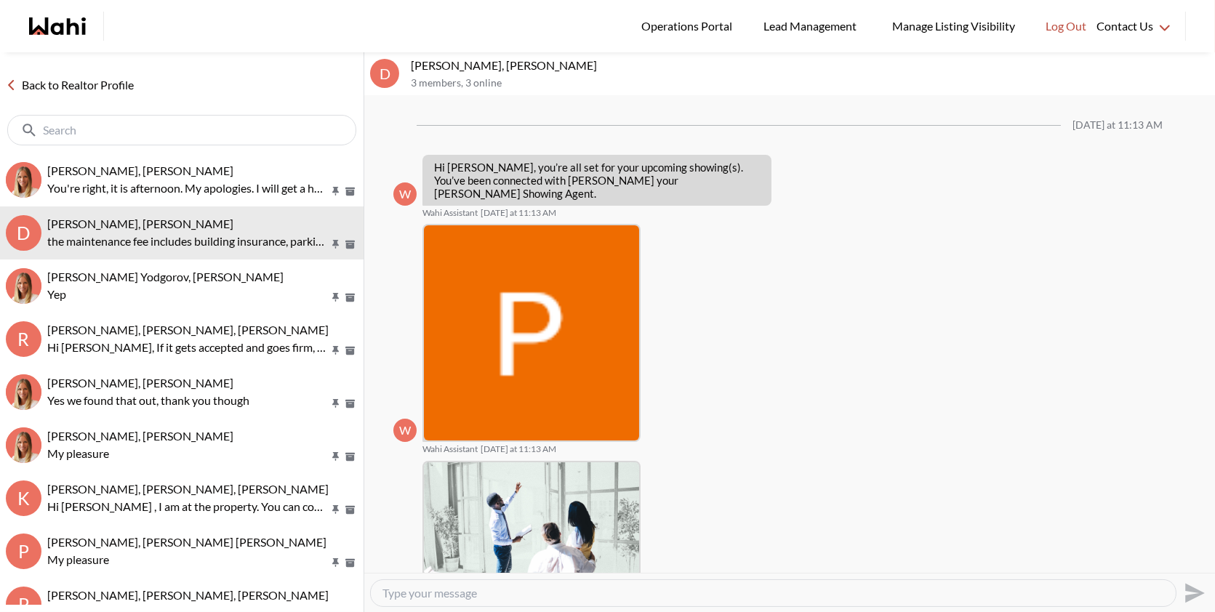
scroll to position [614, 0]
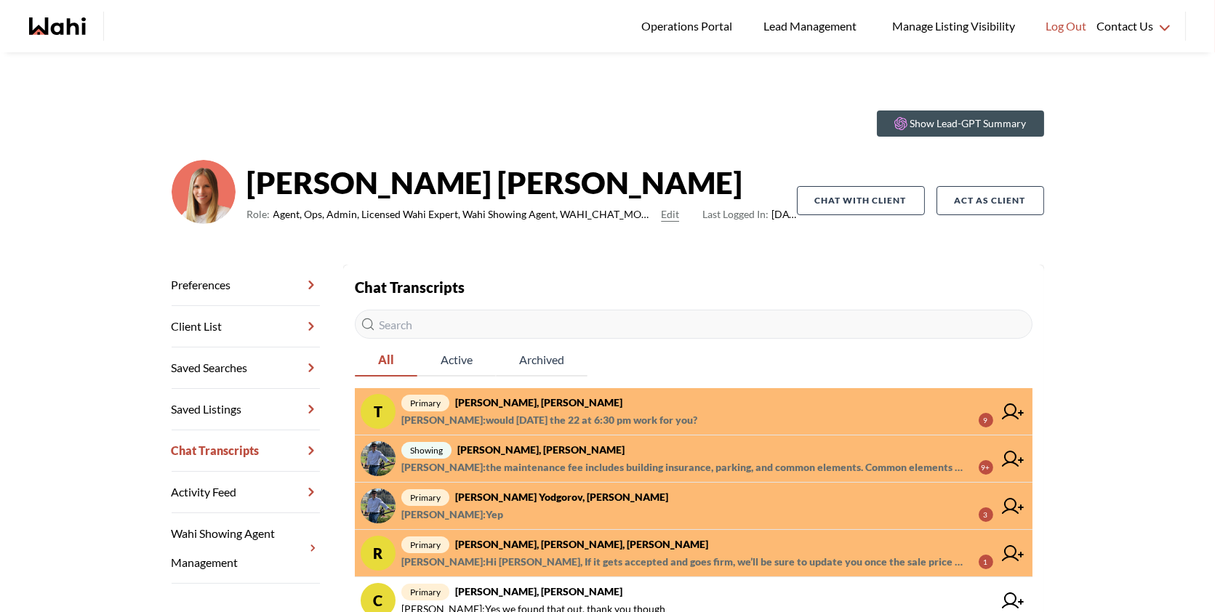
click at [681, 416] on span "Alicia Malette : would Monday the 22 at 6:30 pm work for you?" at bounding box center [549, 420] width 296 height 17
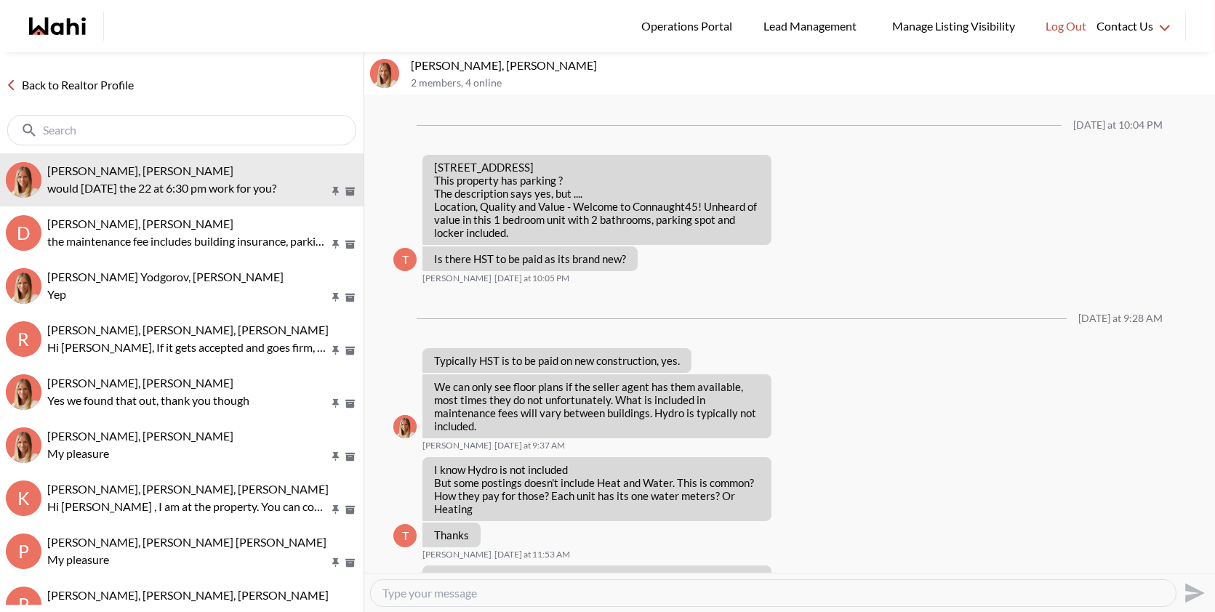
scroll to position [1078, 0]
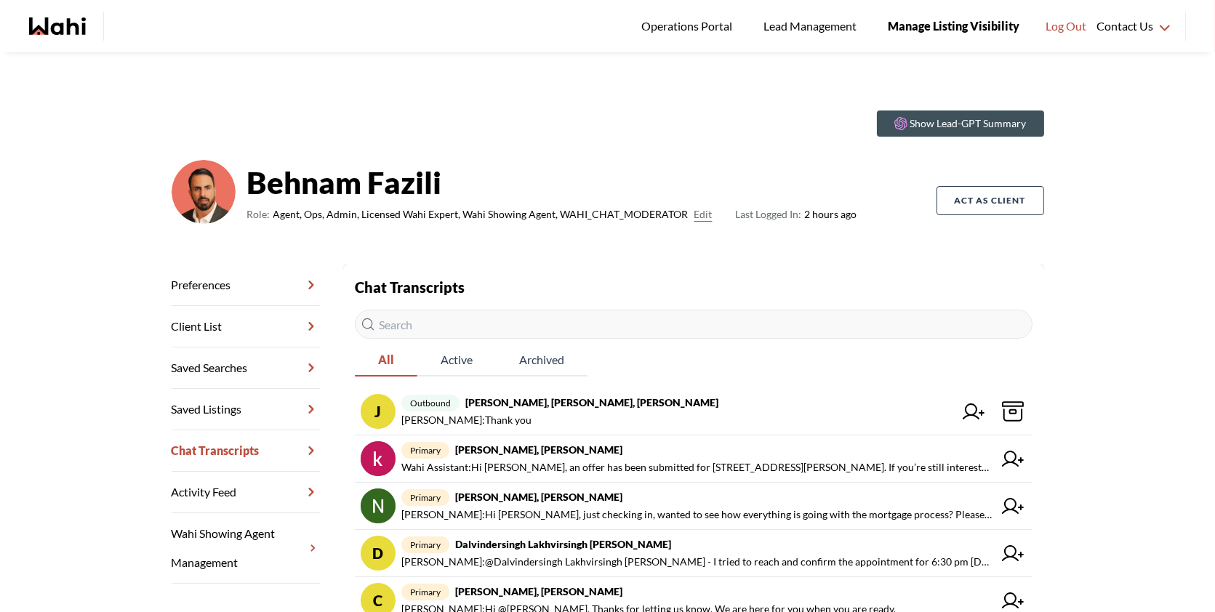
drag, startPoint x: 0, startPoint y: 0, endPoint x: 993, endPoint y: 42, distance: 993.5
click at [993, 42] on button "Manage Listing Visibility" at bounding box center [954, 26] width 152 height 52
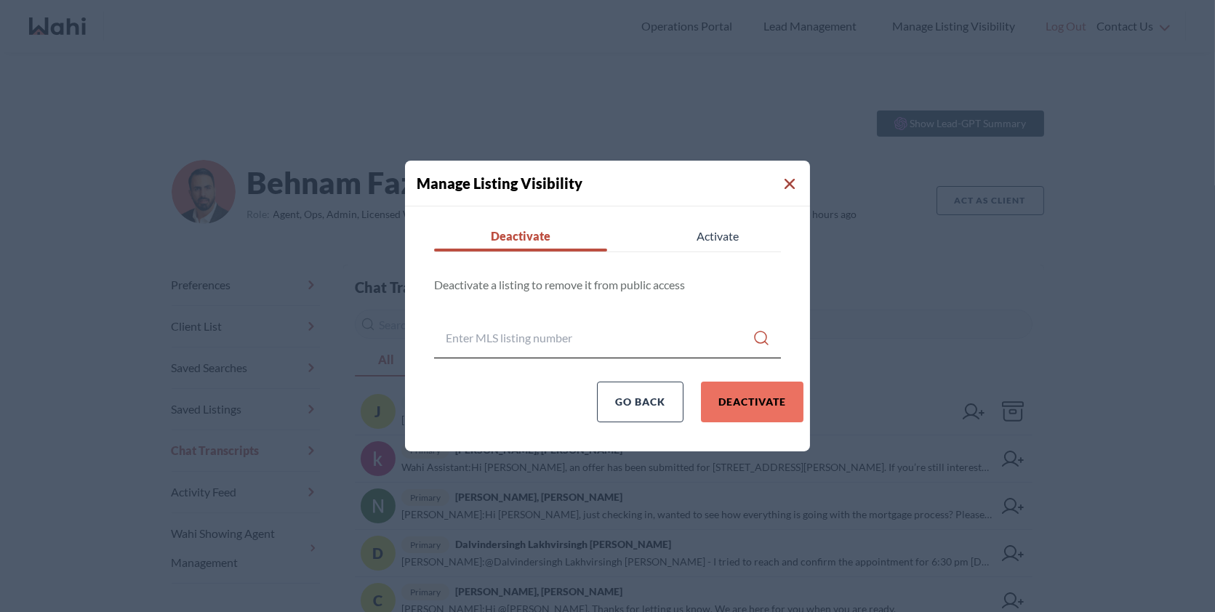
click at [790, 182] on icon "Close Modal" at bounding box center [790, 184] width 10 height 10
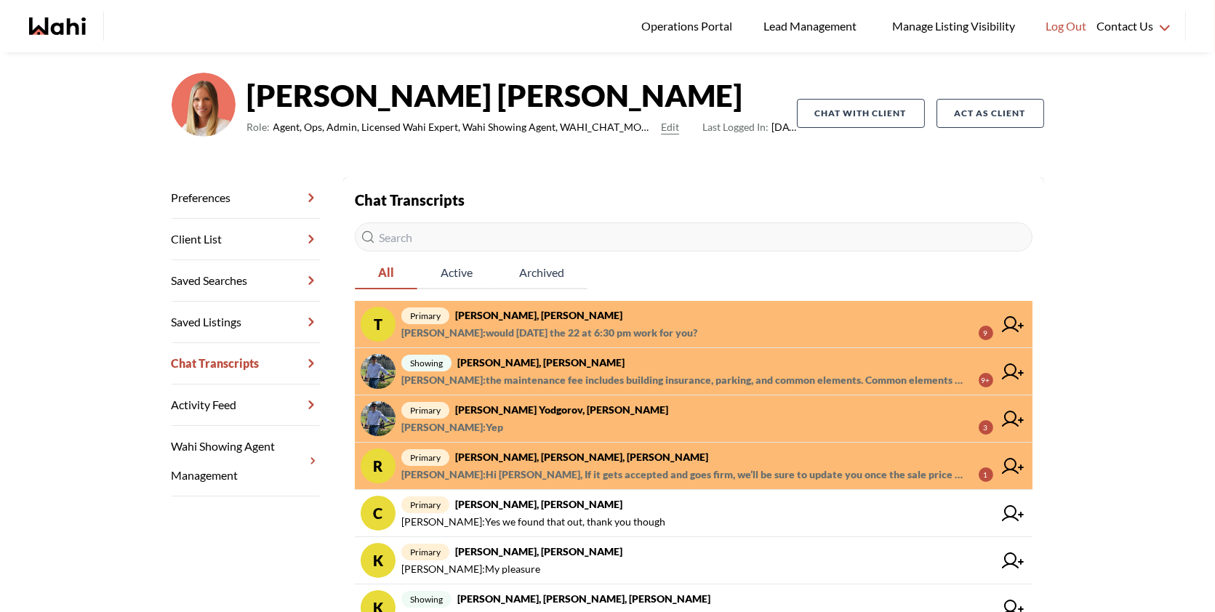
scroll to position [88, 0]
